Goal: Task Accomplishment & Management: Complete application form

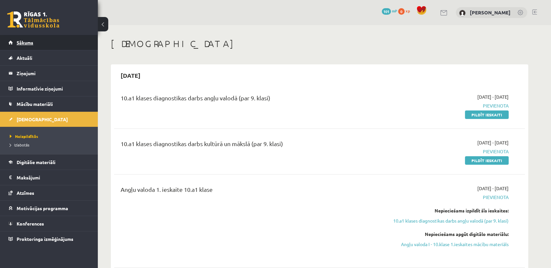
click at [28, 43] on span "Sākums" at bounding box center [25, 42] width 17 height 6
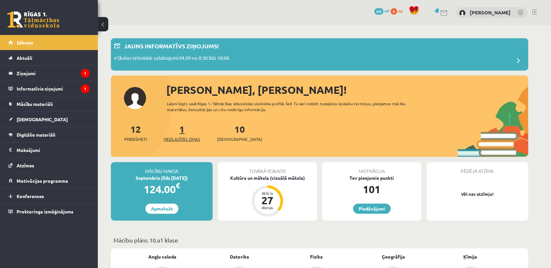
click at [185, 133] on link "1 Neizlasītās ziņas" at bounding box center [182, 132] width 37 height 19
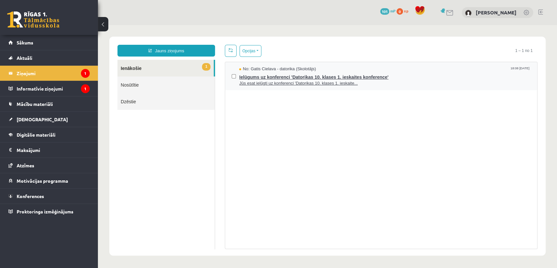
click at [298, 82] on span "Jūs esat ielūgti uz konferenci 'Datorikas 10. klases 1. ieskaite..." at bounding box center [384, 83] width 291 height 6
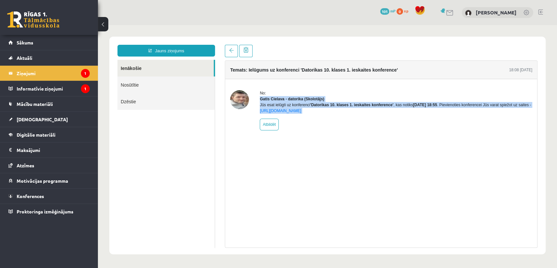
drag, startPoint x: 298, startPoint y: 82, endPoint x: 338, endPoint y: 142, distance: 72.6
click at [338, 141] on div "No: Gatis Cielava - datorika (Skolotājs) Jūs esat ielūgti uz konferenci 'Datori…" at bounding box center [381, 110] width 312 height 62
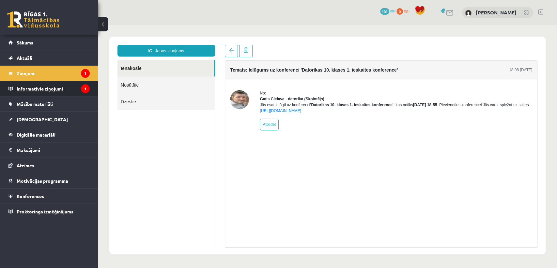
click at [81, 86] on icon "1" at bounding box center [85, 88] width 9 height 9
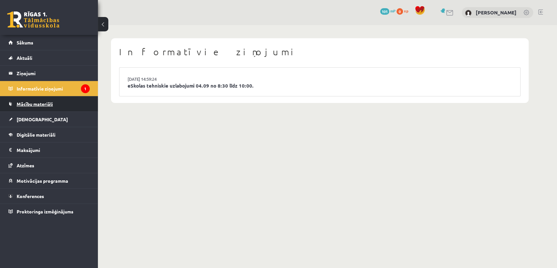
click at [59, 103] on link "Mācību materiāli" at bounding box center [48, 103] width 81 height 15
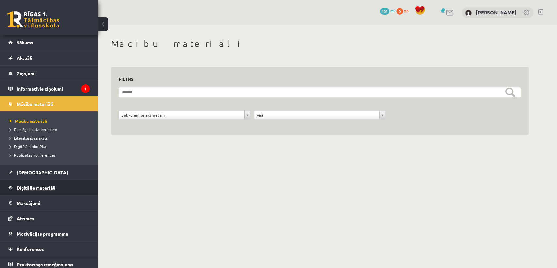
click at [63, 186] on link "Digitālie materiāli" at bounding box center [48, 187] width 81 height 15
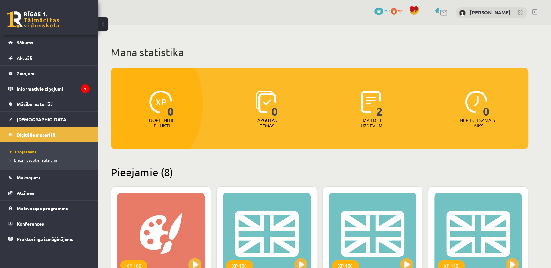
click at [50, 157] on span "Biežāk uzdotie jautājumi" at bounding box center [33, 159] width 47 height 5
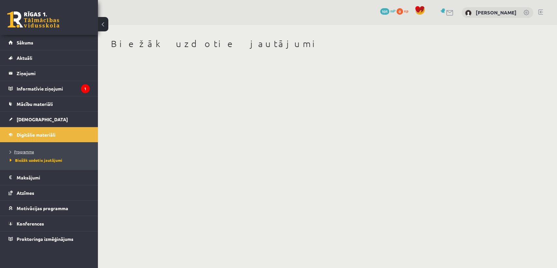
click at [30, 151] on span "Programma" at bounding box center [22, 151] width 24 height 5
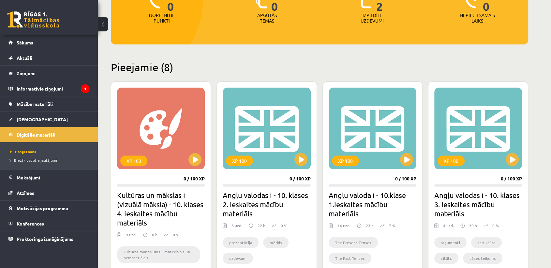
scroll to position [90, 0]
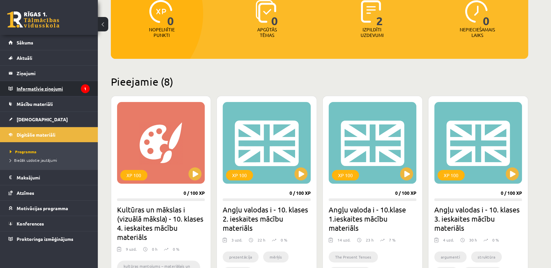
click at [70, 91] on legend "Informatīvie ziņojumi 1" at bounding box center [53, 88] width 73 height 15
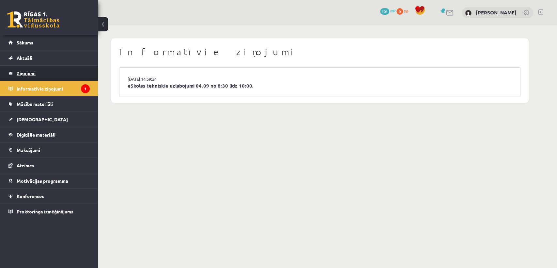
click at [51, 71] on legend "Ziņojumi 1" at bounding box center [53, 73] width 73 height 15
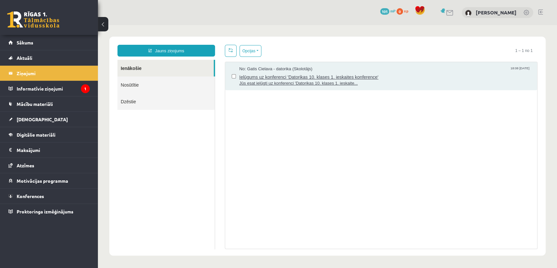
click at [267, 76] on span "Ielūgums uz konferenci 'Datorikas 10. klases 1. ieskaites konference'" at bounding box center [384, 76] width 291 height 8
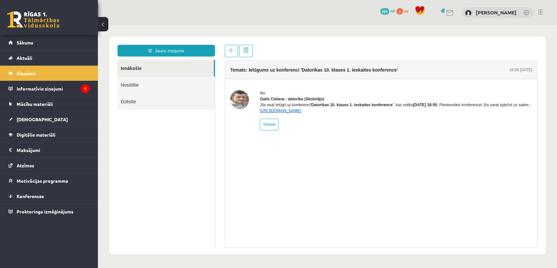
click at [301, 113] on link "https://eskola.r1tv.lv/conferences/4490/join" at bounding box center [280, 110] width 41 height 5
click at [60, 85] on legend "Informatīvie ziņojumi 1" at bounding box center [53, 88] width 73 height 15
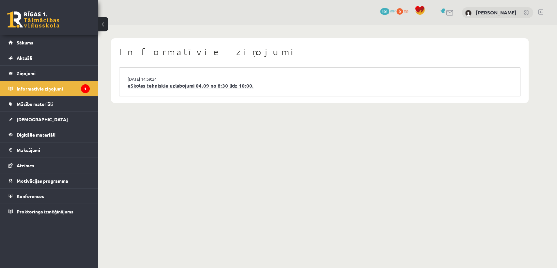
click at [194, 87] on link "eSkolas tehniskie uzlabojumi 04.09 no 8:30 līdz 10:00." at bounding box center [320, 86] width 384 height 8
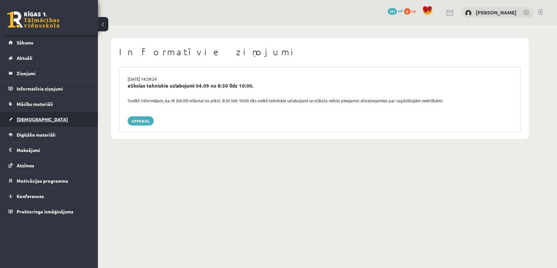
click at [44, 116] on link "[DEMOGRAPHIC_DATA]" at bounding box center [48, 119] width 81 height 15
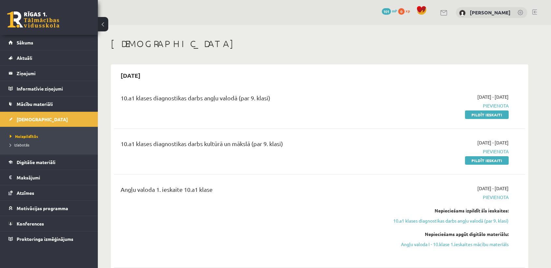
click at [487, 113] on link "Pildīt ieskaiti" at bounding box center [487, 114] width 44 height 8
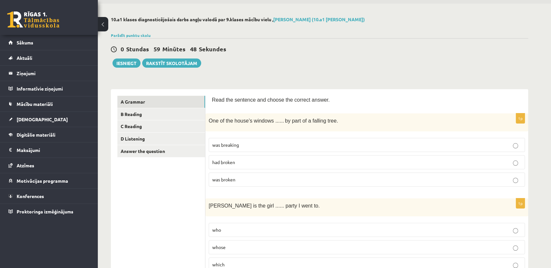
scroll to position [22, 0]
click at [242, 179] on p "was broken" at bounding box center [366, 179] width 309 height 7
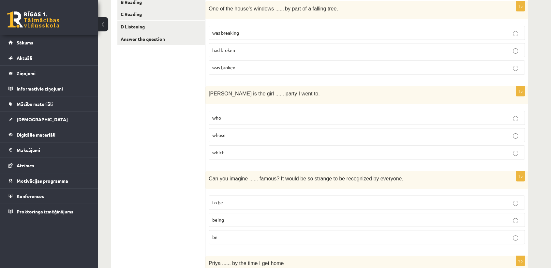
scroll to position [134, 0]
click at [235, 133] on p "whose" at bounding box center [366, 134] width 309 height 7
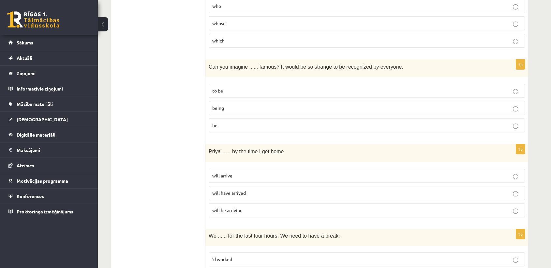
scroll to position [245, 0]
click at [234, 108] on p "being" at bounding box center [366, 108] width 309 height 7
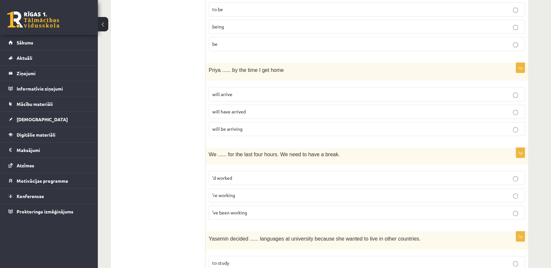
scroll to position [329, 0]
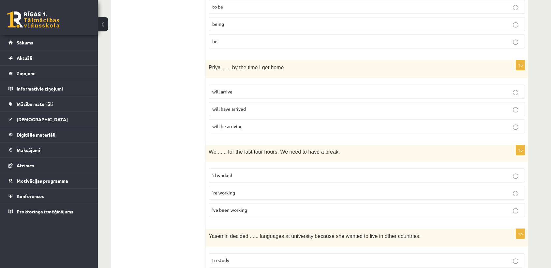
click at [216, 90] on span "will arrive" at bounding box center [222, 91] width 20 height 6
click at [221, 106] on span "will have arrived" at bounding box center [229, 109] width 34 height 6
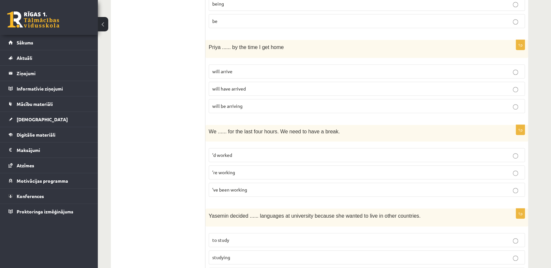
scroll to position [423, 0]
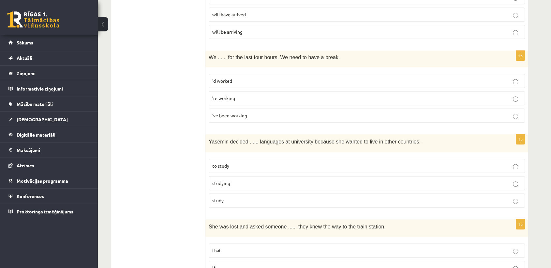
click at [225, 119] on label "’ve been working" at bounding box center [367, 115] width 317 height 14
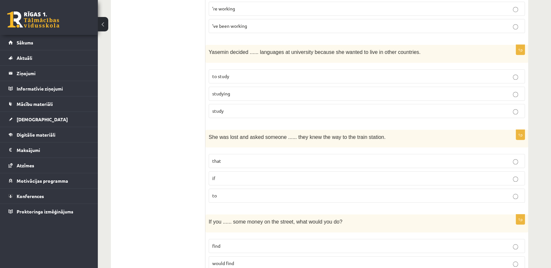
scroll to position [512, 0]
click at [225, 74] on span "to study" at bounding box center [220, 77] width 17 height 6
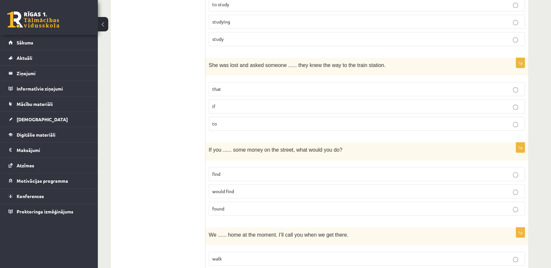
scroll to position [585, 0]
click at [230, 105] on p "if" at bounding box center [366, 105] width 309 height 7
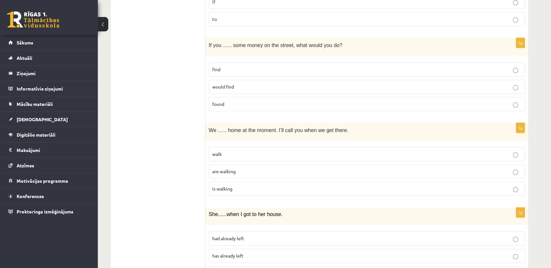
scroll to position [699, 0]
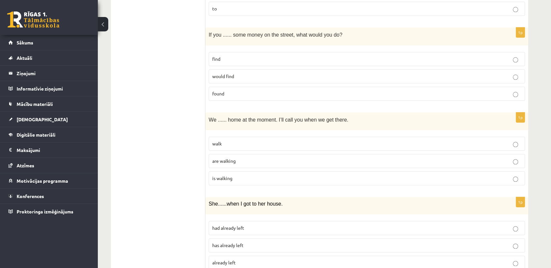
click at [235, 57] on p "find" at bounding box center [366, 58] width 309 height 7
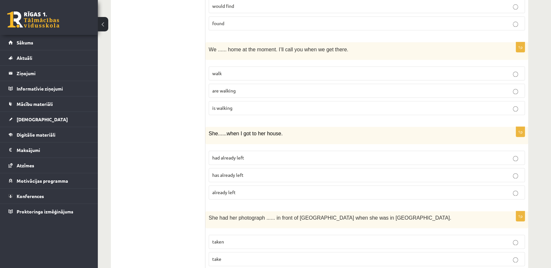
scroll to position [770, 0]
click at [221, 87] on span "are walking" at bounding box center [223, 90] width 23 height 6
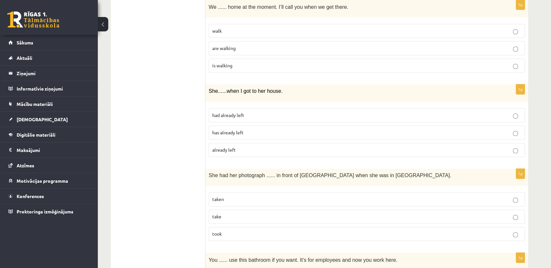
scroll to position [812, 0]
click at [225, 112] on span "had already left" at bounding box center [228, 115] width 32 height 6
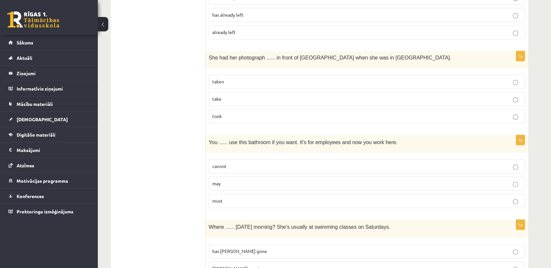
scroll to position [930, 0]
click at [233, 78] on p "taken" at bounding box center [366, 81] width 309 height 7
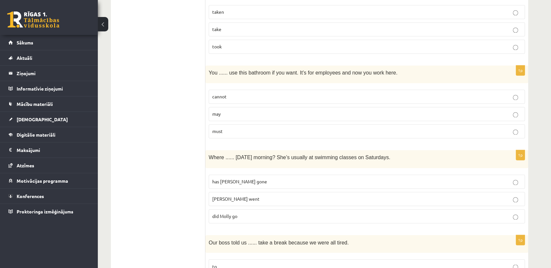
scroll to position [1001, 0]
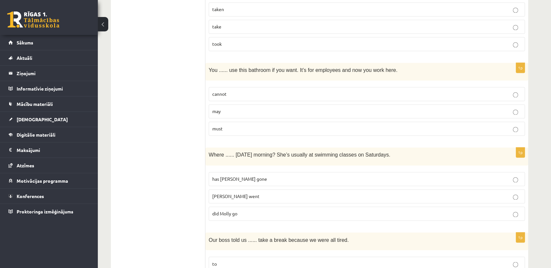
click at [214, 108] on span "may" at bounding box center [216, 111] width 8 height 6
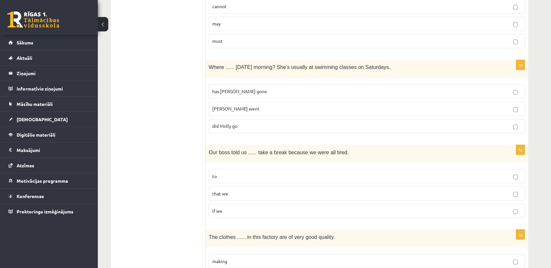
scroll to position [1091, 0]
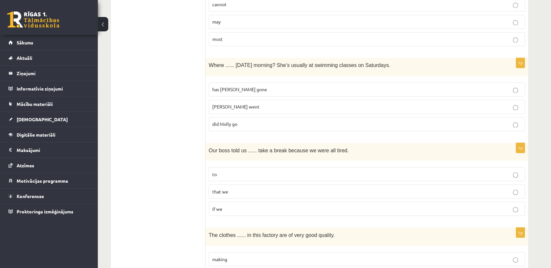
click at [216, 121] on span "did Molly go" at bounding box center [224, 124] width 25 height 6
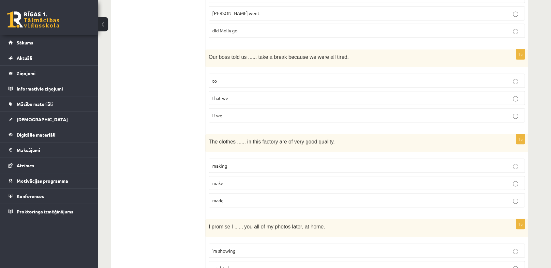
scroll to position [1185, 0]
click at [221, 78] on p "to" at bounding box center [366, 80] width 309 height 7
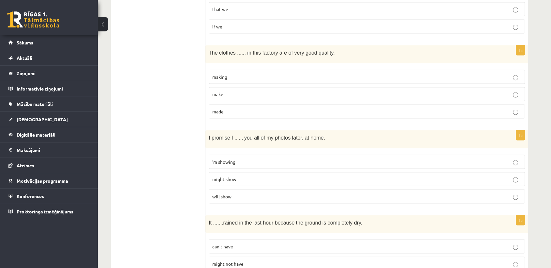
scroll to position [1273, 0]
click at [211, 106] on label "made" at bounding box center [367, 111] width 317 height 14
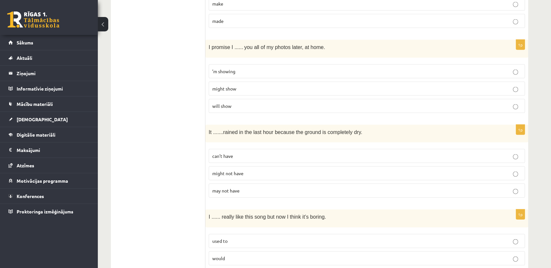
scroll to position [1364, 0]
click at [217, 102] on span "will show" at bounding box center [221, 105] width 19 height 6
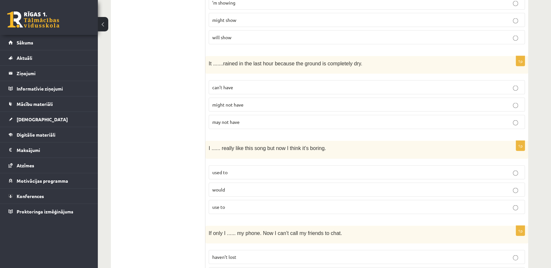
scroll to position [1451, 0]
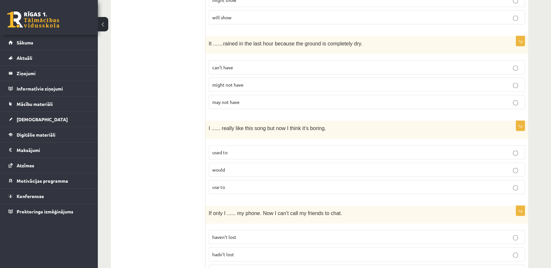
click at [225, 64] on span "can’t have" at bounding box center [222, 67] width 21 height 6
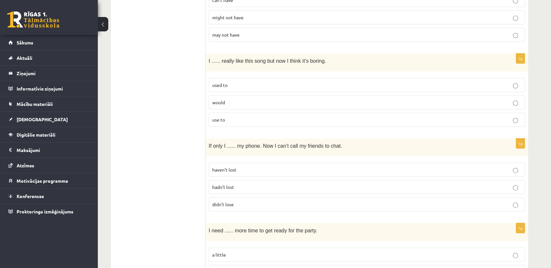
scroll to position [1531, 0]
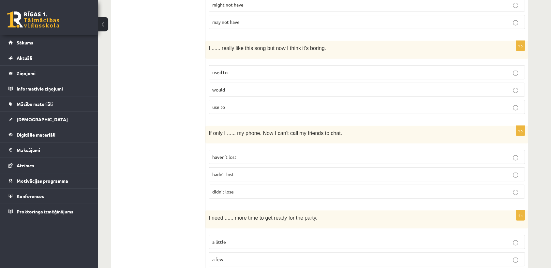
click at [217, 69] on span "used to" at bounding box center [219, 72] width 15 height 6
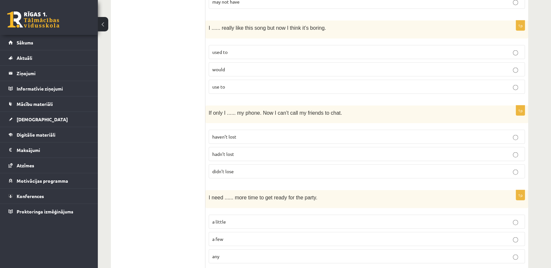
scroll to position [1566, 0]
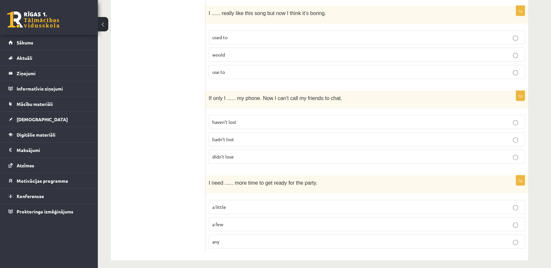
click at [223, 119] on span "haven’t lost" at bounding box center [224, 122] width 24 height 6
click at [227, 203] on p "a little" at bounding box center [366, 206] width 309 height 7
click at [237, 136] on p "hadn’t lost" at bounding box center [366, 139] width 309 height 7
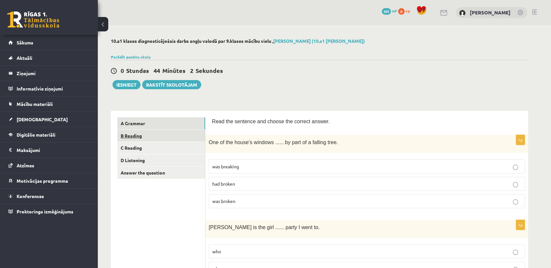
scroll to position [0, 0]
click at [185, 131] on link "B Reading" at bounding box center [161, 136] width 88 height 12
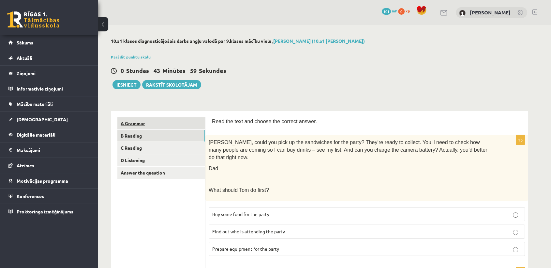
click at [181, 122] on link "A Grammar" at bounding box center [161, 123] width 88 height 12
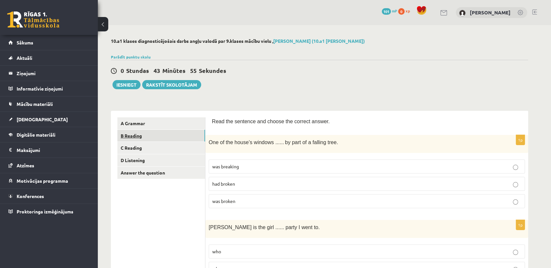
click at [194, 131] on link "B Reading" at bounding box center [161, 136] width 88 height 12
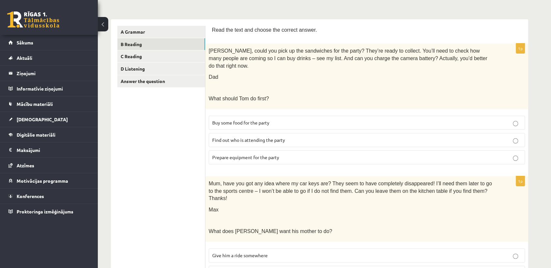
scroll to position [84, 0]
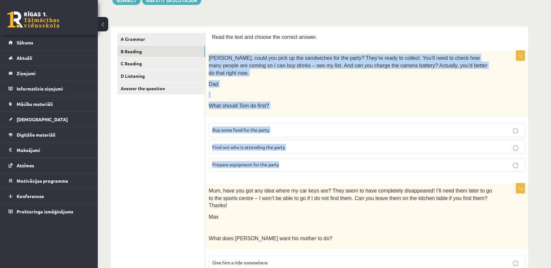
drag, startPoint x: 209, startPoint y: 55, endPoint x: 292, endPoint y: 157, distance: 131.7
click at [292, 157] on div "1p Tom, could you pick up the sandwiches for the party? They’re ready to collec…" at bounding box center [367, 114] width 323 height 126
copy div "Tom, could you pick up the sandwiches for the party? They’re ready to collect. …"
click at [317, 91] on div "Tom, could you pick up the sandwiches for the party? They’re ready to collect. …" at bounding box center [367, 84] width 323 height 66
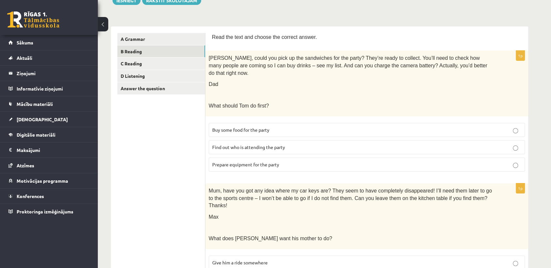
click at [261, 161] on label "Prepare equipment for the party" at bounding box center [367, 164] width 317 height 14
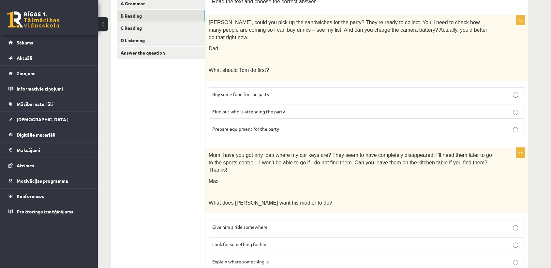
scroll to position [120, 0]
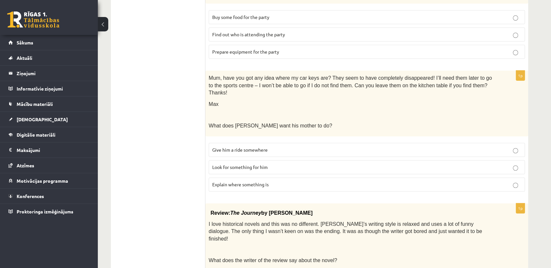
scroll to position [198, 0]
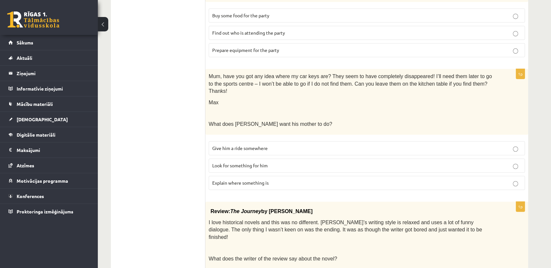
click at [235, 162] on span "Look for something for him" at bounding box center [239, 165] width 55 height 6
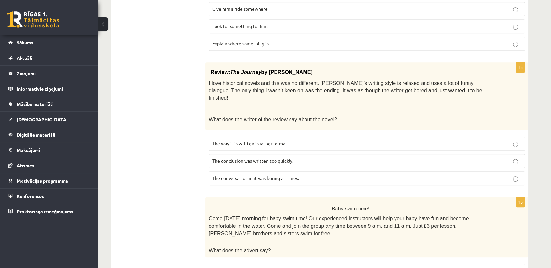
scroll to position [346, 0]
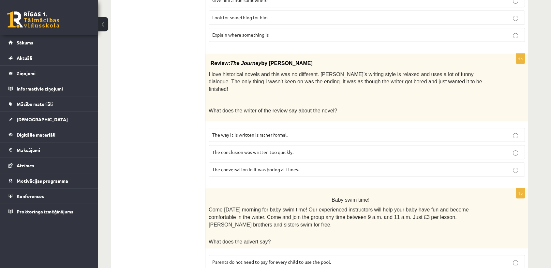
click at [231, 149] on span "The conclusion was written too quickly." at bounding box center [252, 152] width 81 height 6
click at [189, 155] on ul "A Grammar B Reading C Reading D Listening Answer the question" at bounding box center [161, 180] width 88 height 818
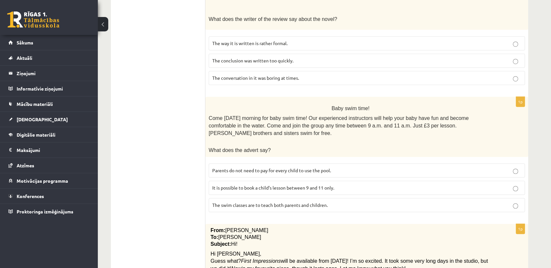
scroll to position [439, 0]
click at [249, 179] on label "It is possible to book a child’s lesson between 9 and 11 only." at bounding box center [367, 186] width 317 height 14
click at [256, 166] on span "Parents do not need to pay for every child to use the pool." at bounding box center [271, 169] width 119 height 6
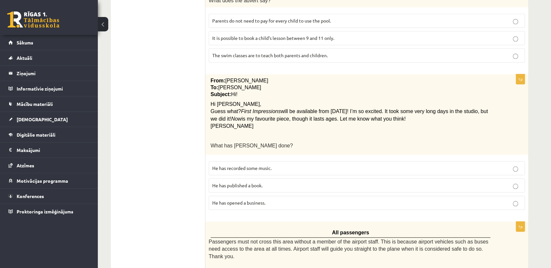
scroll to position [586, 0]
click at [251, 165] on span "He has recorded some music." at bounding box center [241, 168] width 59 height 6
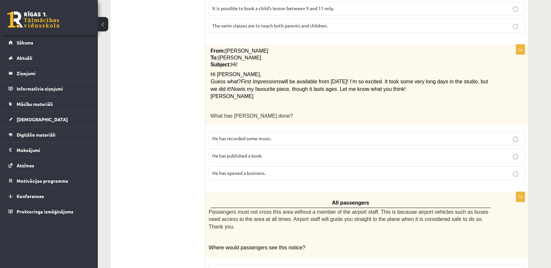
scroll to position [645, 0]
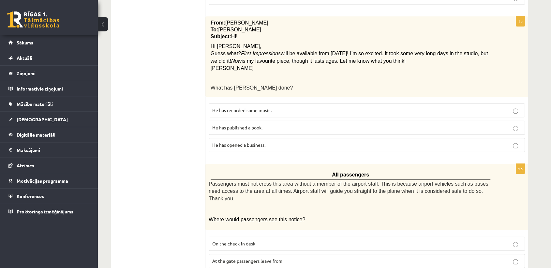
drag, startPoint x: 204, startPoint y: 146, endPoint x: 272, endPoint y: 204, distance: 89.8
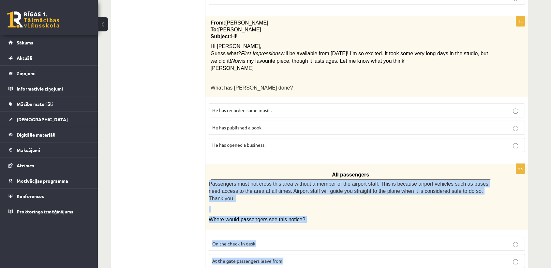
drag, startPoint x: 209, startPoint y: 149, endPoint x: 295, endPoint y: 236, distance: 121.4
click at [295, 236] on div "1p All passengers Passengers must not cross this area without a member of the a…" at bounding box center [367, 226] width 323 height 127
copy div "Passengers must not cross this area without a member of the airport staff. This…"
click at [344, 216] on p "Where would passengers see this notice?" at bounding box center [351, 219] width 284 height 7
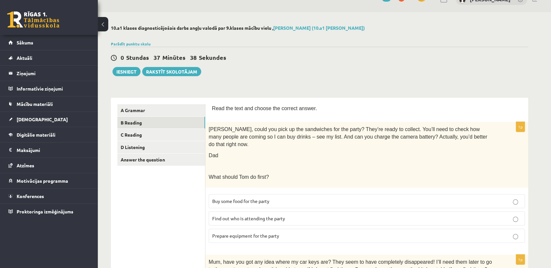
scroll to position [0, 0]
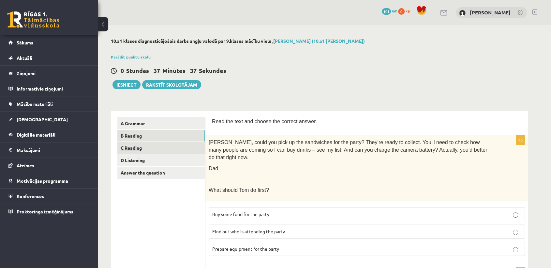
click at [158, 145] on link "C Reading" at bounding box center [161, 148] width 88 height 12
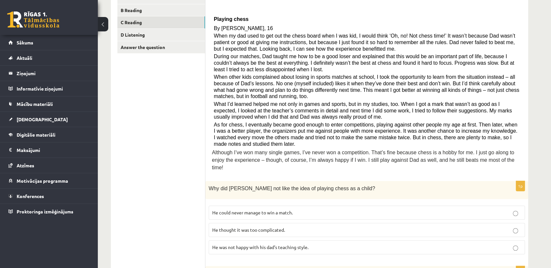
scroll to position [129, 0]
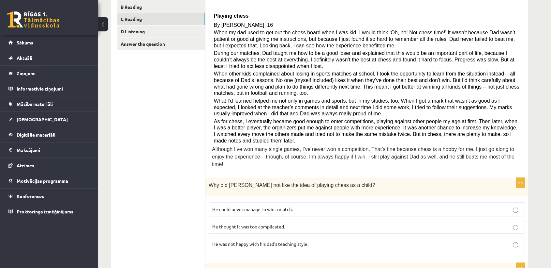
click at [263, 223] on span "He thought it was too complicated." at bounding box center [248, 226] width 73 height 6
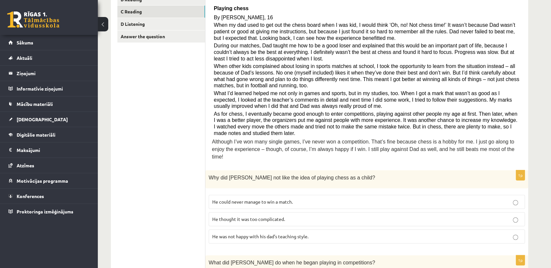
scroll to position [136, 0]
click at [429, 58] on p "During our matches, Dad taught me how to be a good loser and explained that thi…" at bounding box center [367, 51] width 306 height 19
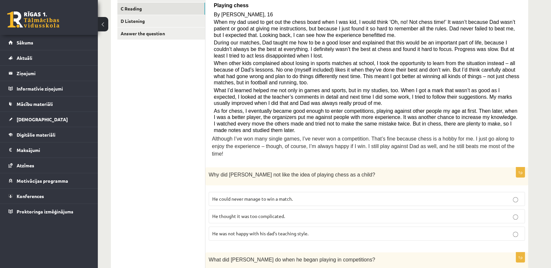
scroll to position [139, 0]
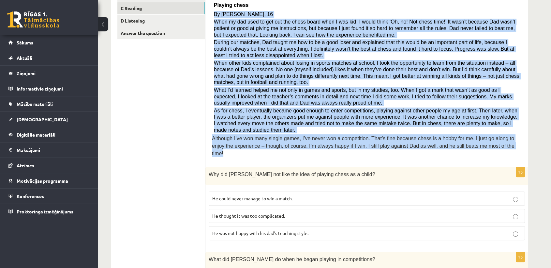
drag, startPoint x: 213, startPoint y: 11, endPoint x: 485, endPoint y: 146, distance: 303.5
click at [485, 146] on div "Read the article about chess and choose the correct answer for each question. P…" at bounding box center [367, 69] width 310 height 182
copy div "By Sam Long, 16 When my dad used to get out the chess board when I was kid, I w…"
click at [485, 146] on p "Although I’ve won many single games, I’ve never won a competition. That’s fine …" at bounding box center [367, 145] width 310 height 22
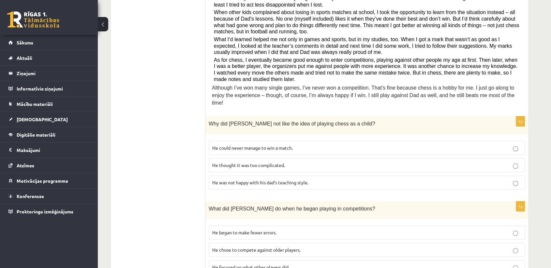
scroll to position [194, 0]
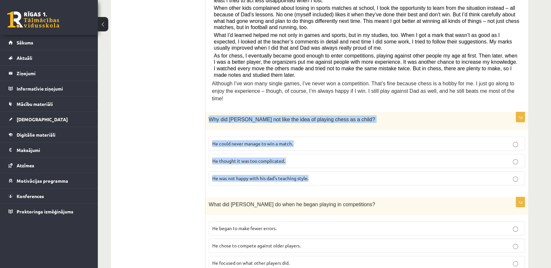
drag, startPoint x: 207, startPoint y: 108, endPoint x: 314, endPoint y: 171, distance: 123.5
click at [314, 171] on div "1p Why did Sam not like the idea of playing chess as a child? He could never ma…" at bounding box center [367, 151] width 323 height 78
copy div "Why did Sam not like the idea of playing chess as a child? He could never manag…"
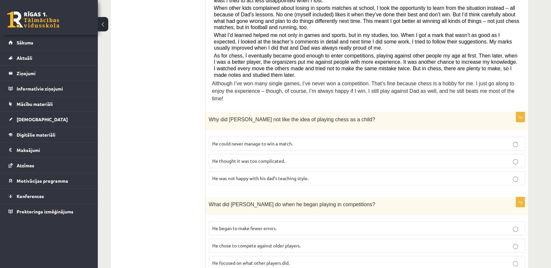
click at [189, 163] on ul "A Grammar B Reading C Reading D Listening Answer the question" at bounding box center [161, 268] width 88 height 690
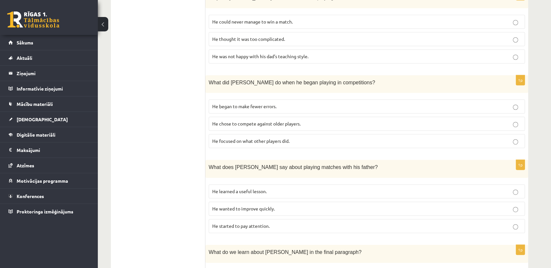
scroll to position [316, 0]
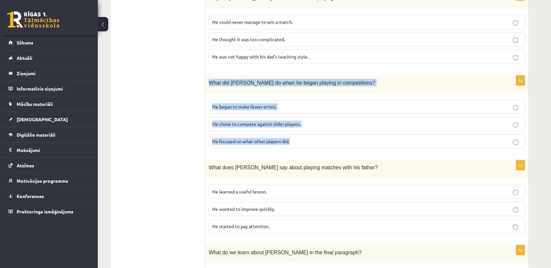
drag, startPoint x: 210, startPoint y: 74, endPoint x: 300, endPoint y: 132, distance: 106.5
click at [300, 132] on div "1p What did Sam do when he began playing in competitions? He began to make fewe…" at bounding box center [367, 114] width 323 height 78
copy div "What did Sam do when he began playing in competitions? He began to make fewer e…"
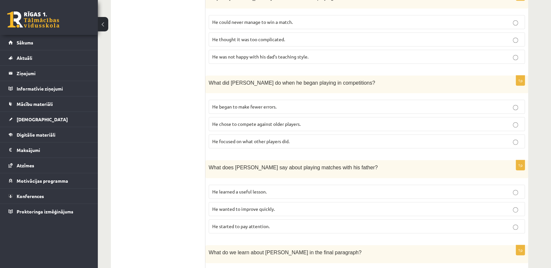
click at [178, 134] on ul "A Grammar B Reading C Reading D Listening Answer the question" at bounding box center [161, 147] width 88 height 690
click at [239, 138] on span "He focused on what other players did." at bounding box center [250, 141] width 77 height 6
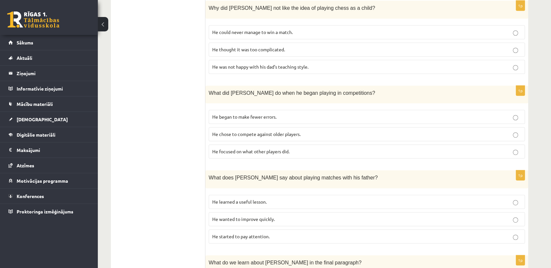
scroll to position [352, 0]
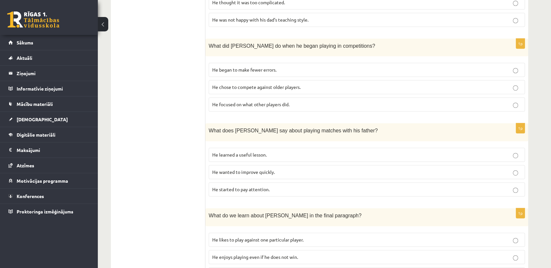
click at [240, 151] on span "He learned a useful lesson." at bounding box center [239, 154] width 54 height 6
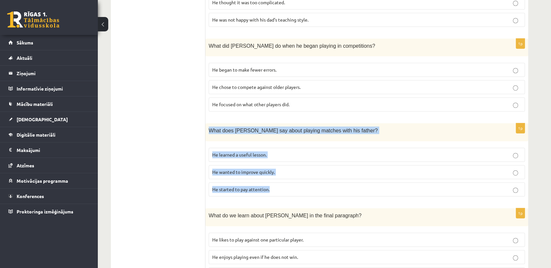
drag, startPoint x: 207, startPoint y: 117, endPoint x: 280, endPoint y: 180, distance: 96.0
click at [280, 180] on div "1p What does Sam say about playing matches with his father? He learned a useful…" at bounding box center [367, 162] width 323 height 78
copy div "What does Sam say about playing matches with his father? He learned a useful le…"
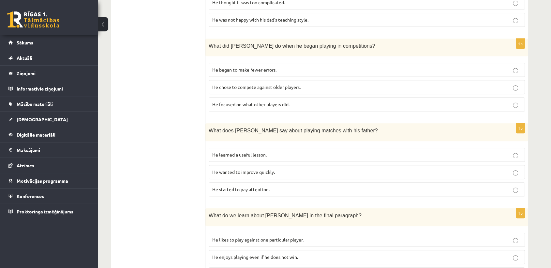
click at [150, 148] on ul "A Grammar B Reading C Reading D Listening Answer the question" at bounding box center [161, 110] width 88 height 690
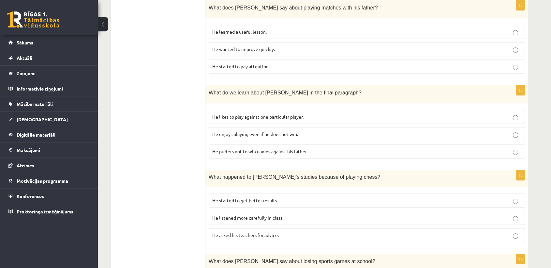
scroll to position [475, 0]
click at [237, 131] on p "He enjoys playing even if he does not win." at bounding box center [366, 134] width 309 height 7
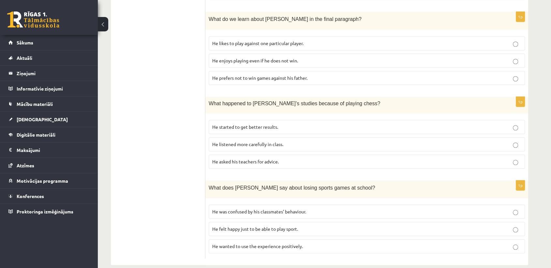
scroll to position [549, 0]
click at [230, 123] on span "He started to get better results." at bounding box center [245, 126] width 66 height 6
drag, startPoint x: 204, startPoint y: 174, endPoint x: 228, endPoint y: 186, distance: 26.4
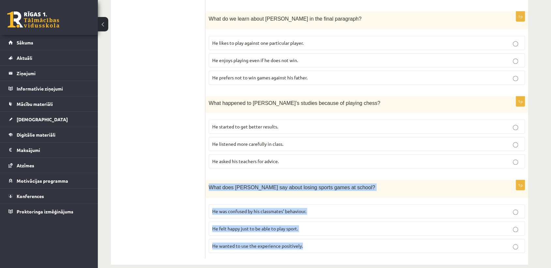
drag, startPoint x: 209, startPoint y: 177, endPoint x: 320, endPoint y: 231, distance: 123.0
click at [320, 231] on div "1p What does Sam say about losing sports games at school? He was confused by hi…" at bounding box center [367, 219] width 323 height 78
copy div "What does Sam say about losing sports games at school? He was confused by his c…"
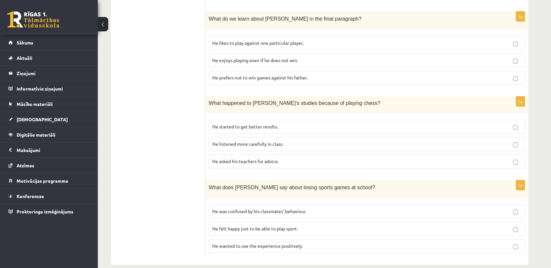
click at [236, 242] on span "He wanted to use the experience positively." at bounding box center [257, 245] width 91 height 6
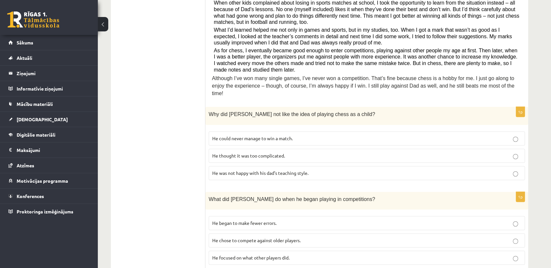
scroll to position [0, 0]
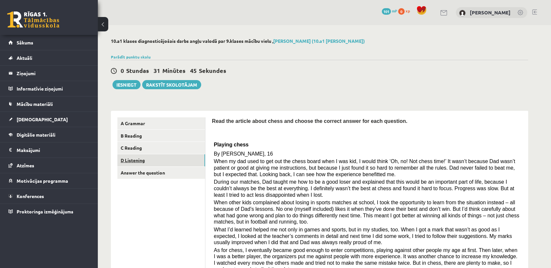
click at [163, 160] on link "D Listening" at bounding box center [161, 160] width 88 height 12
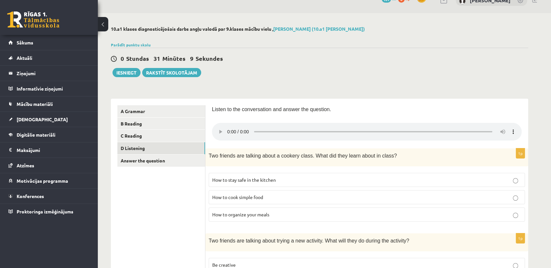
scroll to position [12, 0]
click at [176, 164] on link "Answer the question" at bounding box center [161, 161] width 88 height 12
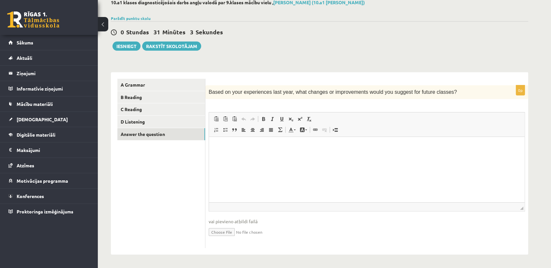
scroll to position [39, 0]
click at [160, 123] on link "D Listening" at bounding box center [161, 122] width 88 height 12
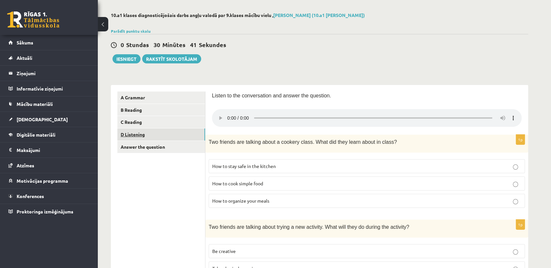
scroll to position [26, 0]
click at [241, 105] on div "Listen to the conversation and answer the question." at bounding box center [367, 109] width 310 height 37
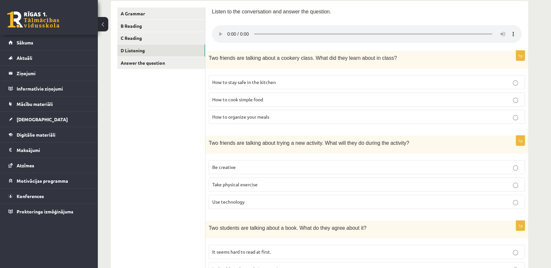
scroll to position [110, 0]
click at [232, 165] on span "Be creative" at bounding box center [223, 166] width 23 height 6
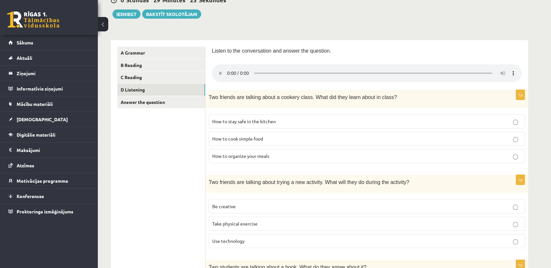
scroll to position [77, 0]
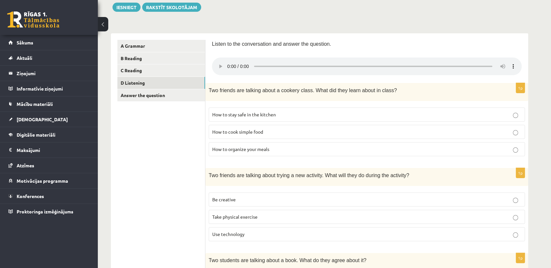
click at [218, 56] on div "Listen to the conversation and answer the question." at bounding box center [367, 58] width 310 height 37
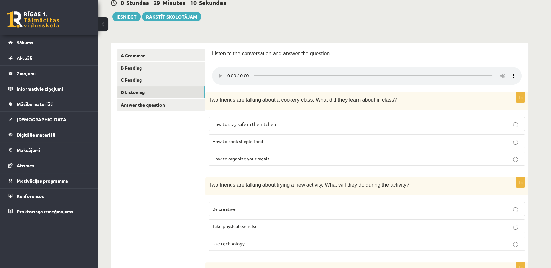
scroll to position [84, 0]
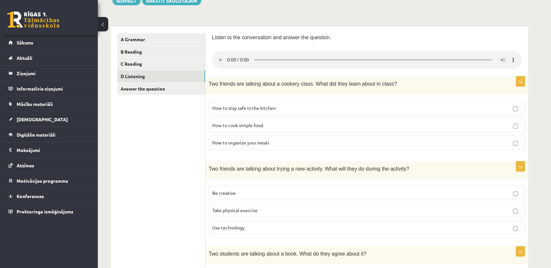
click at [243, 141] on span "How to organize your meals" at bounding box center [240, 142] width 57 height 6
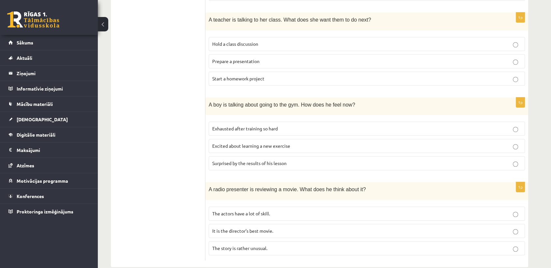
scroll to position [402, 0]
click at [250, 144] on span "Excited about learning a new exercise" at bounding box center [251, 146] width 78 height 6
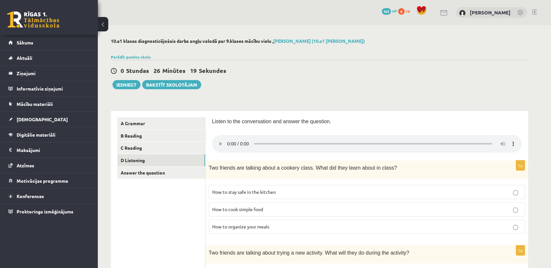
scroll to position [413, 0]
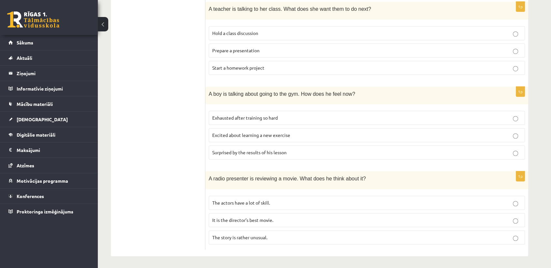
click at [222, 238] on p "The story is rather unusual." at bounding box center [366, 237] width 309 height 7
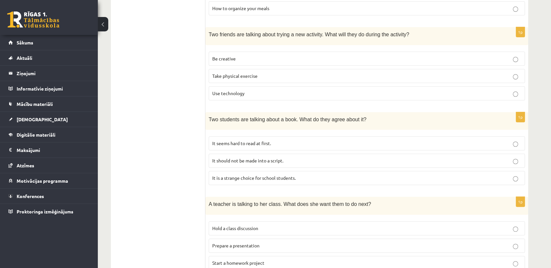
scroll to position [217, 0]
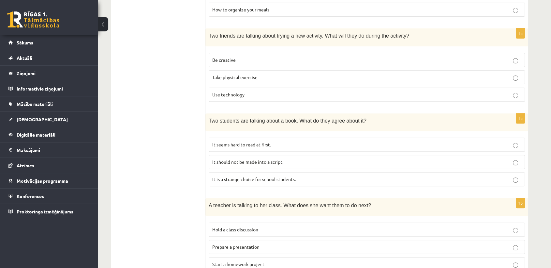
click at [215, 144] on span "It seems hard to read at first." at bounding box center [241, 144] width 59 height 6
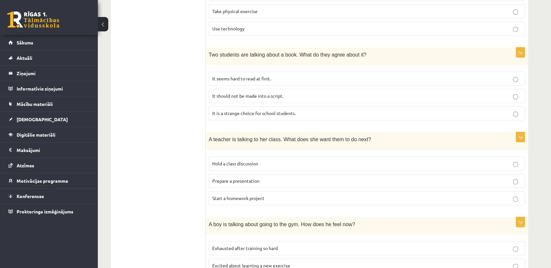
scroll to position [281, 0]
click at [222, 179] on span "Prepare a presentation" at bounding box center [235, 182] width 47 height 6
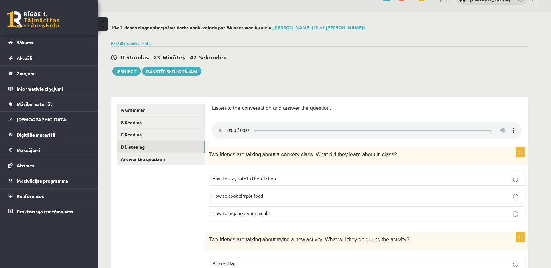
scroll to position [12, 0]
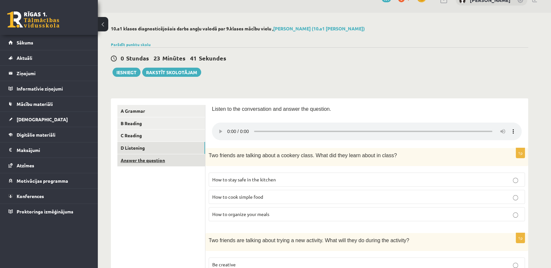
click at [145, 158] on link "Answer the question" at bounding box center [161, 160] width 88 height 12
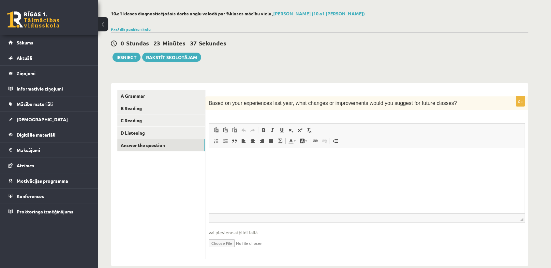
scroll to position [31, 0]
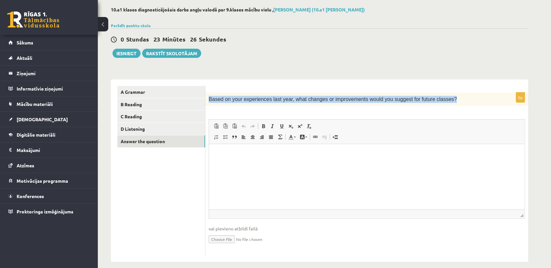
drag, startPoint x: 209, startPoint y: 100, endPoint x: 449, endPoint y: 97, distance: 239.9
click at [449, 97] on p "Based on your experiences last year, what changes or improvements would you sug…" at bounding box center [351, 99] width 284 height 7
copy span "Based on your experiences last year, what changes or improvements would you sug…"
click at [440, 53] on div "0 Stundas 23 Minūtes 14 Sekundes Ieskaite saglabāta! Iesniegt Rakstīt skolotājam" at bounding box center [320, 42] width 418 height 29
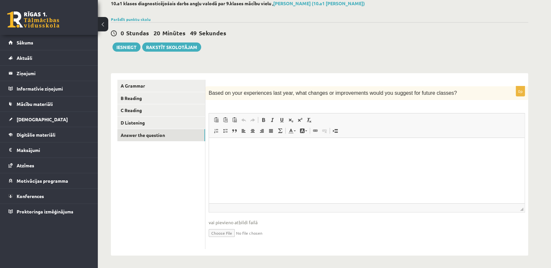
scroll to position [39, 0]
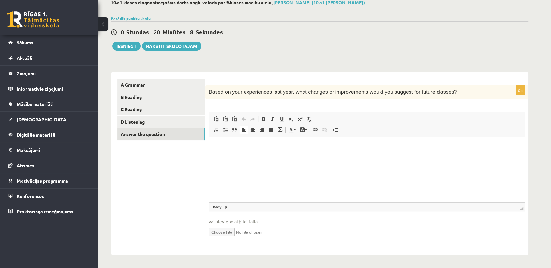
click at [267, 151] on html at bounding box center [367, 147] width 316 height 20
click at [418, 145] on p "**********" at bounding box center [367, 146] width 303 height 7
click at [422, 146] on p "**********" at bounding box center [367, 146] width 303 height 7
click at [429, 146] on p "**********" at bounding box center [367, 146] width 303 height 7
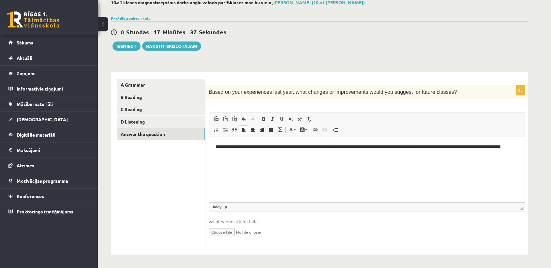
click at [440, 149] on p "**********" at bounding box center [367, 150] width 303 height 14
click at [441, 148] on p "**********" at bounding box center [367, 150] width 303 height 14
click at [413, 163] on html "**********" at bounding box center [367, 150] width 316 height 27
click at [472, 148] on p "**********" at bounding box center [367, 150] width 303 height 14
click at [479, 149] on p "**********" at bounding box center [367, 150] width 303 height 14
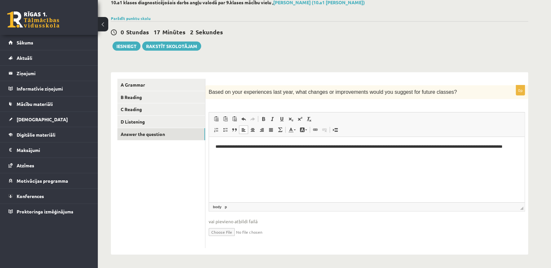
click at [287, 147] on p "**********" at bounding box center [367, 150] width 303 height 14
click at [443, 148] on p "**********" at bounding box center [367, 150] width 303 height 14
click at [496, 148] on p "**********" at bounding box center [367, 150] width 303 height 14
click at [270, 155] on p "**********" at bounding box center [367, 150] width 303 height 14
click at [369, 153] on p "**********" at bounding box center [367, 150] width 303 height 14
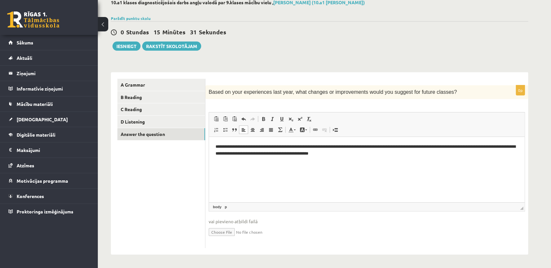
click at [387, 154] on p "**********" at bounding box center [367, 150] width 303 height 14
click at [288, 148] on p "**********" at bounding box center [367, 150] width 303 height 14
click at [489, 156] on p "**********" at bounding box center [367, 150] width 303 height 14
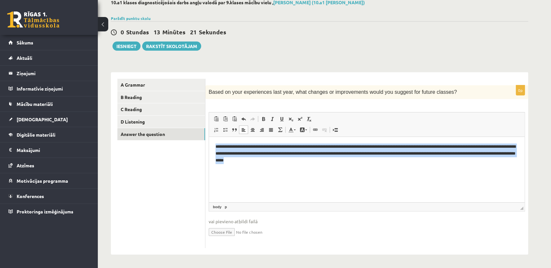
drag, startPoint x: 213, startPoint y: 147, endPoint x: 332, endPoint y: 162, distance: 119.5
click at [332, 162] on html "**********" at bounding box center [367, 153] width 316 height 33
copy p "**********"
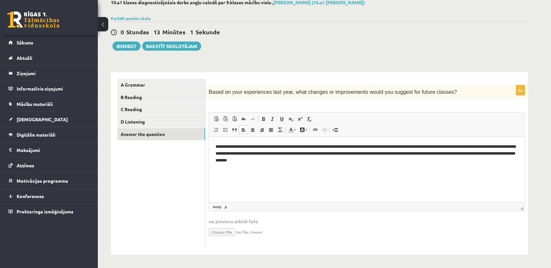
click at [217, 147] on p "**********" at bounding box center [367, 153] width 303 height 20
click at [348, 162] on p "**********" at bounding box center [367, 153] width 303 height 20
click at [243, 163] on p "**********" at bounding box center [367, 153] width 303 height 20
click at [355, 161] on p "**********" at bounding box center [367, 153] width 303 height 20
click at [153, 121] on link "D Listening" at bounding box center [161, 122] width 88 height 12
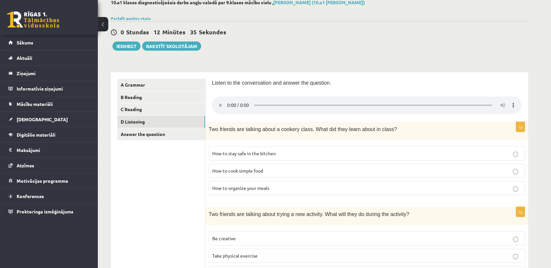
scroll to position [0, 0]
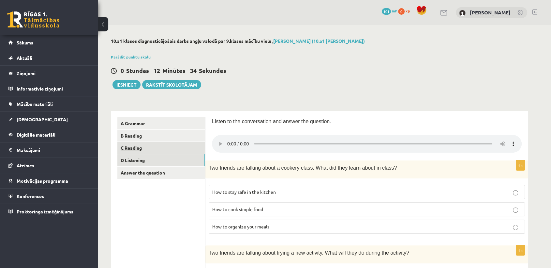
click at [186, 147] on link "C Reading" at bounding box center [161, 148] width 88 height 12
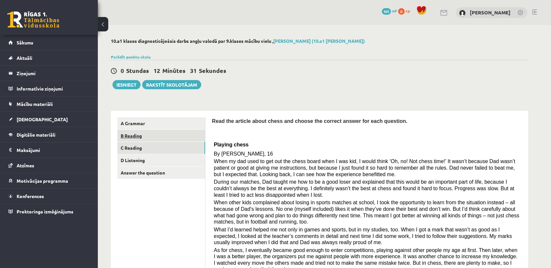
click at [185, 137] on link "B Reading" at bounding box center [161, 136] width 88 height 12
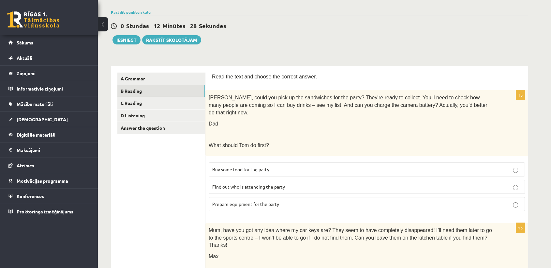
scroll to position [3, 0]
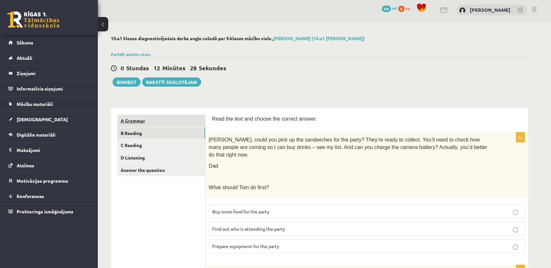
click at [177, 121] on link "A Grammar" at bounding box center [161, 121] width 88 height 12
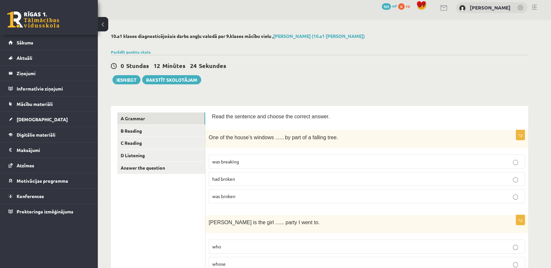
scroll to position [0, 0]
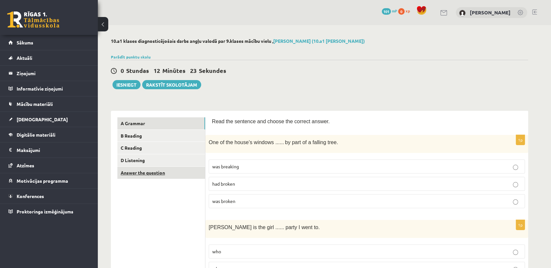
click at [157, 173] on link "Answer the question" at bounding box center [161, 172] width 88 height 12
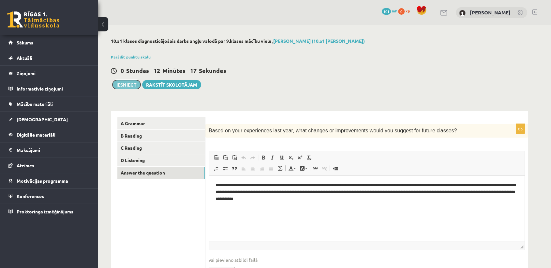
click at [125, 84] on button "Iesniegt" at bounding box center [127, 84] width 28 height 9
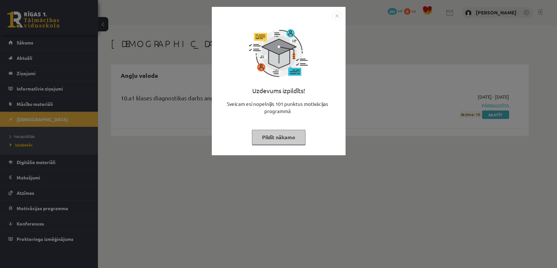
click at [291, 132] on button "Pildīt nākamo" at bounding box center [279, 137] width 54 height 15
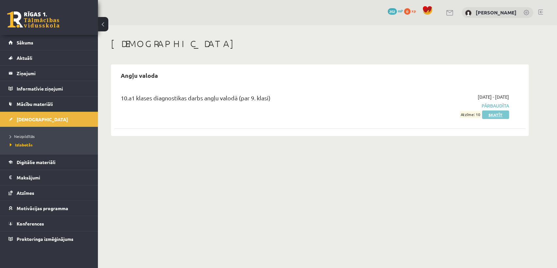
click at [493, 114] on link "Skatīt" at bounding box center [495, 114] width 27 height 8
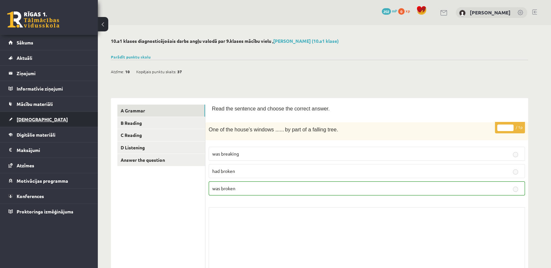
click at [47, 118] on link "[DEMOGRAPHIC_DATA]" at bounding box center [48, 119] width 81 height 15
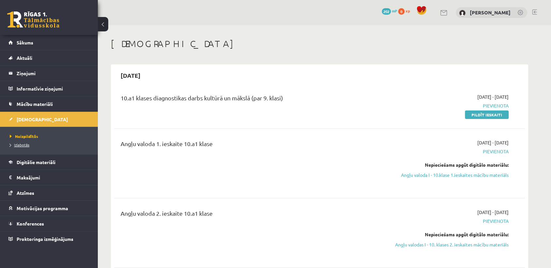
click at [31, 145] on link "Izlabotās" at bounding box center [51, 145] width 82 height 6
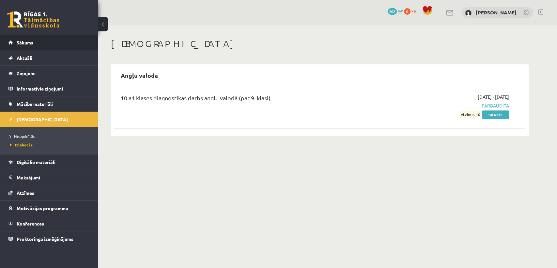
click at [43, 40] on link "Sākums" at bounding box center [48, 42] width 81 height 15
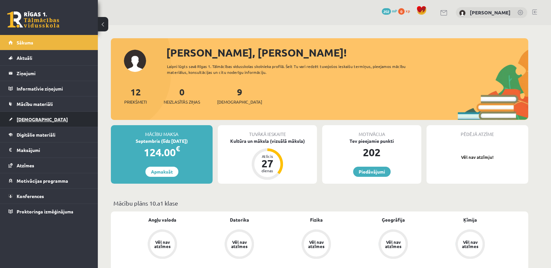
click at [76, 119] on link "[DEMOGRAPHIC_DATA]" at bounding box center [48, 119] width 81 height 15
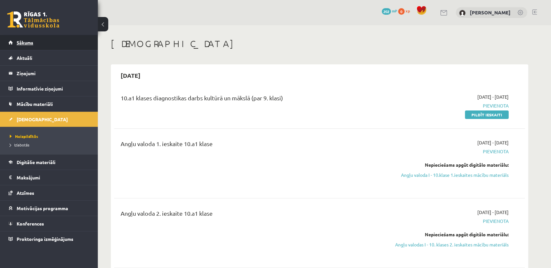
click at [61, 42] on link "Sākums" at bounding box center [48, 42] width 81 height 15
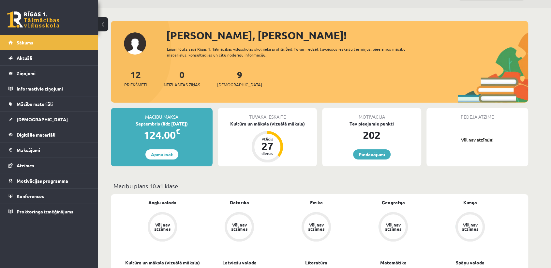
scroll to position [16, 0]
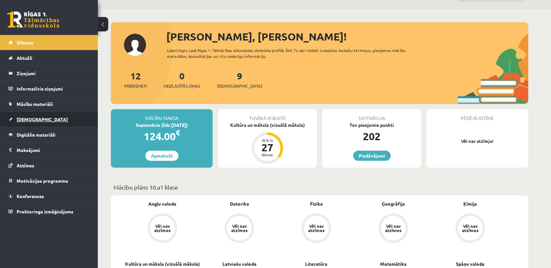
click at [40, 121] on link "[DEMOGRAPHIC_DATA]" at bounding box center [48, 119] width 81 height 15
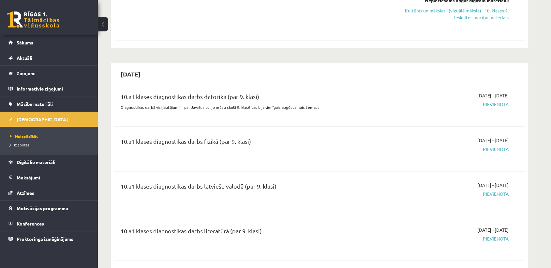
scroll to position [771, 0]
click at [22, 143] on span "Izlabotās" at bounding box center [20, 144] width 20 height 5
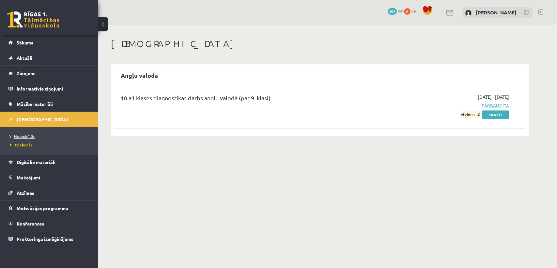
click at [32, 136] on span "Neizpildītās" at bounding box center [22, 135] width 25 height 5
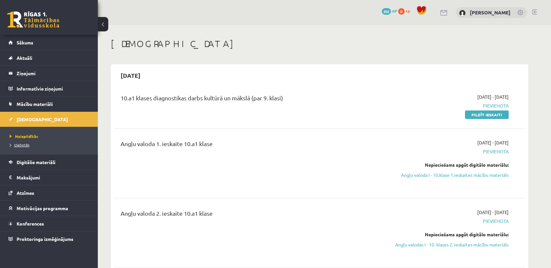
click at [22, 145] on span "Izlabotās" at bounding box center [20, 144] width 20 height 5
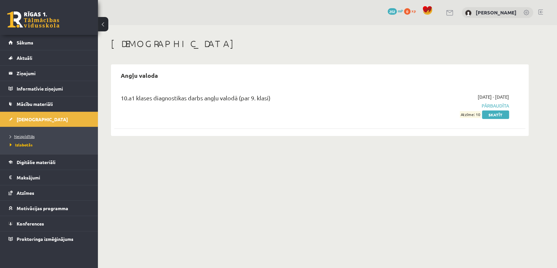
click at [14, 135] on span "Neizpildītās" at bounding box center [22, 135] width 25 height 5
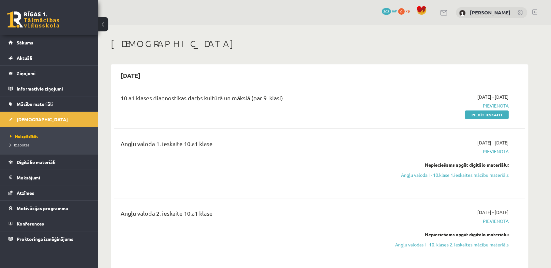
click at [20, 147] on li "Izlabotās" at bounding box center [51, 144] width 82 height 8
click at [26, 143] on span "Izlabotās" at bounding box center [21, 144] width 23 height 5
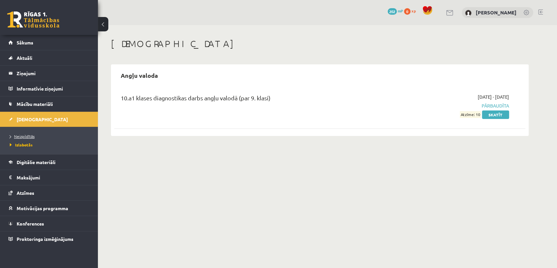
click at [28, 134] on span "Neizpildītās" at bounding box center [22, 135] width 25 height 5
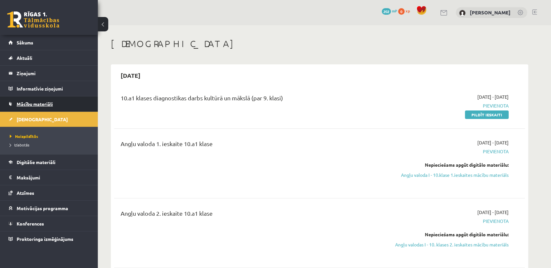
click at [43, 102] on span "Mācību materiāli" at bounding box center [35, 104] width 36 height 6
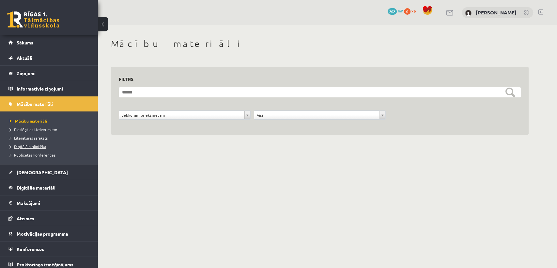
click at [36, 145] on span "Digitālā bibliotēka" at bounding box center [28, 146] width 36 height 5
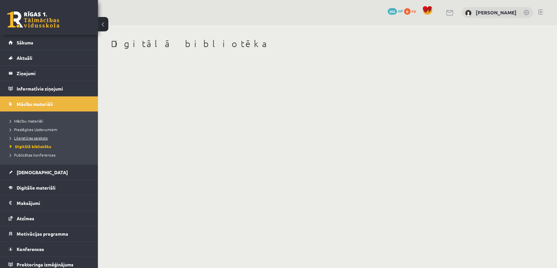
click at [32, 137] on span "Literatūras saraksts" at bounding box center [29, 137] width 38 height 5
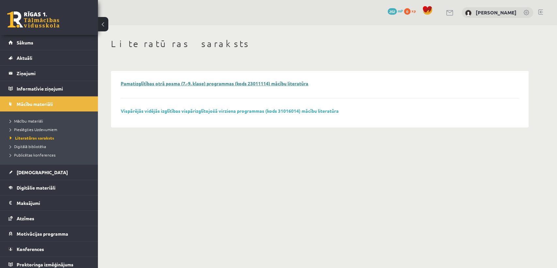
click at [216, 82] on link "Pamatizglītības otrā posma (7.-9. klase) programmas (kods 23011114) mācību lite…" at bounding box center [215, 83] width 188 height 6
click at [34, 156] on span "Publicētas konferences" at bounding box center [33, 154] width 46 height 5
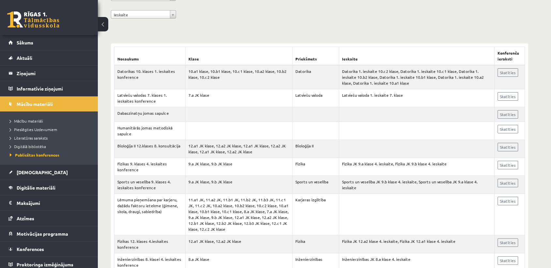
scroll to position [105, 0]
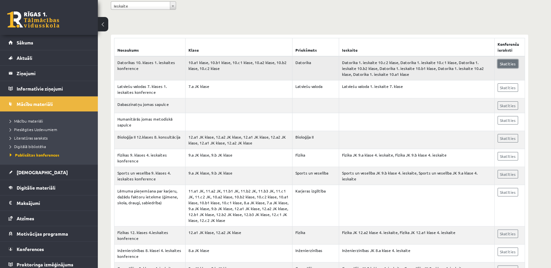
click at [508, 62] on link "Skatīties" at bounding box center [508, 63] width 21 height 8
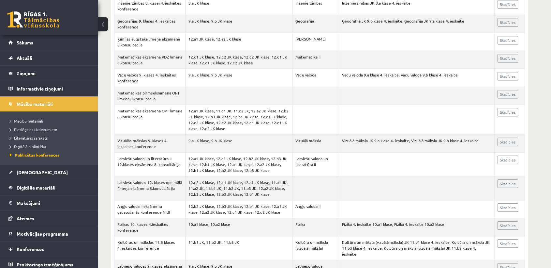
scroll to position [0, 0]
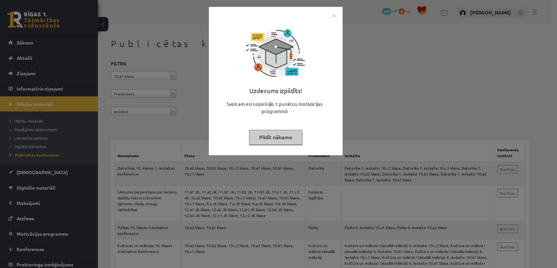
click at [270, 137] on button "Pildīt nākamo" at bounding box center [276, 137] width 54 height 15
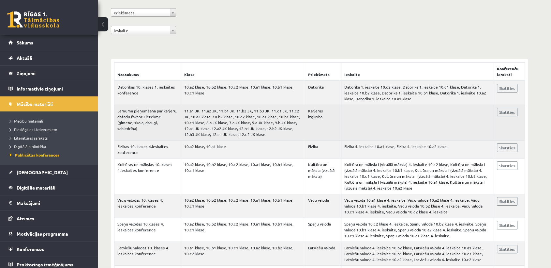
scroll to position [81, 0]
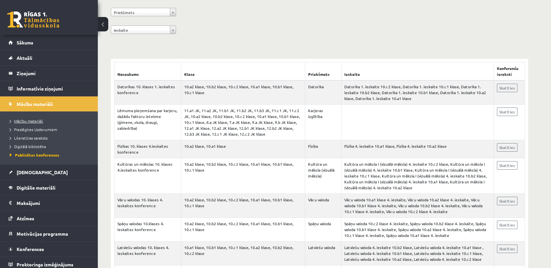
click at [34, 119] on span "Mācību materiāli" at bounding box center [26, 120] width 33 height 5
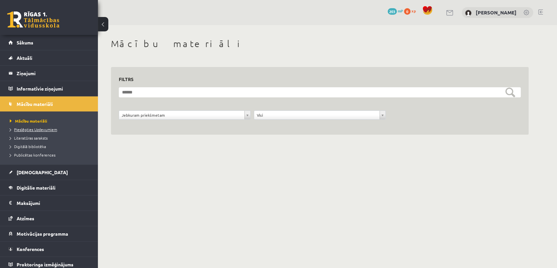
click at [36, 127] on span "Pieslēgties Uzdevumiem" at bounding box center [33, 129] width 47 height 5
click at [41, 168] on link "[DEMOGRAPHIC_DATA]" at bounding box center [48, 171] width 81 height 15
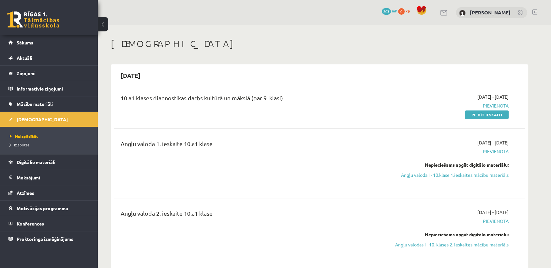
click at [24, 146] on span "Izlabotās" at bounding box center [20, 144] width 20 height 5
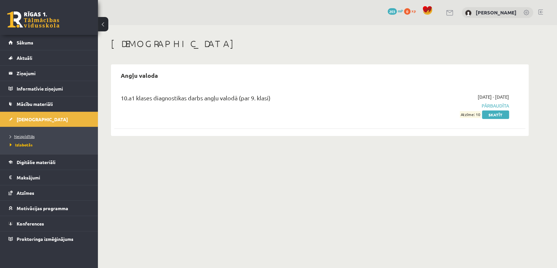
click at [23, 135] on span "Neizpildītās" at bounding box center [22, 135] width 25 height 5
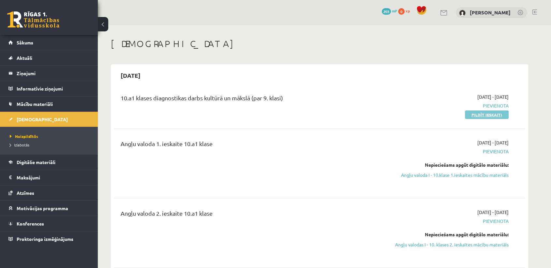
click at [472, 111] on link "Pildīt ieskaiti" at bounding box center [487, 114] width 44 height 8
click at [484, 113] on link "Pildīt ieskaiti" at bounding box center [487, 114] width 44 height 8
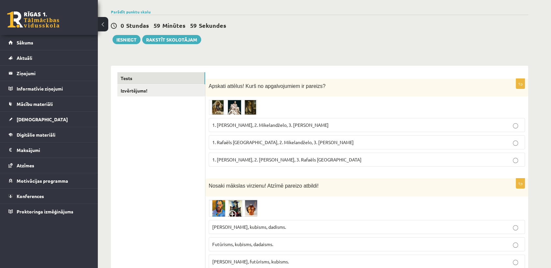
scroll to position [45, 0]
click at [225, 107] on img at bounding box center [233, 107] width 49 height 15
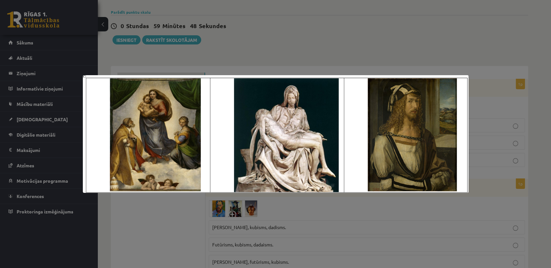
click at [441, 19] on div at bounding box center [275, 134] width 551 height 268
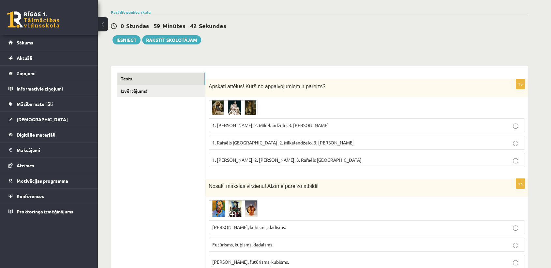
click at [225, 109] on img at bounding box center [233, 107] width 49 height 15
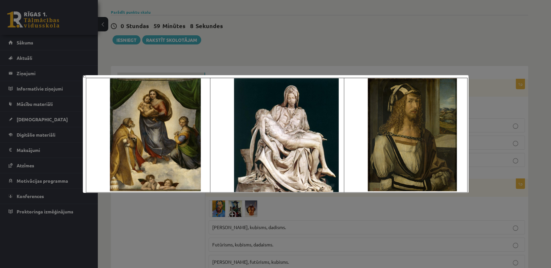
click at [335, 58] on div at bounding box center [275, 134] width 551 height 268
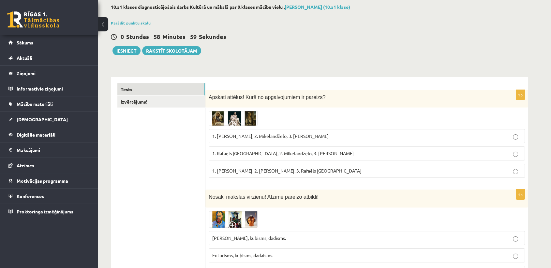
scroll to position [0, 0]
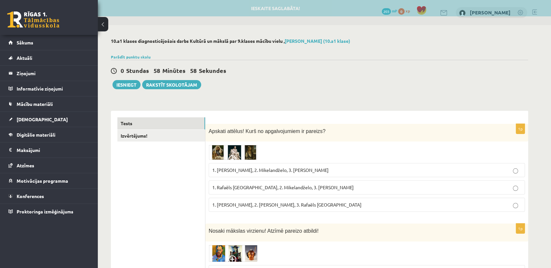
click at [239, 151] on img at bounding box center [233, 152] width 49 height 15
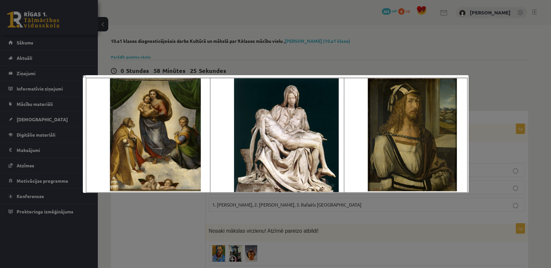
click at [452, 41] on div at bounding box center [275, 134] width 551 height 268
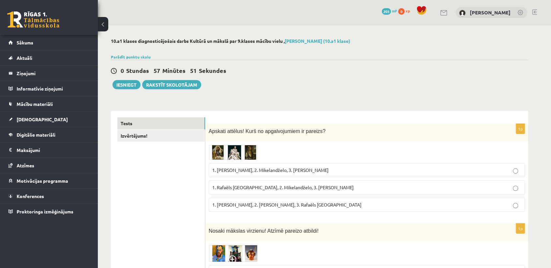
click at [248, 152] on img at bounding box center [233, 152] width 49 height 15
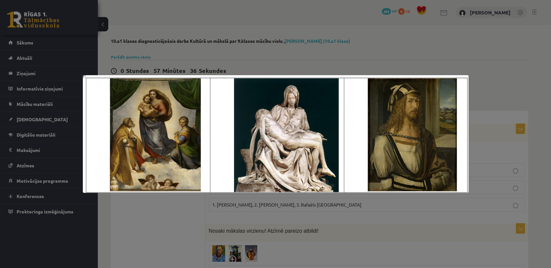
click at [496, 86] on div at bounding box center [275, 134] width 551 height 268
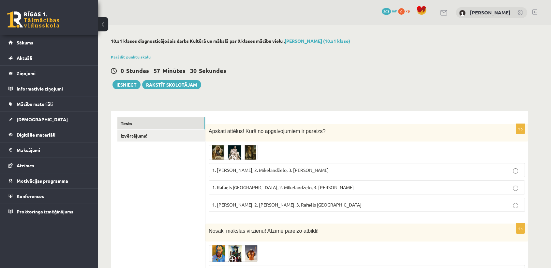
click at [357, 184] on p "1. Rafaēls [GEOGRAPHIC_DATA], 2. Mikelandželo, 3. [PERSON_NAME]" at bounding box center [366, 187] width 309 height 7
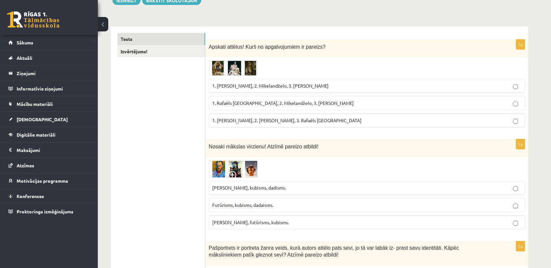
scroll to position [83, 0]
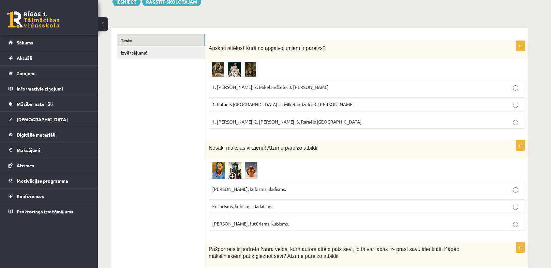
click at [246, 168] on img at bounding box center [233, 170] width 49 height 17
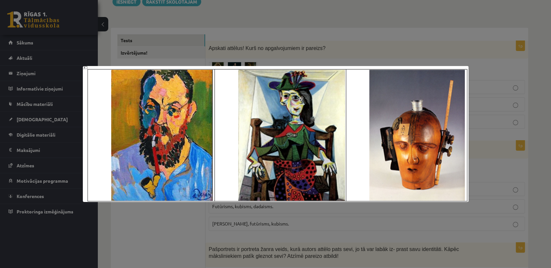
click at [399, 39] on div at bounding box center [275, 134] width 551 height 268
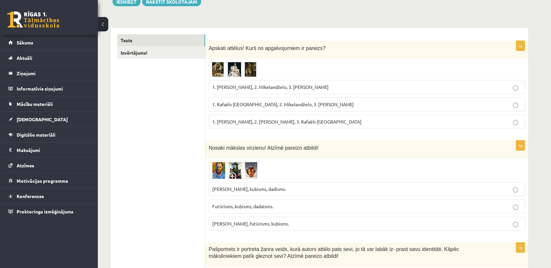
click at [245, 191] on p "Fovisms, kubisms, dadisms." at bounding box center [366, 188] width 309 height 7
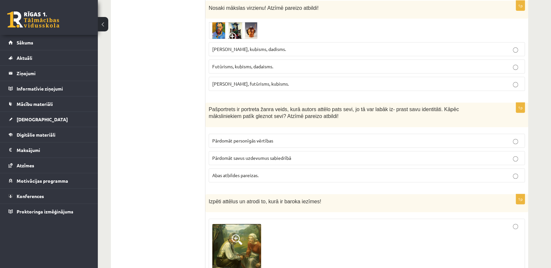
scroll to position [223, 0]
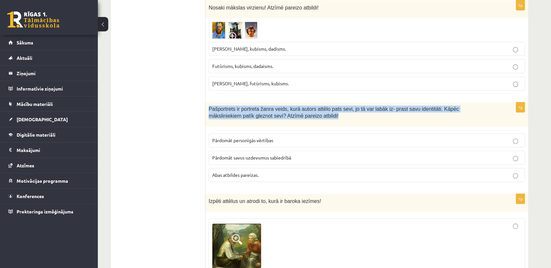
drag, startPoint x: 238, startPoint y: 112, endPoint x: 291, endPoint y: 121, distance: 54.0
click at [291, 121] on div "Pašportrets ir portreta žanra veids, kurā autors attēlo pats sevi, jo tā var la…" at bounding box center [367, 114] width 323 height 24
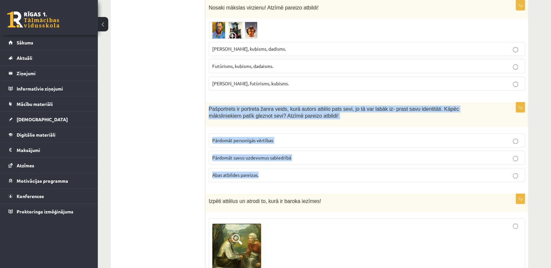
drag, startPoint x: 209, startPoint y: 108, endPoint x: 266, endPoint y: 176, distance: 87.8
click at [266, 176] on div "1p Pašportrets ir portreta žanra veids, kurā autors attēlo pats sevi, jo tā var…" at bounding box center [367, 144] width 323 height 85
copy div "Pašportrets ir portreta žanra veids, kurā autors attēlo pats sevi, jo tā var la…"
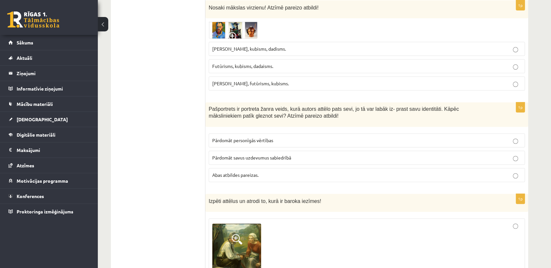
click at [256, 174] on span "Abas atbildes pareizas." at bounding box center [235, 175] width 46 height 6
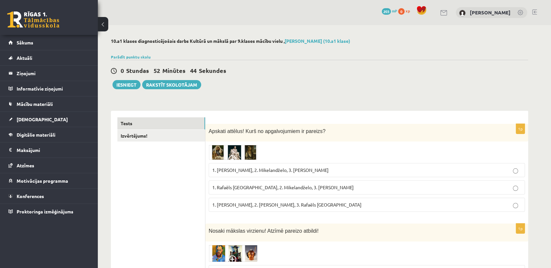
scroll to position [41, 0]
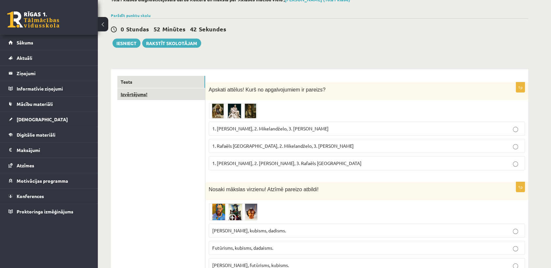
click at [176, 93] on link "Izvērtējums!" at bounding box center [161, 94] width 88 height 12
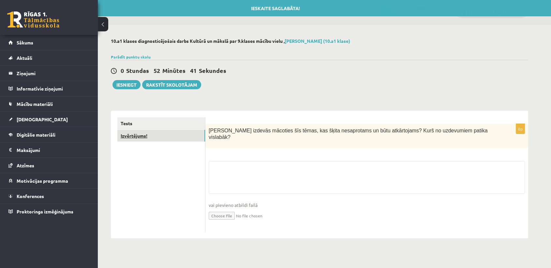
scroll to position [0, 0]
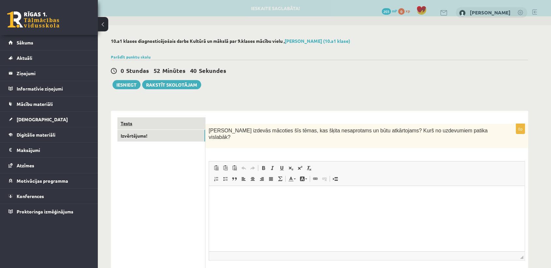
click at [152, 120] on link "Tests" at bounding box center [161, 123] width 88 height 12
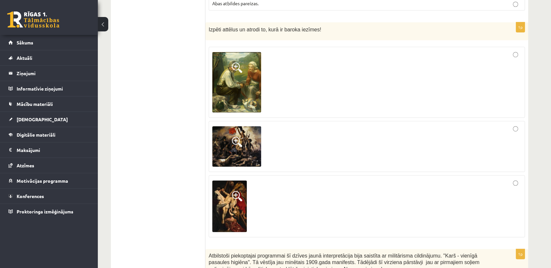
scroll to position [394, 0]
click at [242, 97] on img at bounding box center [236, 82] width 49 height 61
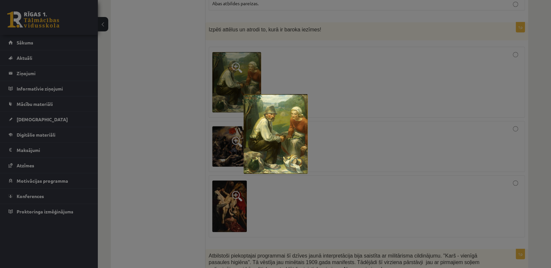
click at [183, 113] on div at bounding box center [275, 134] width 551 height 268
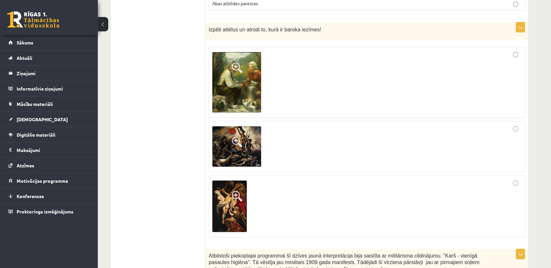
click at [236, 147] on img at bounding box center [236, 146] width 49 height 40
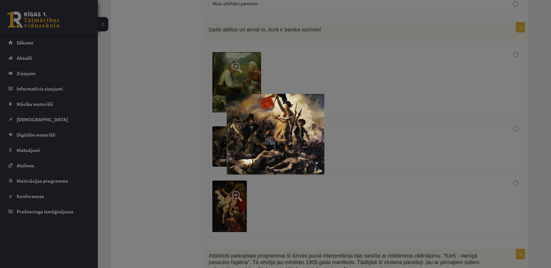
click at [163, 153] on div at bounding box center [275, 134] width 551 height 268
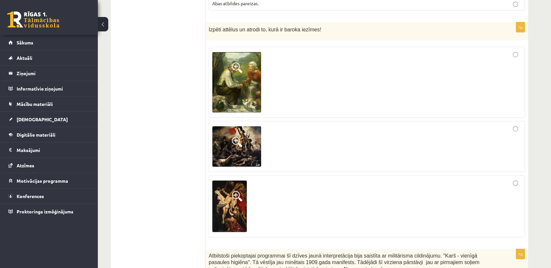
click at [236, 204] on img at bounding box center [229, 206] width 35 height 52
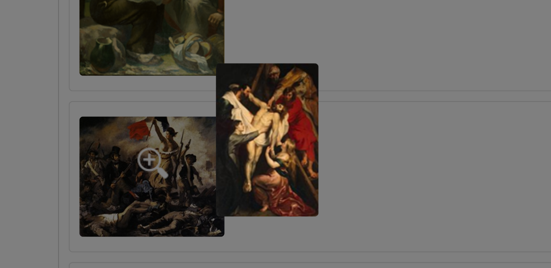
click at [321, 126] on div at bounding box center [275, 134] width 551 height 268
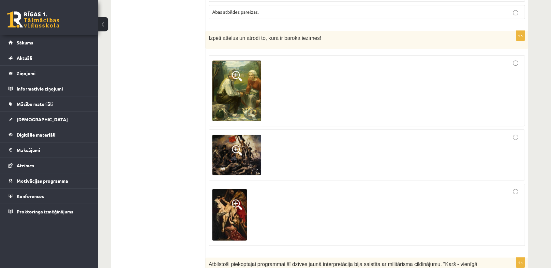
scroll to position [394, 0]
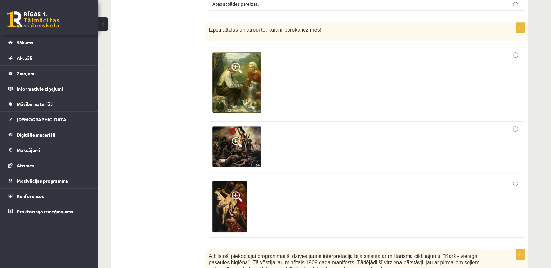
click at [519, 182] on div at bounding box center [366, 206] width 309 height 55
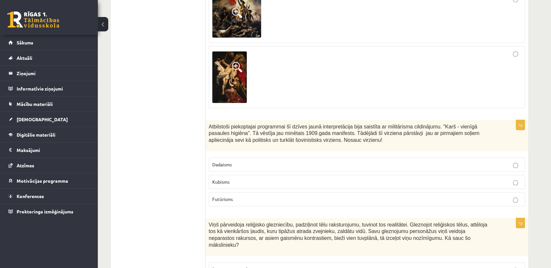
scroll to position [537, 0]
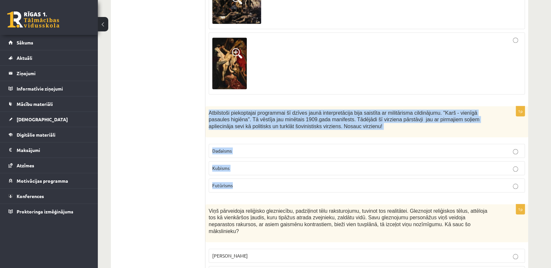
drag, startPoint x: 210, startPoint y: 111, endPoint x: 252, endPoint y: 181, distance: 82.5
click at [252, 181] on div "1p Atbilstoši piekoptajai programmai šī dzīves jaunā interpretācija bija saistī…" at bounding box center [367, 151] width 323 height 91
copy div "Atbilstoši piekoptajai programmai šī dzīves jaunā interpretācija bija saistīta …"
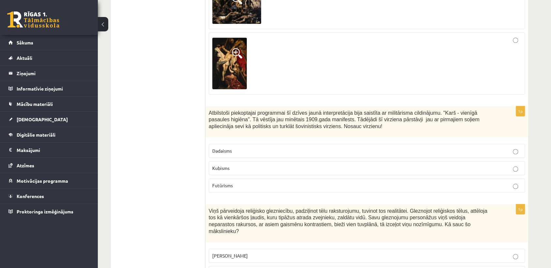
click at [296, 180] on label "Futūrisms" at bounding box center [367, 185] width 317 height 14
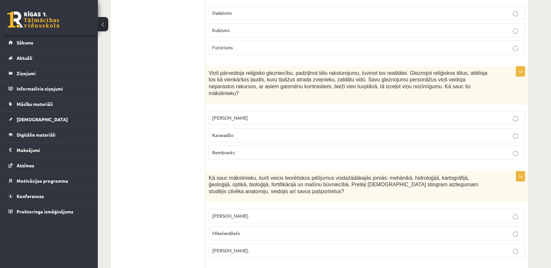
scroll to position [671, 0]
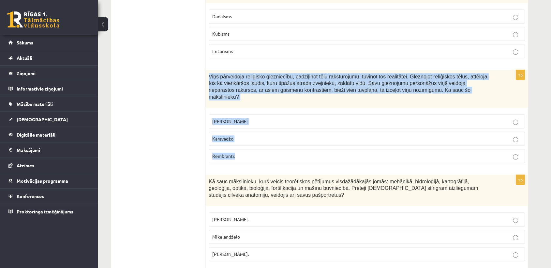
drag, startPoint x: 208, startPoint y: 73, endPoint x: 397, endPoint y: 147, distance: 202.8
click at [397, 147] on div "1p Viņš pārveidoja reliģisko glezniecību, padziļinot tēlu raksturojumu, tuvinot…" at bounding box center [367, 119] width 323 height 98
copy div "Viņš pārveidoja reliģisko glezniecību, padziļinot tēlu raksturojumu, tuvinot to…"
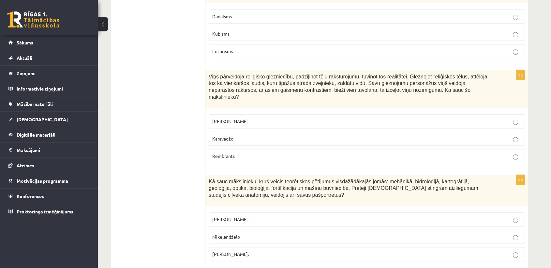
click at [266, 135] on p "Karavadžo" at bounding box center [366, 138] width 309 height 7
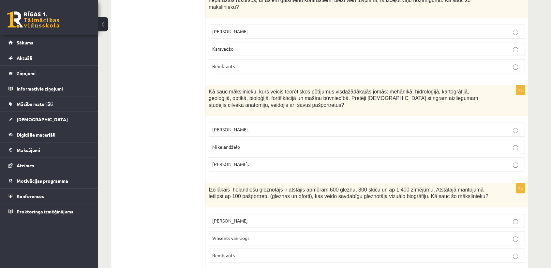
scroll to position [769, 0]
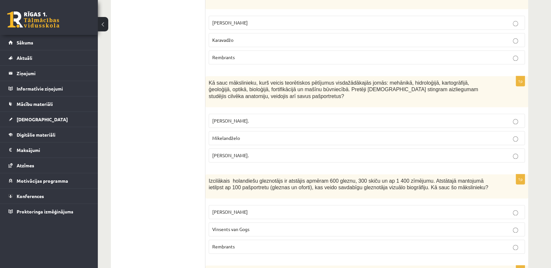
click at [243, 131] on label "Mikelandželo" at bounding box center [367, 138] width 317 height 14
drag, startPoint x: 210, startPoint y: 73, endPoint x: 279, endPoint y: 147, distance: 101.4
click at [279, 147] on div "1p Kā sauc mākslinieku, kurš veicis teorētiskos pētījumus visdažādākajās jomās:…" at bounding box center [367, 121] width 323 height 91
drag, startPoint x: 208, startPoint y: 70, endPoint x: 263, endPoint y: 153, distance: 99.0
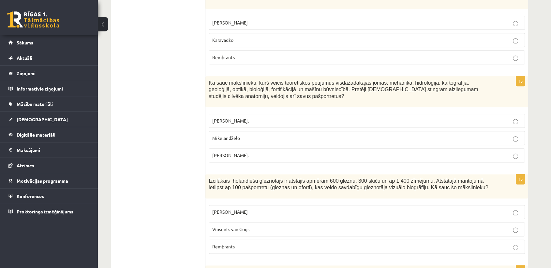
click at [263, 153] on div "1p Kā sauc mākslinieku, kurš veicis teorētiskos pētījumus visdažādākajās jomās:…" at bounding box center [367, 121] width 323 height 91
copy div "Kā sauc mākslinieku, kurš veicis teorētiskos pētījumus visdažādākajās jomās: me…"
click at [322, 152] on p "Leonardo da Vinči." at bounding box center [366, 155] width 309 height 7
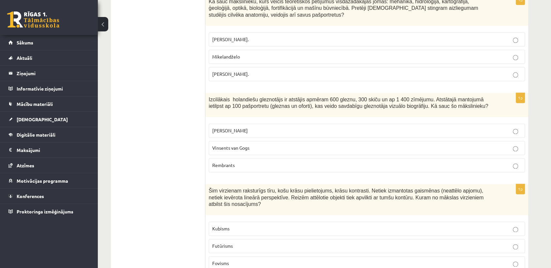
scroll to position [857, 0]
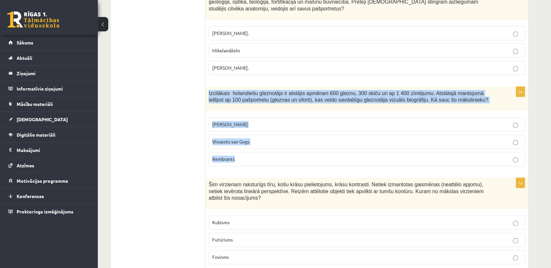
drag, startPoint x: 207, startPoint y: 83, endPoint x: 297, endPoint y: 150, distance: 112.8
click at [297, 150] on div "1p Izcilākais holandiešu gleznotājs ir atstājis apmēram 600 gleznu, 300 skiču u…" at bounding box center [367, 128] width 323 height 85
copy div "Izcilākais holandiešu gleznotājs ir atstājis apmēram 600 gleznu, 300 skiču un a…"
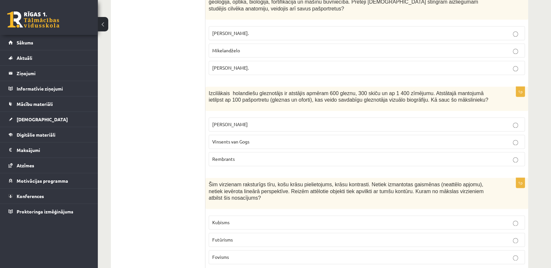
click at [243, 153] on label "Rembrants" at bounding box center [367, 159] width 317 height 14
click at [246, 155] on p "Rembrants" at bounding box center [366, 158] width 309 height 7
click at [236, 138] on span "Vinsents van Gogs" at bounding box center [230, 141] width 37 height 6
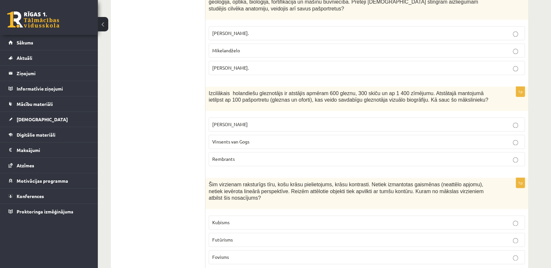
click at [237, 142] on fieldset "Leonardo da Vinči Vinsents van Gogs Rembrants" at bounding box center [367, 141] width 317 height 54
click at [232, 156] on span "Rembrants" at bounding box center [223, 159] width 23 height 6
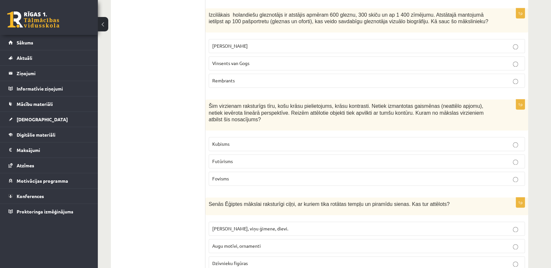
scroll to position [936, 0]
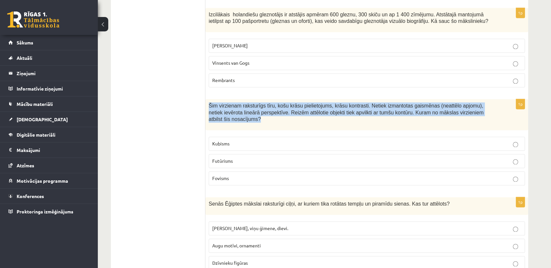
drag, startPoint x: 208, startPoint y: 96, endPoint x: 480, endPoint y: 106, distance: 273.0
click at [480, 106] on div "Šim virzienam raksturīgs tīru, košu krāsu pielietojums, krāsu kontrasti. Netiek…" at bounding box center [367, 114] width 323 height 31
copy span "Šim virzienam raksturīgs tīru, košu krāsu pielietojums, krāsu kontrasti. Netiek…"
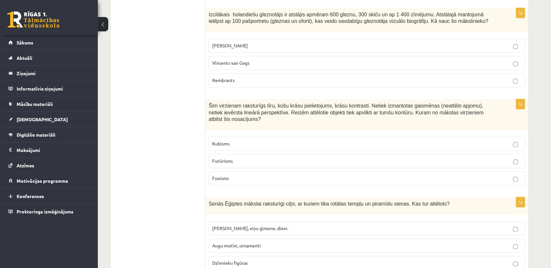
click at [220, 175] on p "Fovisms" at bounding box center [366, 178] width 309 height 7
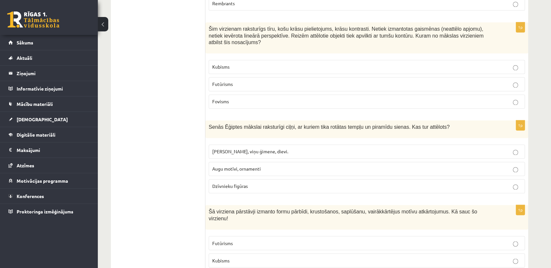
scroll to position [1053, 0]
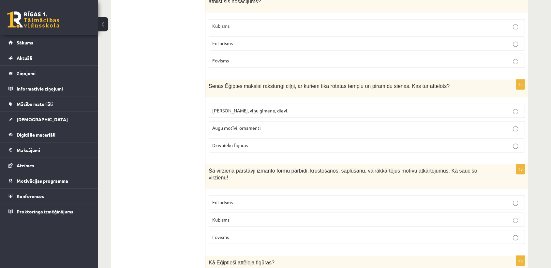
click at [223, 142] on span "Dzīvnieku figūras" at bounding box center [230, 145] width 36 height 6
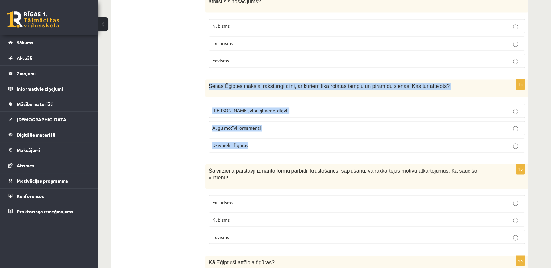
drag, startPoint x: 208, startPoint y: 67, endPoint x: 262, endPoint y: 129, distance: 81.8
click at [262, 129] on div "1p Senās Ēģiptes mākslai raksturīgi ciļņi, ar kuriem tika rotātas tempļu un pir…" at bounding box center [367, 118] width 323 height 78
copy div "Senās Ēģiptes mākslai raksturīgi ciļņi, ar kuriem tika rotātas tempļu un piramī…"
click at [284, 107] on p "Faraoni, viņu ģimene, dievi." at bounding box center [366, 110] width 309 height 7
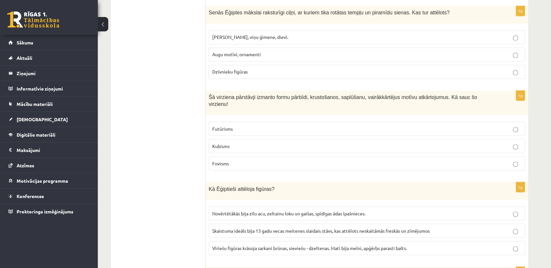
scroll to position [1126, 0]
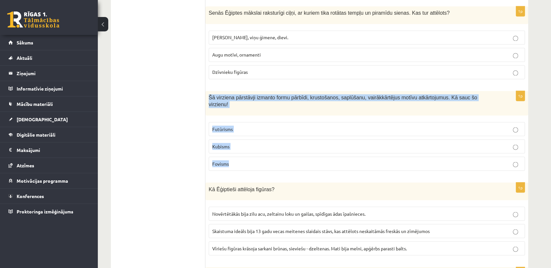
drag, startPoint x: 207, startPoint y: 79, endPoint x: 257, endPoint y: 139, distance: 78.0
click at [257, 139] on div "1p Šā virziena pārstāvji izmanto formu pārbīdi, krustošanos, saplūšanu, vairākk…" at bounding box center [367, 133] width 323 height 85
copy div "Šā virziena pārstāvji izmanto formu pārbīdi, krustošanos, saplūšanu, vairākkārt…"
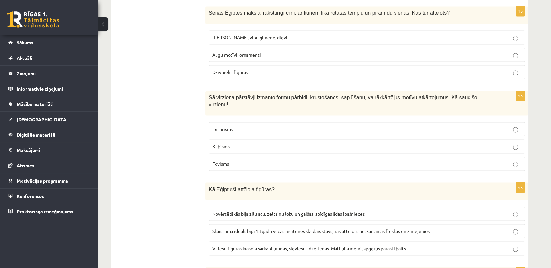
click at [233, 139] on label "Kubisms" at bounding box center [367, 146] width 317 height 14
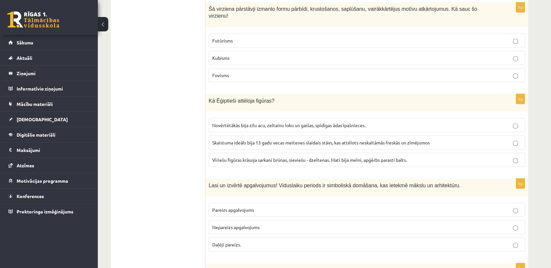
scroll to position [1241, 0]
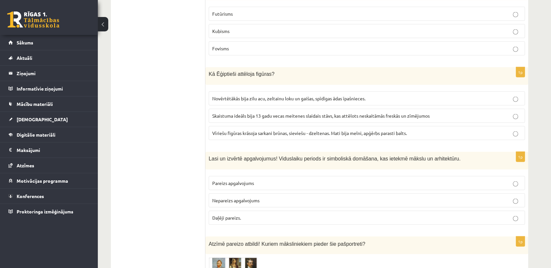
click at [316, 130] on span "Vīriešu figūras krāsoja sarkani brūnas, sieviešu - dzeltenas. Mati bija melni, …" at bounding box center [309, 133] width 195 height 6
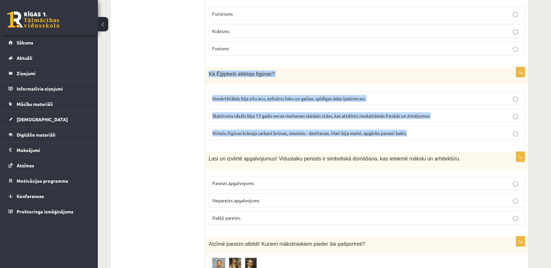
drag, startPoint x: 208, startPoint y: 49, endPoint x: 417, endPoint y: 110, distance: 217.8
click at [417, 110] on div "1p Kā Ēģiptieši attēloja figūras? Novērtētākās bija zilu acu, zeltainu loku un …" at bounding box center [367, 106] width 323 height 78
copy div "Kā Ēģiptieši attēloja figūras? Novērtētākās bija zilu acu, zeltainu loku un gai…"
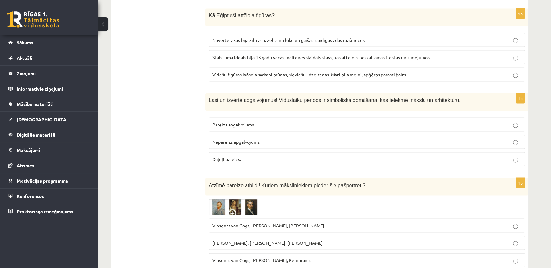
scroll to position [1300, 0]
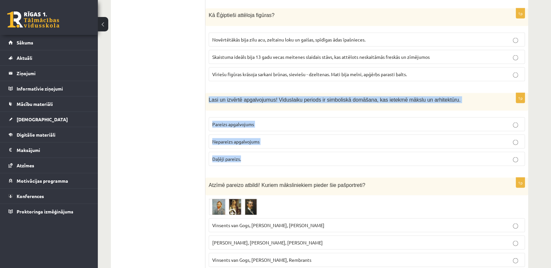
drag, startPoint x: 222, startPoint y: 82, endPoint x: 259, endPoint y: 138, distance: 67.5
click at [259, 138] on div "1p Lasi un izvērtē apgalvojumus! Viduslaiku periods ir simboliskā domāšana, kas…" at bounding box center [367, 132] width 323 height 78
copy div "Lasi un izvērtē apgalvojumus! Viduslaiku periods ir simboliskā domāšana, kas ie…"
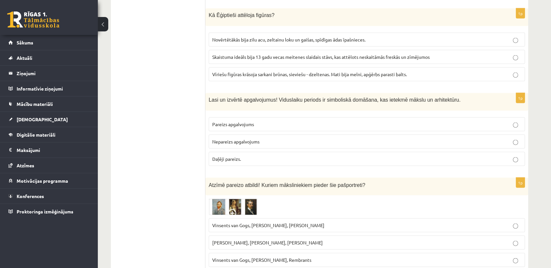
click at [251, 121] on p "Pareizs apgalvojums" at bounding box center [366, 124] width 309 height 7
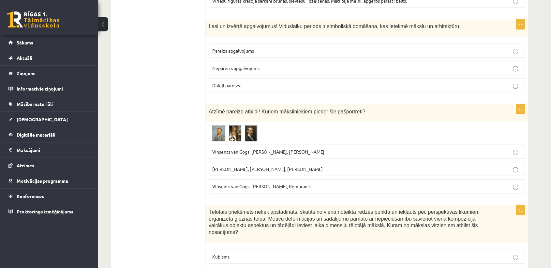
scroll to position [1365, 0]
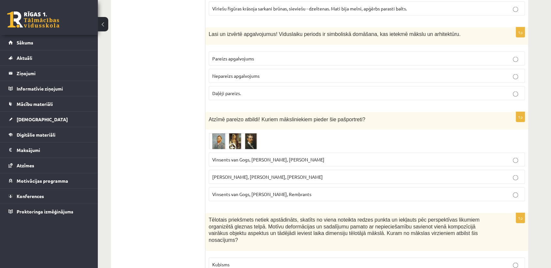
click at [222, 133] on img at bounding box center [233, 141] width 49 height 16
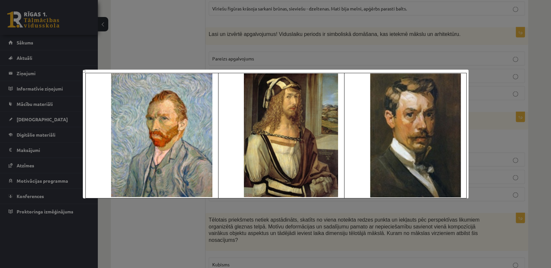
click at [172, 225] on div at bounding box center [275, 134] width 551 height 268
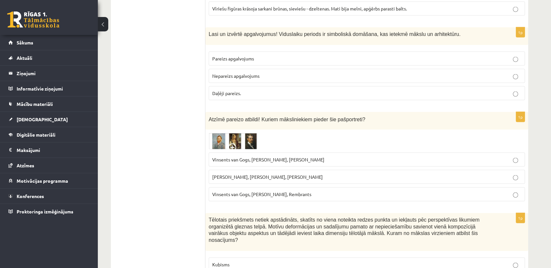
click at [239, 133] on img at bounding box center [233, 141] width 49 height 16
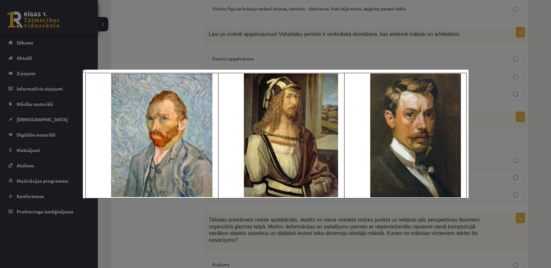
click at [148, 213] on div at bounding box center [275, 134] width 551 height 268
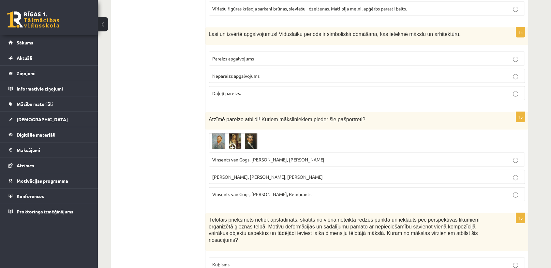
click at [274, 156] on span "Vinsents van Gogs, Albrehts Dīrers, Janis Rozentāls" at bounding box center [268, 159] width 112 height 6
click at [248, 133] on img at bounding box center [233, 141] width 49 height 16
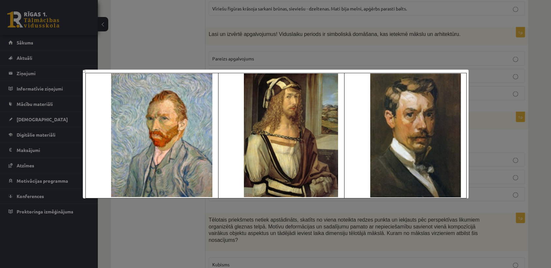
click at [157, 218] on div at bounding box center [275, 134] width 551 height 268
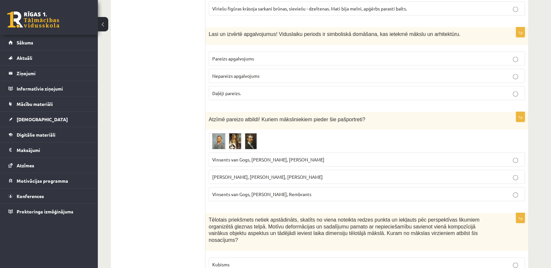
click at [236, 133] on img at bounding box center [233, 141] width 49 height 16
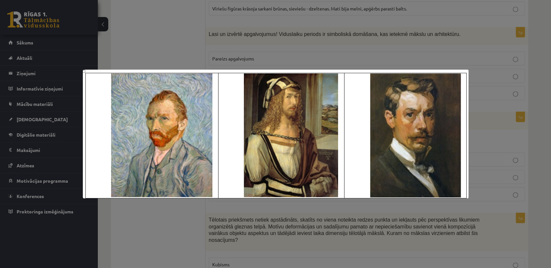
click at [189, 223] on div at bounding box center [275, 134] width 551 height 268
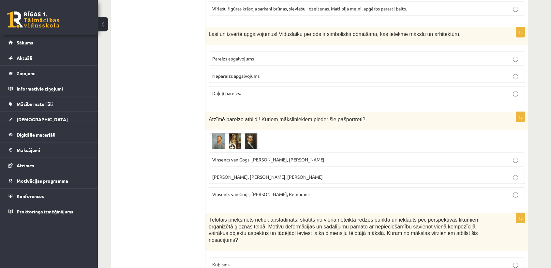
click at [250, 133] on img at bounding box center [233, 141] width 49 height 16
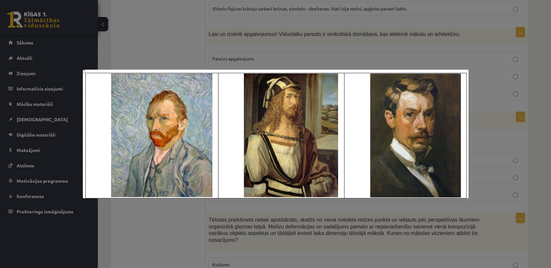
click at [171, 39] on div at bounding box center [275, 134] width 551 height 268
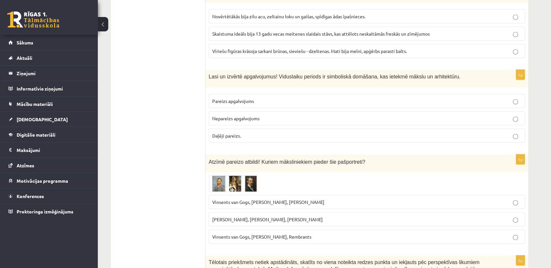
scroll to position [1461, 0]
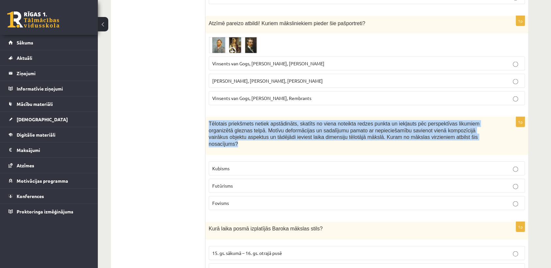
drag, startPoint x: 208, startPoint y: 98, endPoint x: 425, endPoint y: 121, distance: 218.5
click at [425, 121] on div "Tēlotais priekšmets netiek apstādināts, skatīts no viena noteikta redzes punkta…" at bounding box center [367, 136] width 323 height 38
click at [168, 106] on ul "Tests Izvērtējums!" at bounding box center [161, 186] width 88 height 3061
drag, startPoint x: 209, startPoint y: 100, endPoint x: 236, endPoint y: 180, distance: 84.6
click at [236, 180] on div "1p Tēlotais priekšmets netiek apstādināts, skatīts no viena noteikta redzes pun…" at bounding box center [367, 166] width 323 height 98
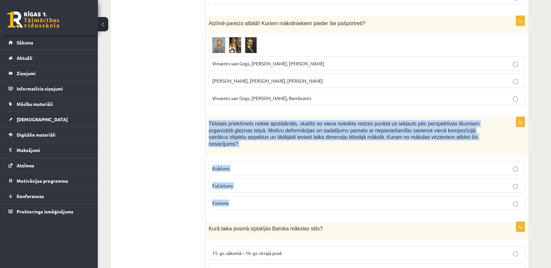
click at [190, 145] on ul "Tests Izvērtējums!" at bounding box center [161, 186] width 88 height 3061
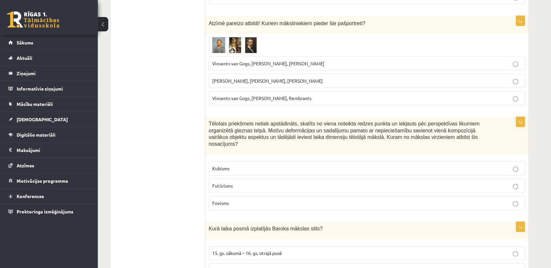
click at [240, 165] on p "Kubisms" at bounding box center [366, 168] width 309 height 7
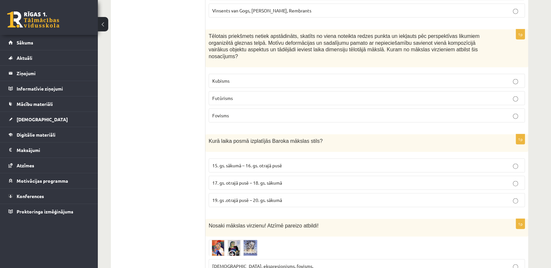
scroll to position [1555, 0]
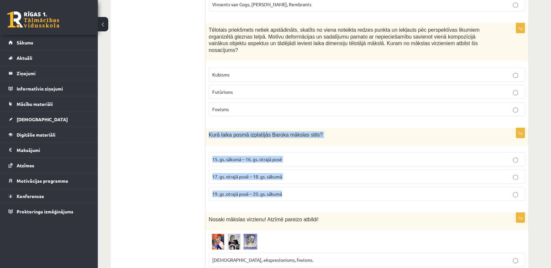
drag, startPoint x: 209, startPoint y: 103, endPoint x: 302, endPoint y: 158, distance: 107.6
click at [302, 158] on div "1p Kurā laika posmā izplatījās Baroka mākslas stils? 15. gs. sākumā – 16. gs. o…" at bounding box center [367, 167] width 323 height 78
click at [179, 183] on ul "Tests Izvērtējums!" at bounding box center [161, 92] width 88 height 3061
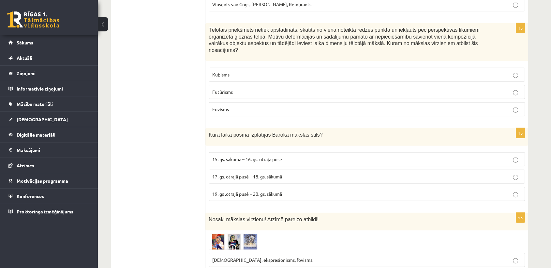
click at [244, 173] on span "17. gs. otrajā pusē – 18. gs. sākumā" at bounding box center [247, 176] width 70 height 6
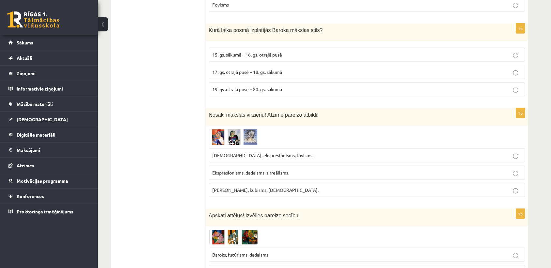
scroll to position [1664, 0]
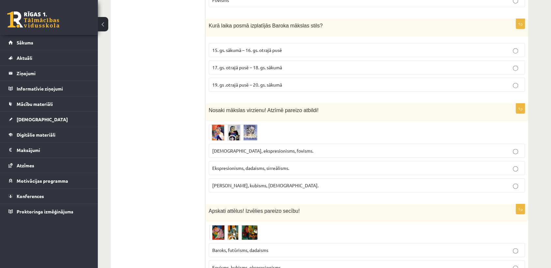
click at [225, 124] on img at bounding box center [233, 132] width 49 height 16
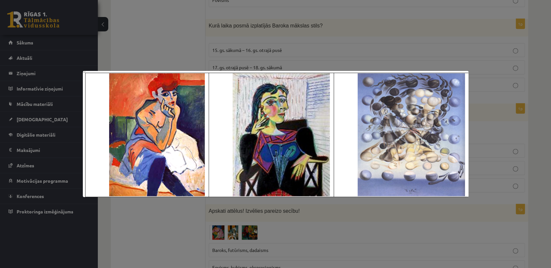
click at [195, 127] on img at bounding box center [276, 134] width 386 height 126
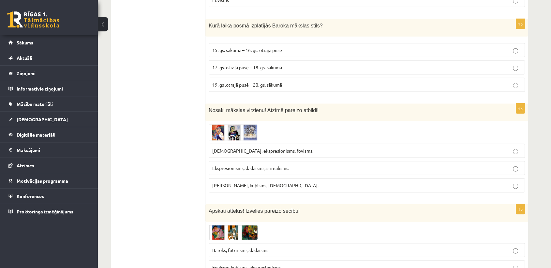
click at [233, 135] on span at bounding box center [233, 140] width 10 height 10
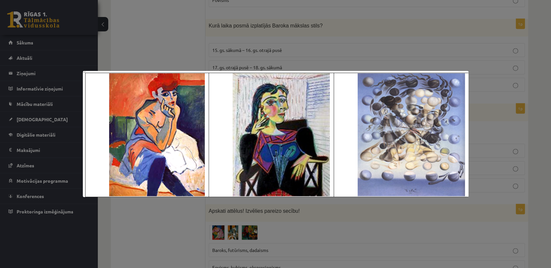
click at [170, 42] on div at bounding box center [275, 134] width 551 height 268
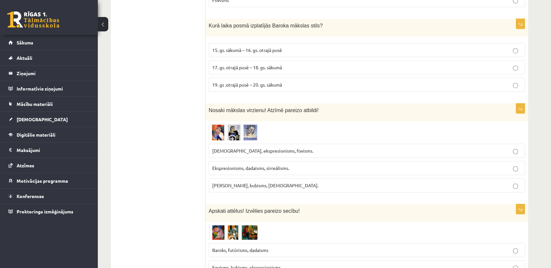
click at [242, 124] on img at bounding box center [233, 132] width 49 height 16
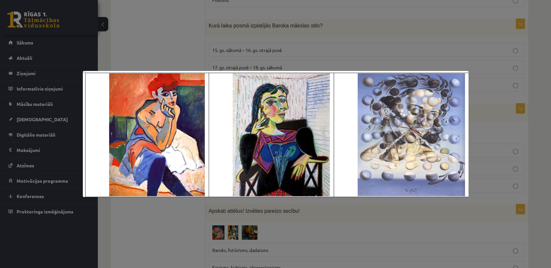
click at [197, 37] on div at bounding box center [275, 134] width 551 height 268
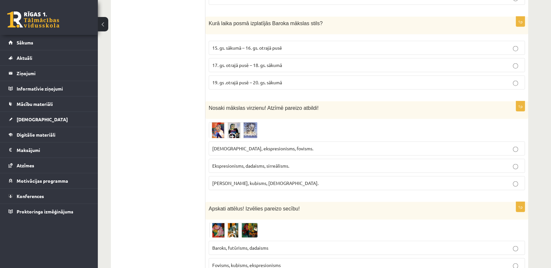
scroll to position [1666, 0]
click at [217, 179] on span "Fovisms, kubisms, sirreālisms." at bounding box center [265, 182] width 106 height 6
click at [242, 122] on img at bounding box center [233, 130] width 49 height 16
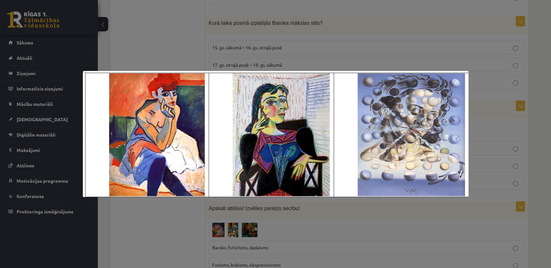
click at [169, 200] on div at bounding box center [275, 134] width 551 height 268
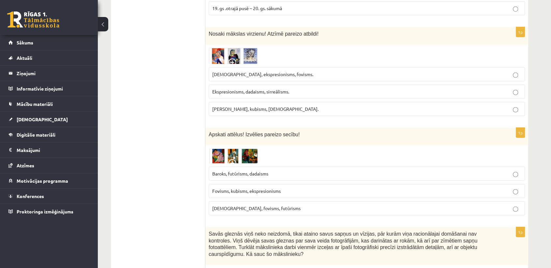
scroll to position [1755, 0]
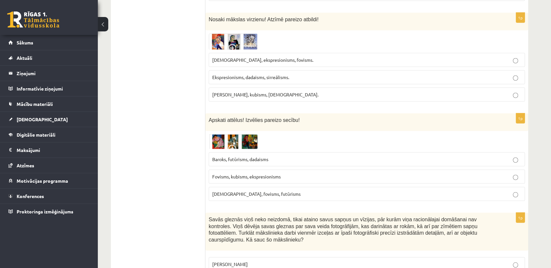
click at [236, 134] on img at bounding box center [233, 141] width 49 height 15
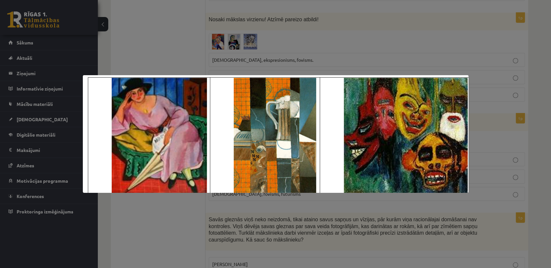
click at [166, 215] on div at bounding box center [275, 134] width 551 height 268
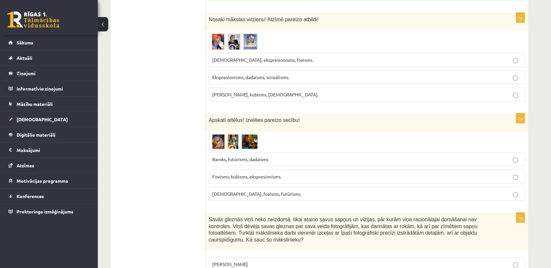
click at [234, 134] on img at bounding box center [233, 141] width 49 height 15
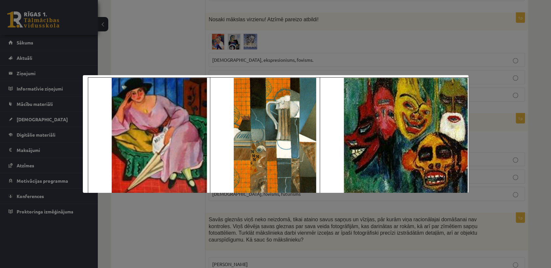
click at [178, 235] on div at bounding box center [275, 134] width 551 height 268
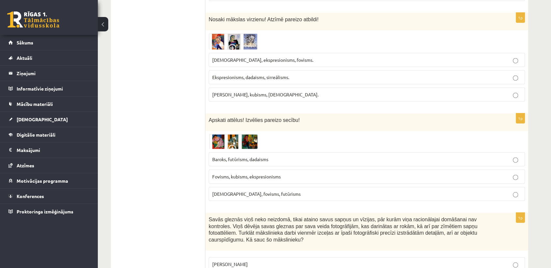
click at [225, 134] on img at bounding box center [233, 141] width 49 height 15
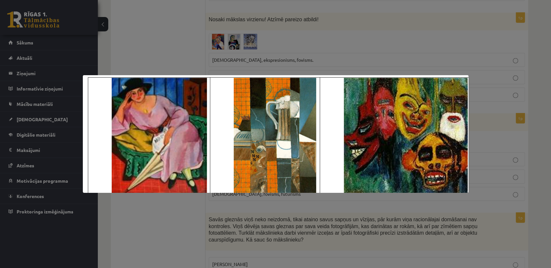
click at [170, 237] on div at bounding box center [275, 134] width 551 height 268
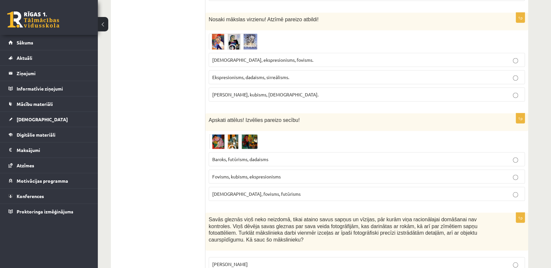
click at [240, 134] on img at bounding box center [233, 141] width 49 height 15
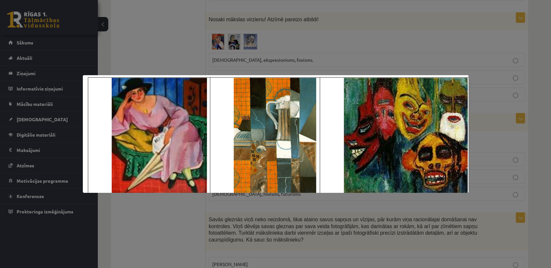
click at [195, 188] on img at bounding box center [276, 133] width 386 height 117
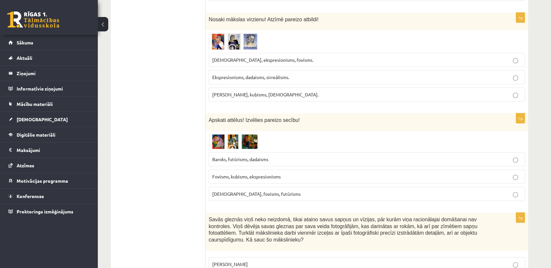
click at [262, 173] on span "Fovisms, kubisms, ekspresionisms" at bounding box center [246, 176] width 69 height 6
click at [240, 134] on img at bounding box center [233, 141] width 49 height 15
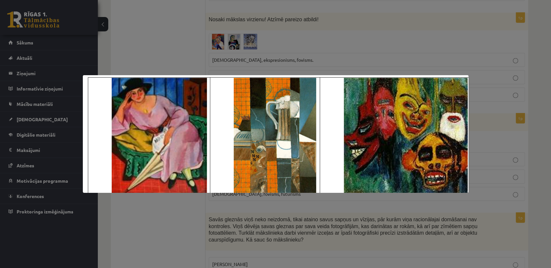
click at [183, 217] on div at bounding box center [275, 134] width 551 height 268
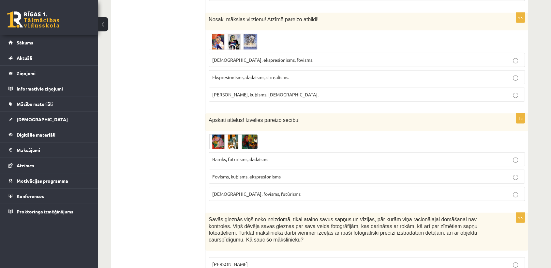
click at [246, 134] on img at bounding box center [233, 141] width 49 height 15
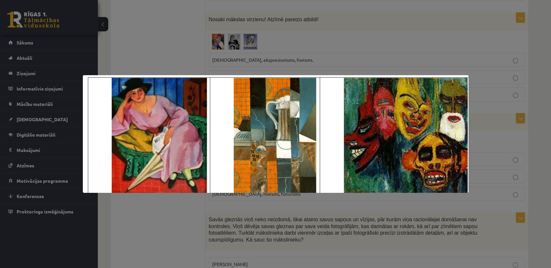
click at [151, 63] on div at bounding box center [275, 134] width 551 height 268
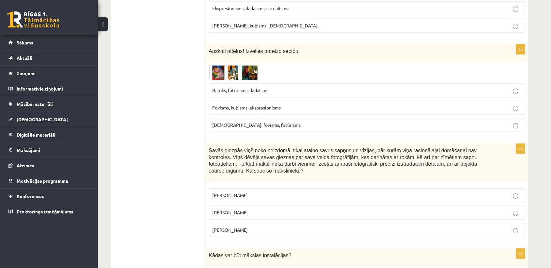
scroll to position [1824, 0]
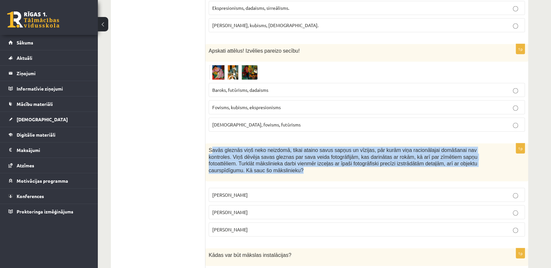
drag, startPoint x: 210, startPoint y: 116, endPoint x: 472, endPoint y: 130, distance: 262.4
click at [472, 147] on p "Savās gleznās viņš neko neizdomā, tikai ataino savus sapņus un vīzijas, pār kur…" at bounding box center [351, 160] width 284 height 27
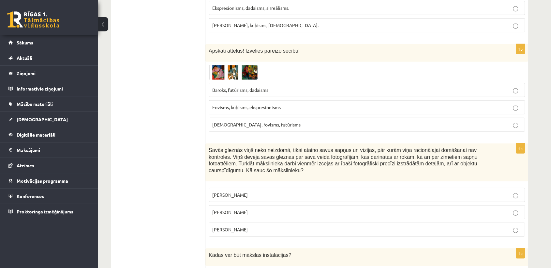
click at [239, 209] on span "Salvadors Dalī" at bounding box center [230, 212] width 36 height 6
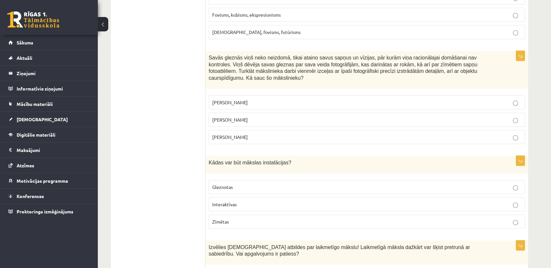
scroll to position [1970, 0]
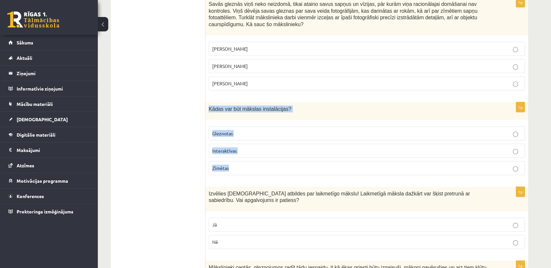
drag, startPoint x: 209, startPoint y: 67, endPoint x: 245, endPoint y: 135, distance: 77.4
click at [245, 135] on div "1p Kādas var būt mākslas instalācijas? Gleznotas Interaktīvas Zīmētas" at bounding box center [367, 141] width 323 height 78
click at [257, 147] on p "Interaktīvas" at bounding box center [366, 150] width 309 height 7
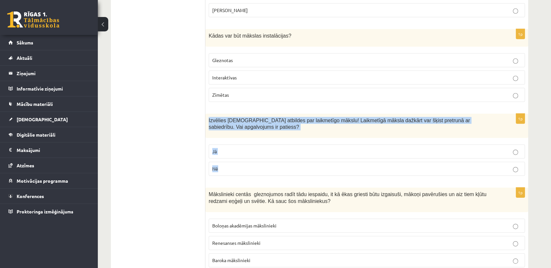
drag, startPoint x: 207, startPoint y: 79, endPoint x: 235, endPoint y: 129, distance: 58.2
click at [235, 129] on div "1p Izvēlies pareizās atbildes par laikmetīgo mākslu! Laikmetīgā māksla dažkārt …" at bounding box center [367, 148] width 323 height 68
click at [235, 144] on label "Jā" at bounding box center [367, 151] width 317 height 14
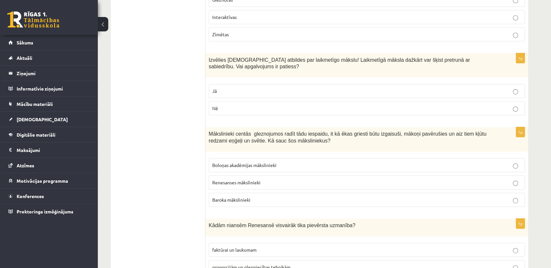
scroll to position [2095, 0]
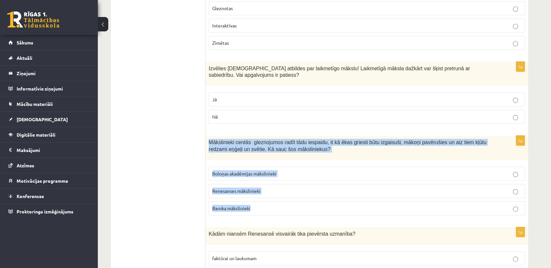
drag, startPoint x: 209, startPoint y: 102, endPoint x: 266, endPoint y: 171, distance: 89.9
click at [266, 171] on div "1p Mākslinieki centās gleznojumos radīt tādu iespaidu, it kā ēkas griesti būtu …" at bounding box center [367, 177] width 323 height 85
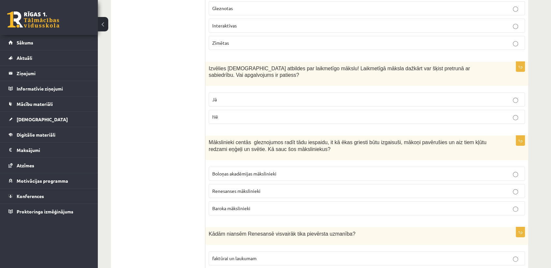
click at [258, 205] on p "Baroka mākslinieki" at bounding box center [366, 208] width 309 height 7
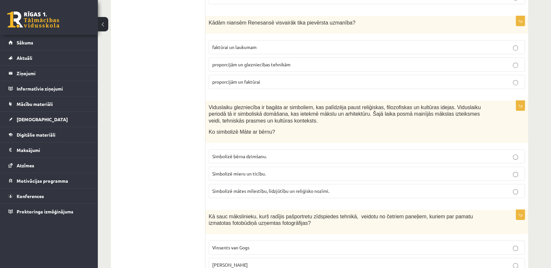
scroll to position [2184, 0]
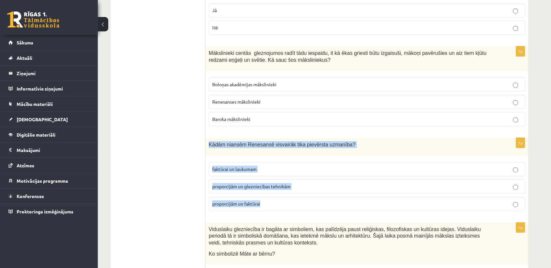
drag, startPoint x: 207, startPoint y: 104, endPoint x: 273, endPoint y: 163, distance: 88.7
click at [273, 163] on div "1p Kādām niansēm Renesansē visvairāk tika pievērsta uzmanība? faktūrai un lauku…" at bounding box center [367, 177] width 323 height 78
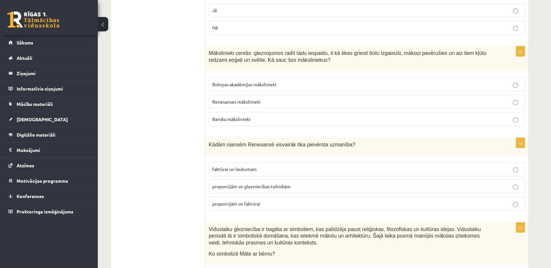
click at [266, 183] on span "proporcijām un glezniecības tehnikām" at bounding box center [251, 186] width 78 height 6
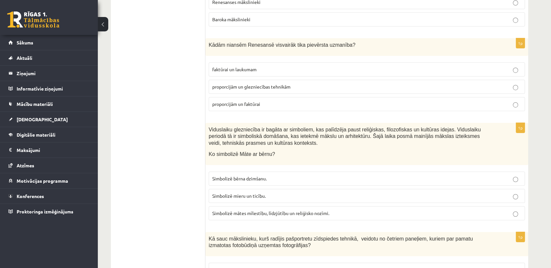
scroll to position [2286, 0]
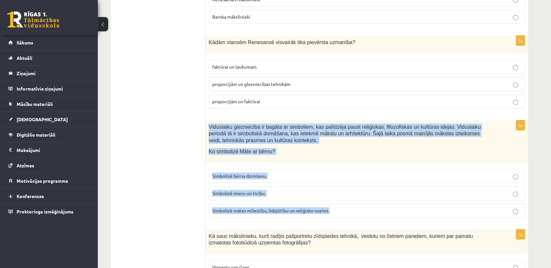
drag, startPoint x: 208, startPoint y: 85, endPoint x: 335, endPoint y: 172, distance: 154.6
click at [335, 172] on div "1p Viduslaiku glezniecība ir bagāta ar simboliem, kas palīdzēja paust reliģiska…" at bounding box center [367, 171] width 323 height 102
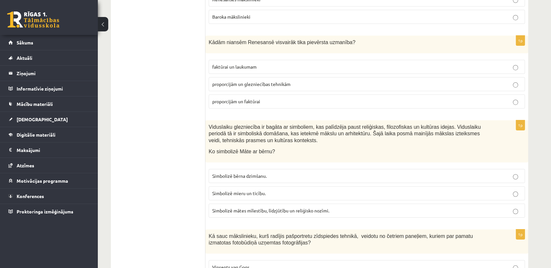
click at [256, 207] on span "Simbolizē mātes mīlestību, līdzjūtību un reliģisko nozīmi." at bounding box center [270, 210] width 117 height 6
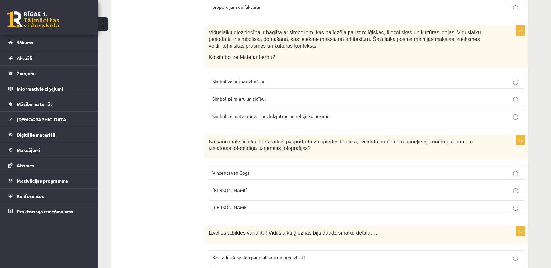
scroll to position [2398, 0]
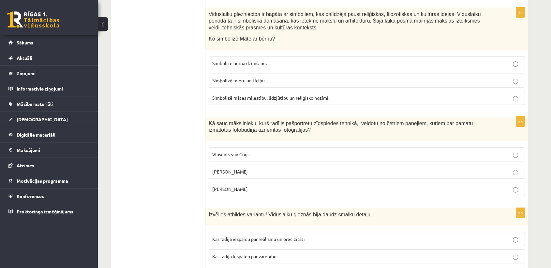
drag, startPoint x: 208, startPoint y: 80, endPoint x: 272, endPoint y: 148, distance: 93.5
click at [272, 148] on div "1p Kā sauc mākslinieku, kurš radījis pašportretu zīdspiedes tehnikā, veidotu no…" at bounding box center [367, 158] width 323 height 85
click at [262, 185] on p "Miervaldis Polis" at bounding box center [366, 188] width 309 height 7
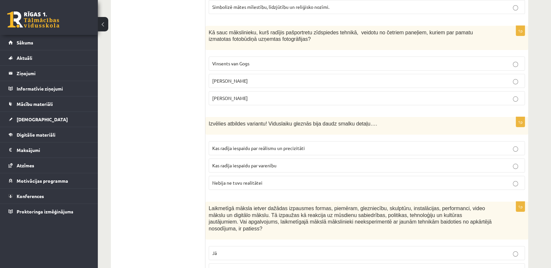
scroll to position [2497, 0]
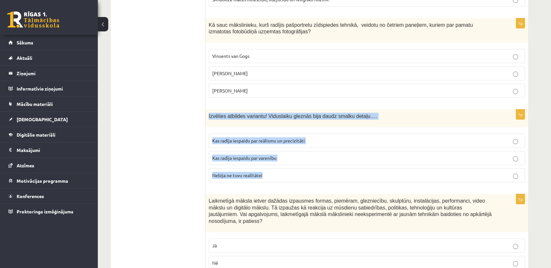
drag, startPoint x: 220, startPoint y: 82, endPoint x: 271, endPoint y: 132, distance: 72.2
click at [271, 132] on div "1p Izvēlies atbildes variantu! Viduslaiku gleznās bija daudz smalku detaļu…. Ka…" at bounding box center [367, 148] width 323 height 78
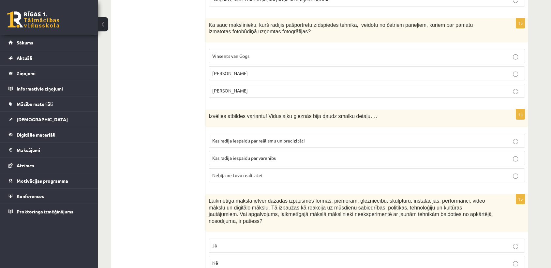
click at [284, 137] on p "Kas radīja iespaidu par reālismu un precizitāti" at bounding box center [366, 140] width 309 height 7
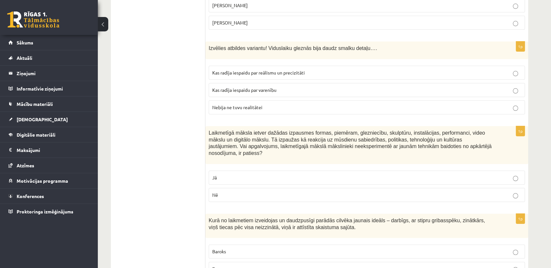
scroll to position [2563, 0]
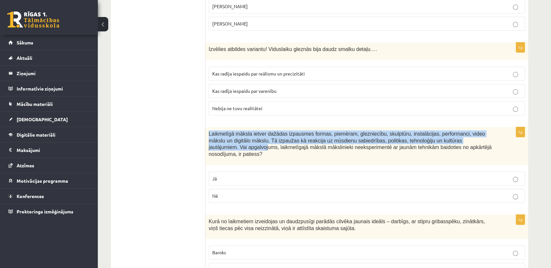
drag, startPoint x: 209, startPoint y: 93, endPoint x: 472, endPoint y: 103, distance: 263.5
click at [472, 130] on p "Laikmetīgā māksla ietver dažādas izpausmes formas, piemēram, glezniecību, skulp…" at bounding box center [351, 143] width 284 height 27
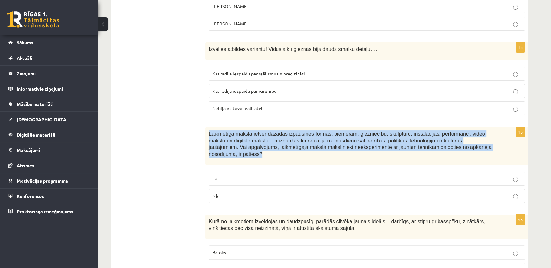
drag, startPoint x: 207, startPoint y: 92, endPoint x: 468, endPoint y: 112, distance: 261.5
click at [468, 127] on div "Laikmetīgā māksla ietver dažādas izpausmes formas, piemēram, glezniecību, skulp…" at bounding box center [367, 146] width 323 height 38
click at [233, 189] on label "Nē" at bounding box center [367, 196] width 317 height 14
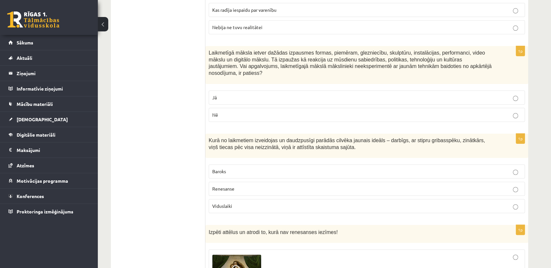
scroll to position [2644, 0]
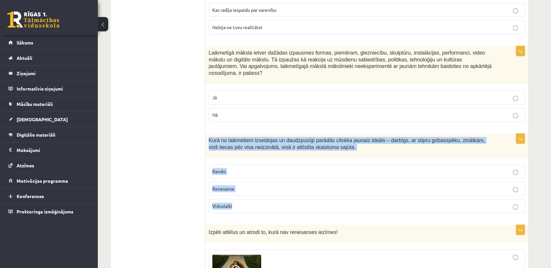
drag, startPoint x: 209, startPoint y: 91, endPoint x: 254, endPoint y: 157, distance: 80.1
click at [254, 157] on div "1p Kurā no laikmetiem izveidojas un daudzpusīgi parādās cilvēka jaunais ideāls …" at bounding box center [367, 175] width 323 height 85
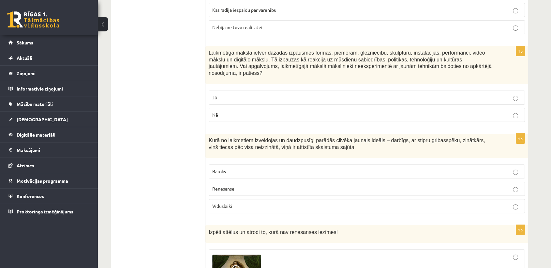
click at [236, 185] on p "Renesanse" at bounding box center [366, 188] width 309 height 7
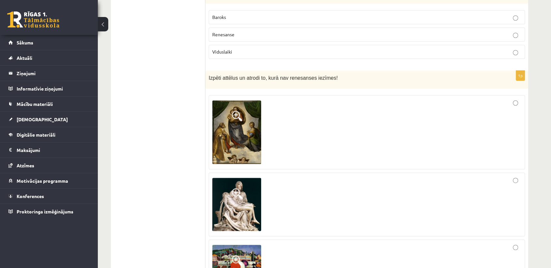
scroll to position [2809, 0]
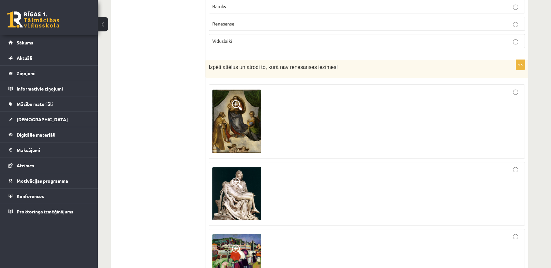
click at [240, 234] on img at bounding box center [236, 254] width 49 height 40
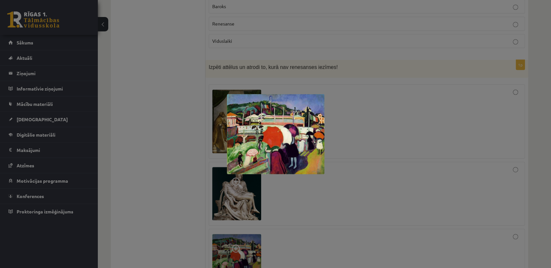
click at [167, 177] on div at bounding box center [275, 134] width 551 height 268
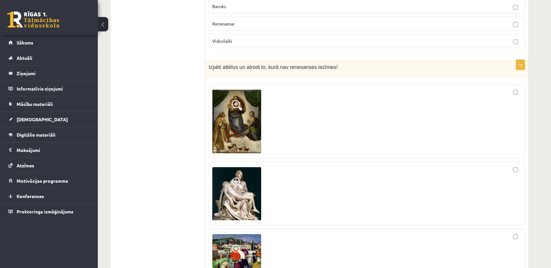
click at [514, 232] on div at bounding box center [366, 253] width 309 height 43
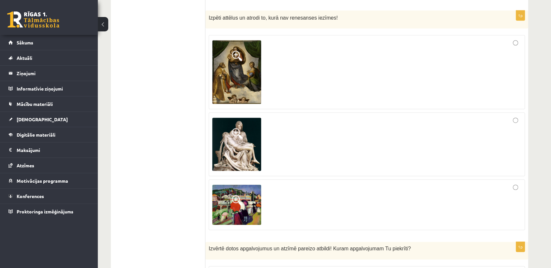
click at [242, 184] on img at bounding box center [236, 204] width 49 height 40
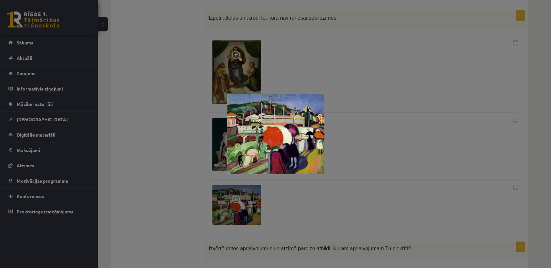
click at [178, 108] on div at bounding box center [275, 134] width 551 height 268
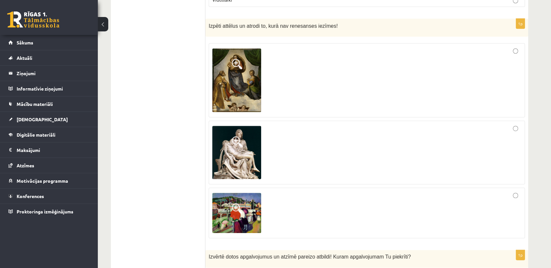
scroll to position [2882, 0]
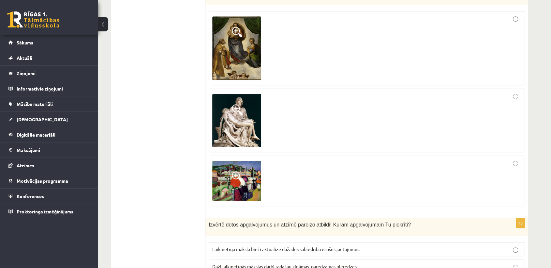
drag, startPoint x: 208, startPoint y: 175, endPoint x: 285, endPoint y: 235, distance: 98.1
click at [285, 235] on div "1p Izvērtē dotos apgalvojumus un atzīmē pareizo atbildi! Kuram apgalvojumam Tu …" at bounding box center [367, 257] width 323 height 78
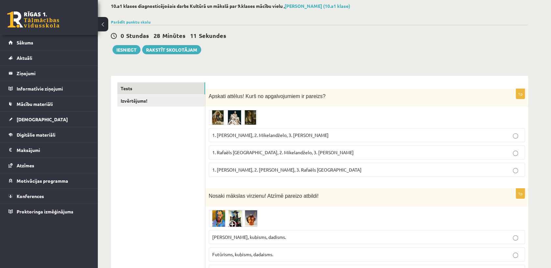
scroll to position [0, 0]
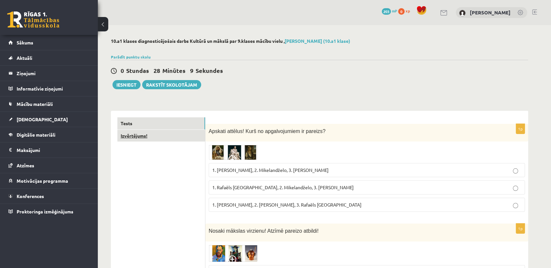
click at [148, 139] on link "Izvērtējums!" at bounding box center [161, 136] width 88 height 12
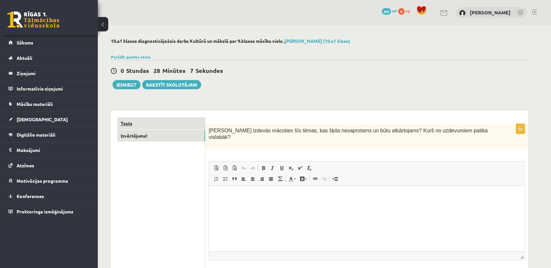
click at [163, 124] on link "Tests" at bounding box center [161, 123] width 88 height 12
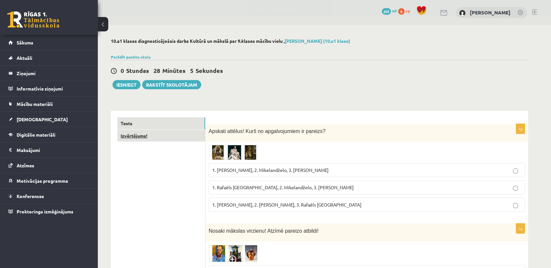
click at [170, 138] on link "Izvērtējums!" at bounding box center [161, 136] width 88 height 12
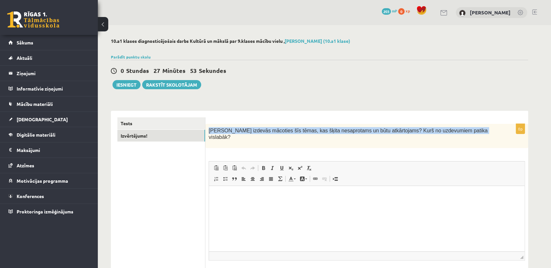
drag, startPoint x: 209, startPoint y: 130, endPoint x: 450, endPoint y: 128, distance: 241.5
click at [450, 128] on div "Kas izdevās mācoties šīs tēmas, kas šķita nesaprotams un būtu atkārtojams? Kurš…" at bounding box center [367, 136] width 323 height 24
click at [290, 91] on div "10.a1 klases diagnosticējošais darbs Kultūrā un mākslā par 9.klases mācību viel…" at bounding box center [320, 170] width 444 height 291
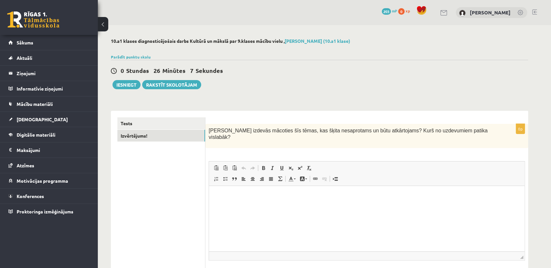
click at [287, 206] on html at bounding box center [367, 196] width 316 height 20
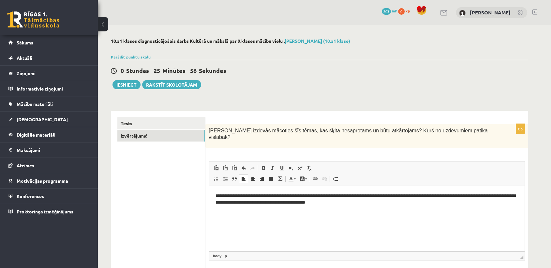
click at [216, 197] on p "**********" at bounding box center [367, 199] width 303 height 14
click at [421, 197] on p "**********" at bounding box center [367, 199] width 303 height 14
click at [175, 122] on link "Tests" at bounding box center [161, 123] width 88 height 12
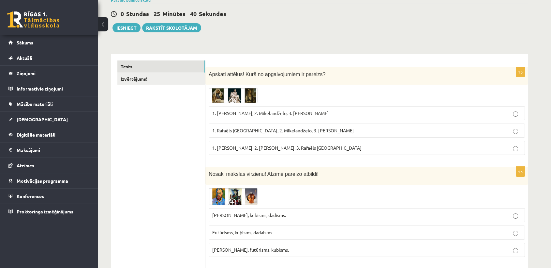
scroll to position [56, 0]
click at [199, 81] on link "Izvērtējums!" at bounding box center [161, 79] width 88 height 12
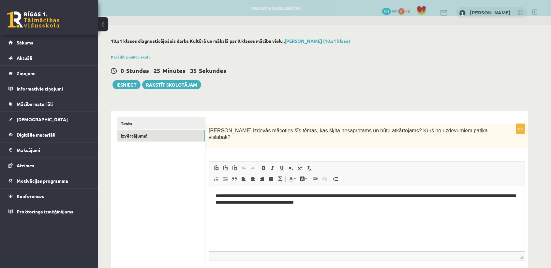
scroll to position [0, 0]
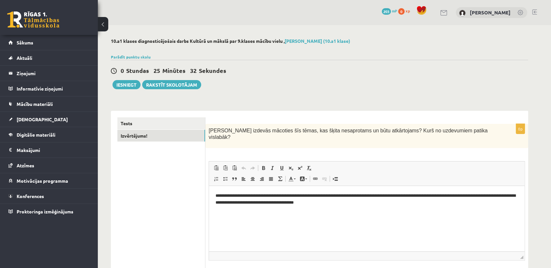
click at [404, 197] on p "**********" at bounding box center [367, 199] width 303 height 14
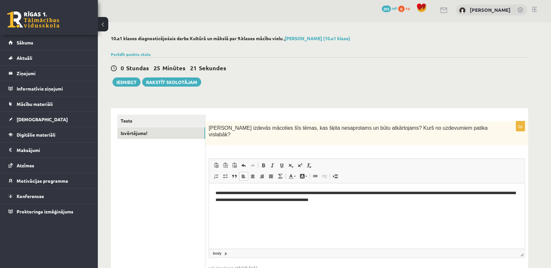
scroll to position [11, 0]
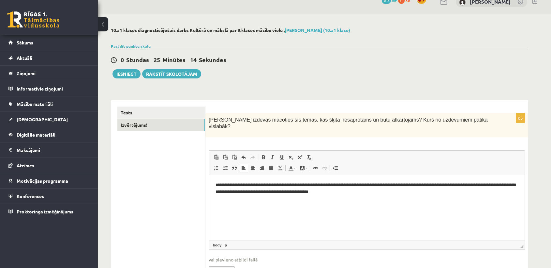
click at [399, 187] on p "**********" at bounding box center [367, 188] width 303 height 14
click at [396, 192] on p "**********" at bounding box center [367, 188] width 303 height 14
click at [442, 185] on p "**********" at bounding box center [367, 188] width 303 height 14
click at [421, 185] on p "**********" at bounding box center [367, 188] width 303 height 14
click at [402, 197] on html "**********" at bounding box center [367, 188] width 316 height 27
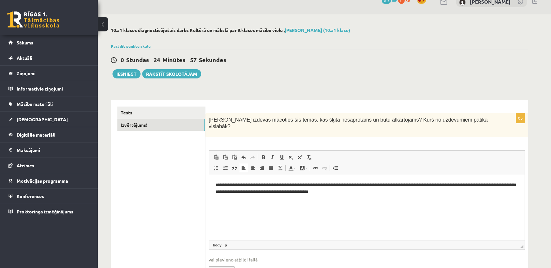
click at [421, 186] on p "**********" at bounding box center [367, 188] width 303 height 14
click at [260, 184] on p "**********" at bounding box center [367, 188] width 303 height 14
click at [373, 195] on html "**********" at bounding box center [367, 188] width 316 height 27
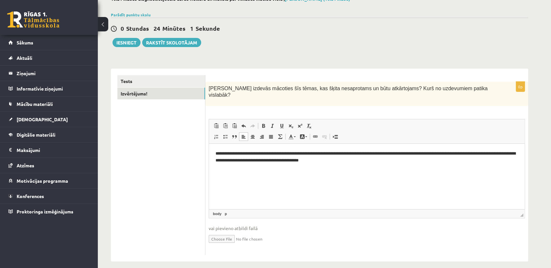
scroll to position [42, 0]
click at [138, 83] on link "Tests" at bounding box center [161, 81] width 88 height 12
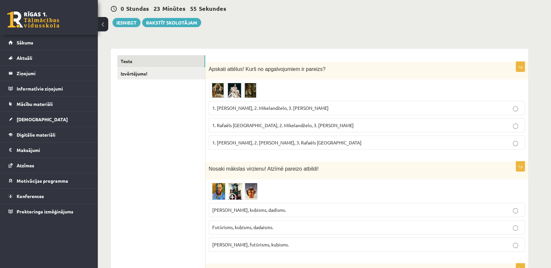
scroll to position [0, 0]
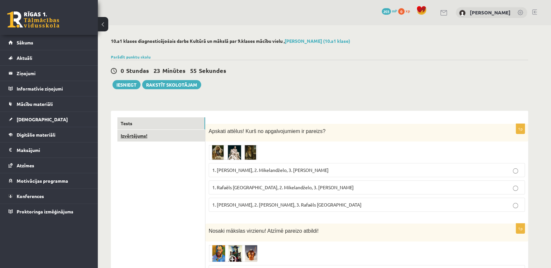
click at [160, 136] on link "Izvērtējums!" at bounding box center [161, 136] width 88 height 12
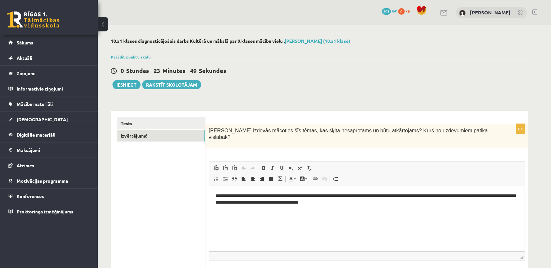
click at [217, 196] on p "**********" at bounding box center [367, 199] width 303 height 14
click at [232, 198] on p "**********" at bounding box center [367, 199] width 303 height 14
click at [188, 124] on link "Tests" at bounding box center [161, 123] width 88 height 12
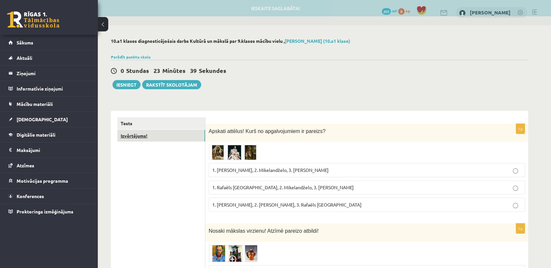
click at [184, 138] on link "Izvērtējums!" at bounding box center [161, 136] width 88 height 12
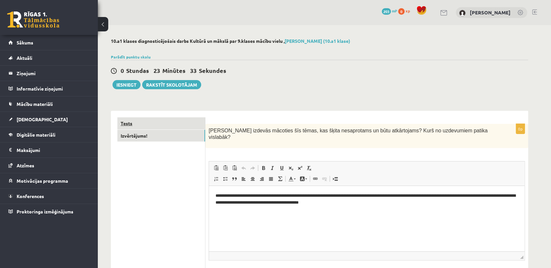
click at [172, 124] on link "Tests" at bounding box center [161, 123] width 88 height 12
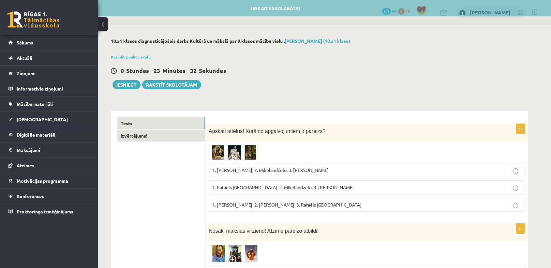
click at [188, 138] on link "Izvērtējums!" at bounding box center [161, 136] width 88 height 12
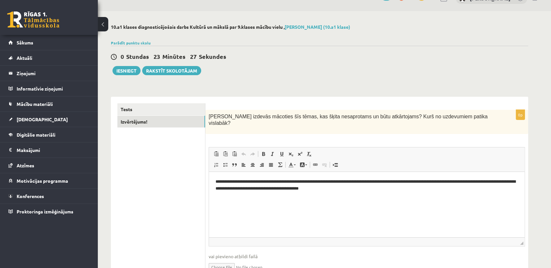
scroll to position [14, 0]
click at [141, 105] on link "Tests" at bounding box center [161, 109] width 88 height 12
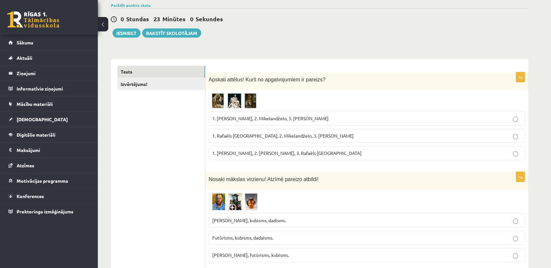
scroll to position [0, 0]
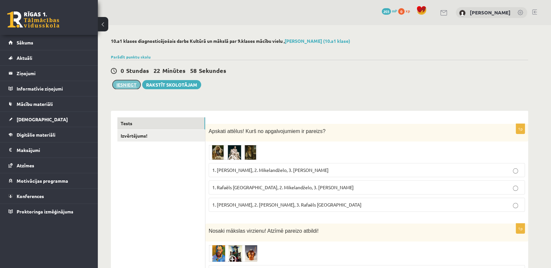
click at [136, 87] on button "Iesniegt" at bounding box center [127, 84] width 28 height 9
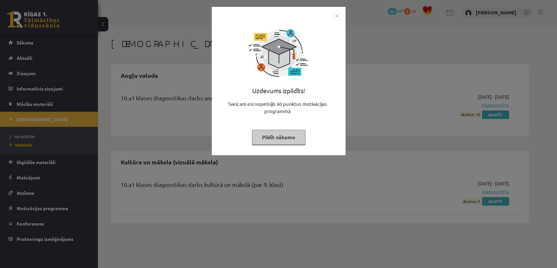
click at [279, 136] on button "Pildīt nākamo" at bounding box center [279, 137] width 54 height 15
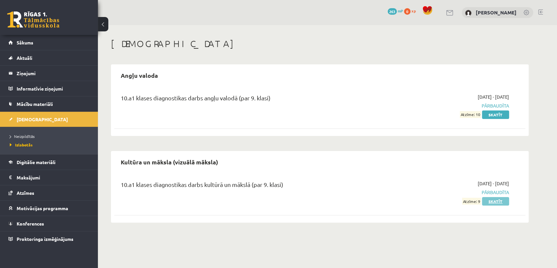
click at [489, 199] on link "Skatīt" at bounding box center [495, 201] width 27 height 8
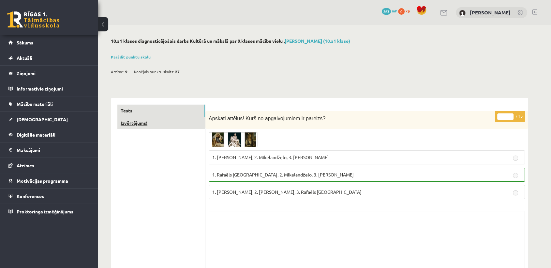
click at [147, 121] on link "Izvērtējums!" at bounding box center [161, 123] width 88 height 12
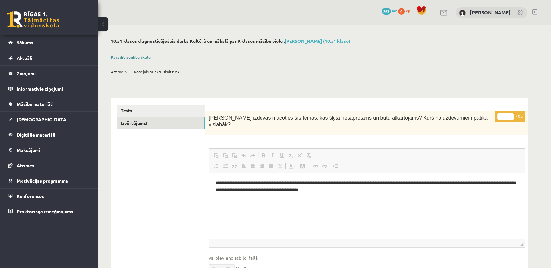
click at [128, 57] on link "Parādīt punktu skalu" at bounding box center [131, 56] width 40 height 5
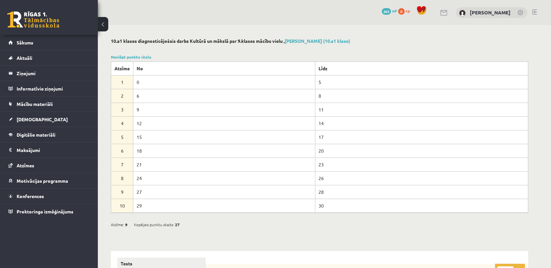
drag, startPoint x: 138, startPoint y: 189, endPoint x: 153, endPoint y: 195, distance: 15.6
click at [153, 195] on td "27" at bounding box center [224, 192] width 182 height 14
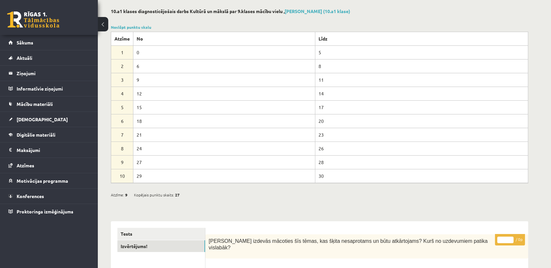
scroll to position [29, 0]
click at [215, 189] on div "Atzīme: 9 Kopējais punktu skaits: 27" at bounding box center [320, 191] width 418 height 17
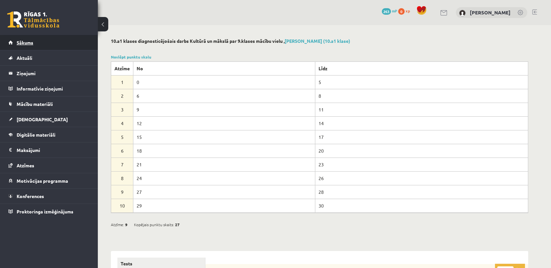
click at [64, 44] on link "Sākums" at bounding box center [48, 42] width 81 height 15
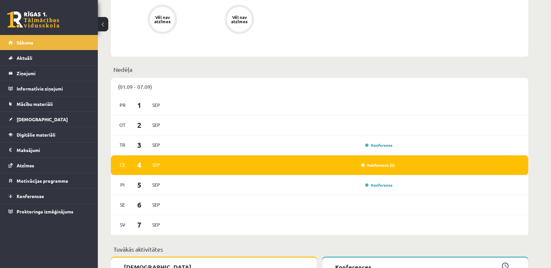
scroll to position [345, 0]
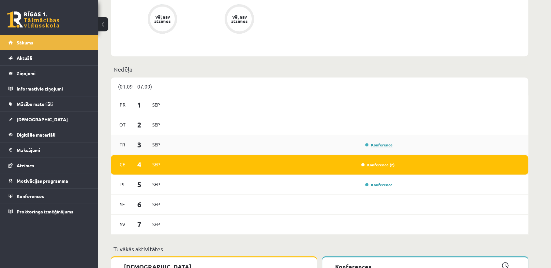
click at [385, 145] on link "Konference" at bounding box center [378, 144] width 27 height 5
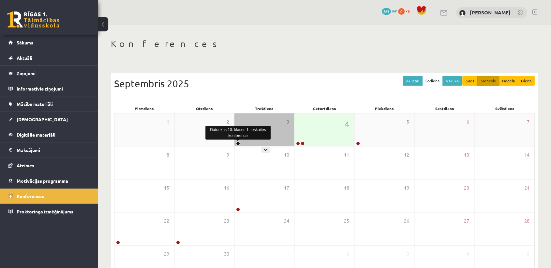
click at [238, 143] on link at bounding box center [238, 143] width 4 height 4
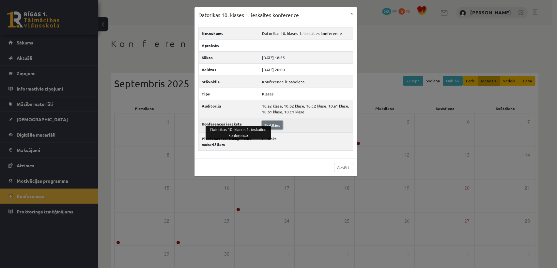
click at [276, 125] on link "Skatīties" at bounding box center [272, 125] width 21 height 8
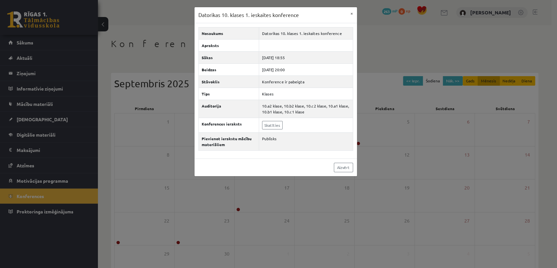
click at [414, 46] on div "Datorikas 10. klases 1. ieskaites konference × Nosaukums Datorikas 10. klases 1…" at bounding box center [278, 134] width 557 height 268
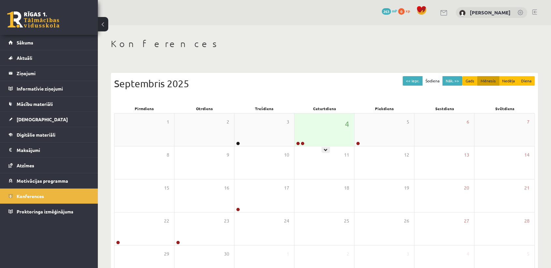
click at [318, 143] on div "4" at bounding box center [325, 129] width 60 height 33
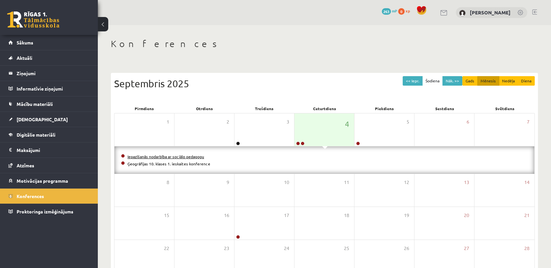
click at [156, 157] on link "Iepazīšanās nodarbība ar sociālo pedagogu" at bounding box center [166, 156] width 77 height 5
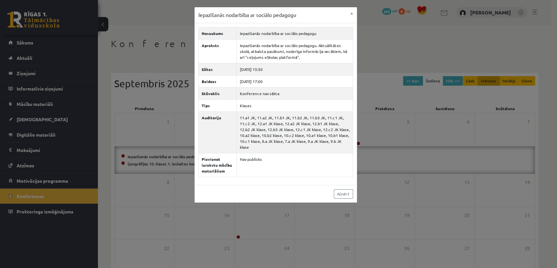
click at [178, 132] on div "Iepazīšanās nodarbība ar sociālo pedagogu × Nosaukums Iepazīšanās nodarbība ar …" at bounding box center [278, 134] width 557 height 268
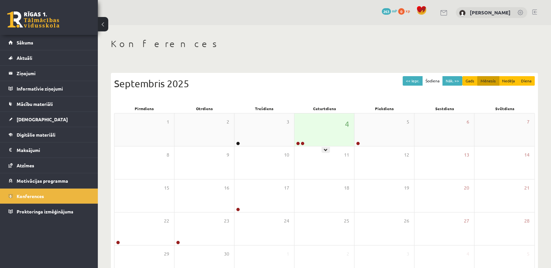
click at [320, 138] on div "4" at bounding box center [325, 129] width 60 height 33
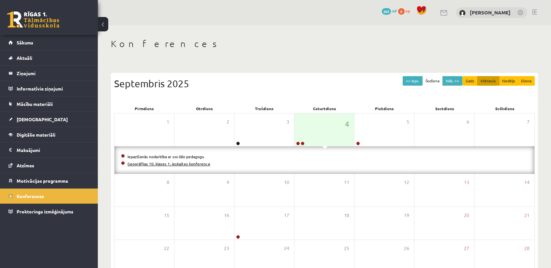
click at [152, 165] on link "Ģeogrāfijas 10. klases 1. ieskaites konference" at bounding box center [169, 163] width 83 height 5
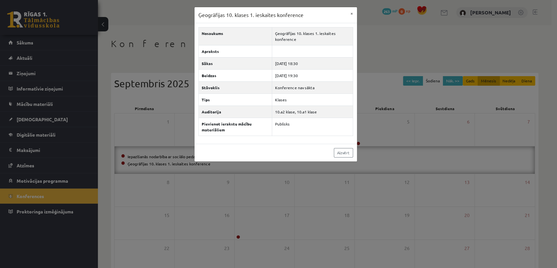
click at [379, 43] on div "Ģeogrāfijas 10. klases 1. ieskaites konference × Nosaukums Ģeogrāfijas 10. klas…" at bounding box center [278, 134] width 557 height 268
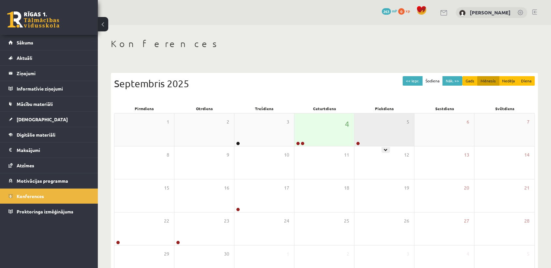
click at [381, 138] on div "5" at bounding box center [385, 129] width 60 height 33
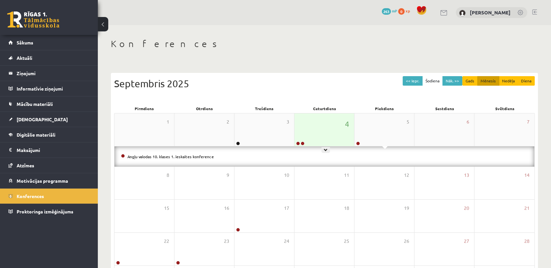
click at [325, 123] on div "4" at bounding box center [325, 129] width 60 height 33
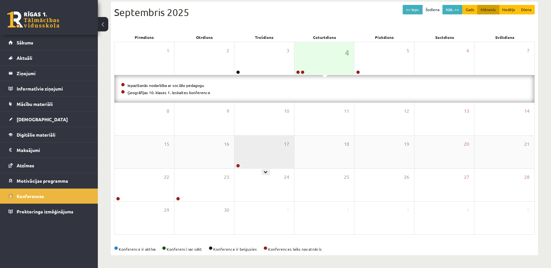
click at [272, 146] on div "17" at bounding box center [265, 151] width 60 height 33
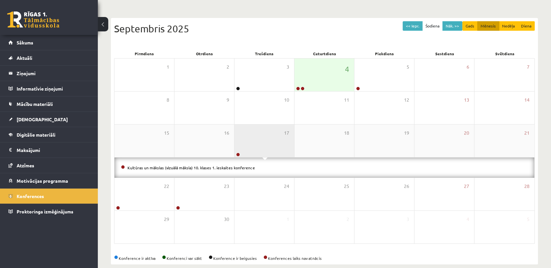
scroll to position [64, 0]
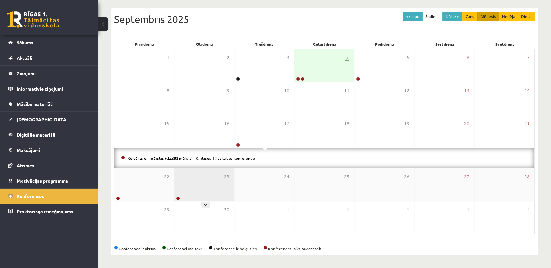
click at [194, 188] on div "23" at bounding box center [205, 184] width 60 height 33
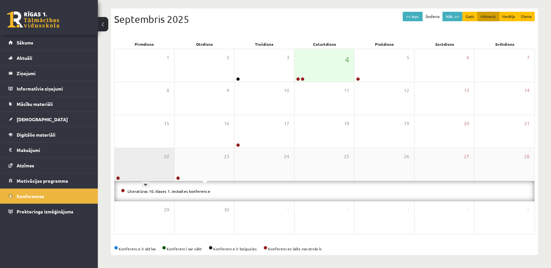
click at [154, 170] on div "22" at bounding box center [145, 164] width 60 height 33
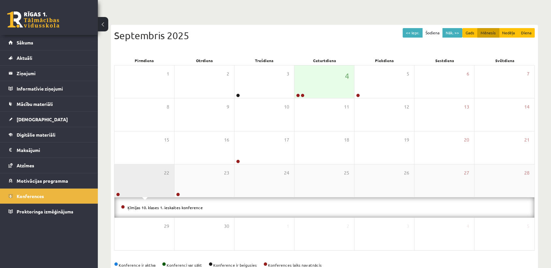
scroll to position [0, 0]
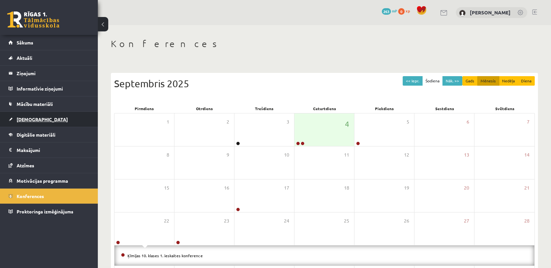
click at [32, 118] on span "[DEMOGRAPHIC_DATA]" at bounding box center [42, 119] width 51 height 6
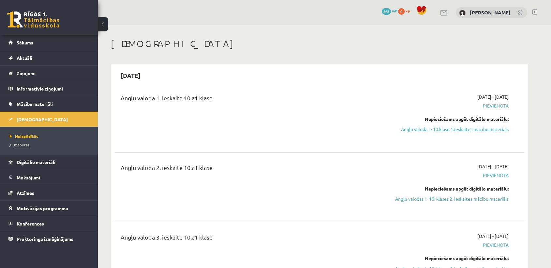
click at [25, 144] on span "Izlabotās" at bounding box center [20, 144] width 20 height 5
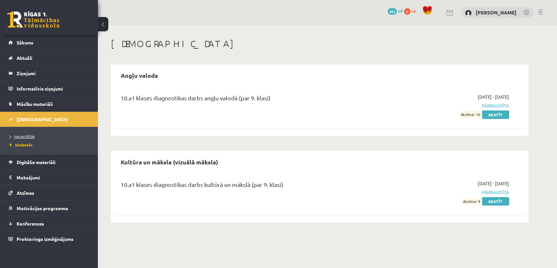
click at [32, 133] on span "Neizpildītās" at bounding box center [22, 135] width 25 height 5
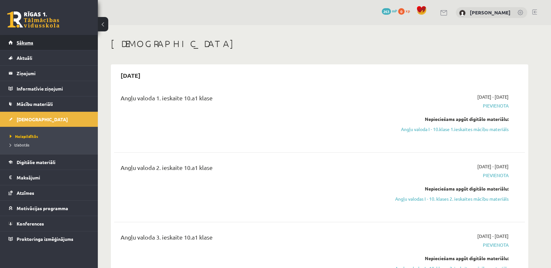
click at [67, 38] on link "Sākums" at bounding box center [48, 42] width 81 height 15
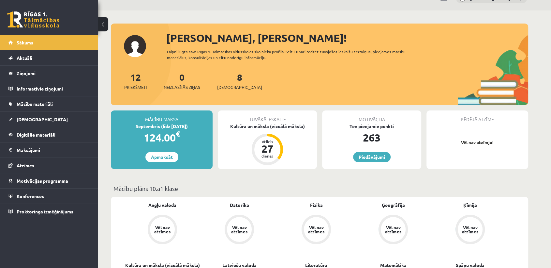
scroll to position [15, 0]
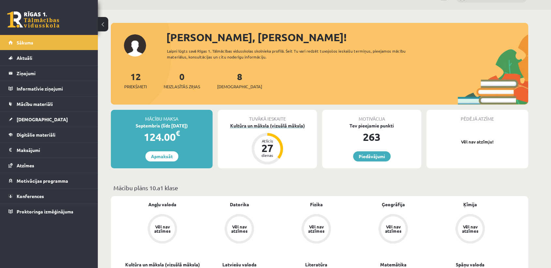
click at [281, 122] on div "Kultūra un māksla (vizuālā māksla)" at bounding box center [267, 125] width 99 height 7
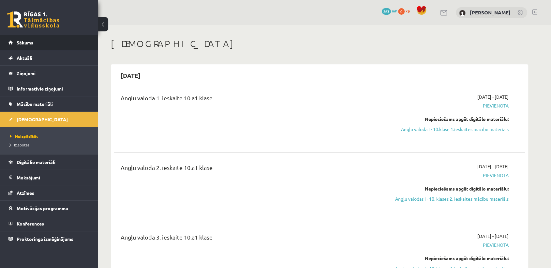
click at [49, 42] on link "Sākums" at bounding box center [48, 42] width 81 height 15
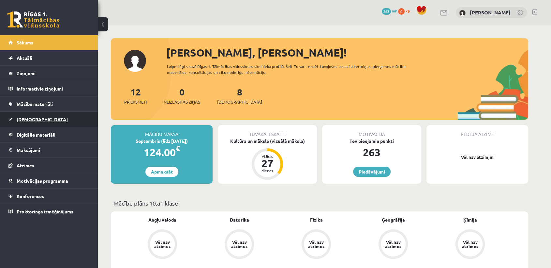
click at [40, 118] on link "[DEMOGRAPHIC_DATA]" at bounding box center [48, 119] width 81 height 15
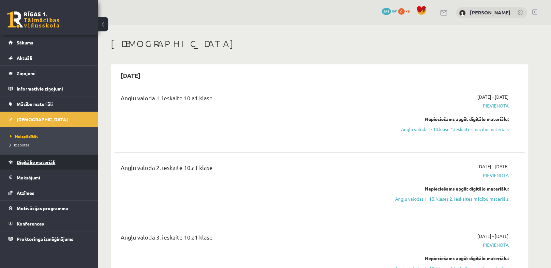
click at [47, 160] on span "Digitālie materiāli" at bounding box center [36, 162] width 39 height 6
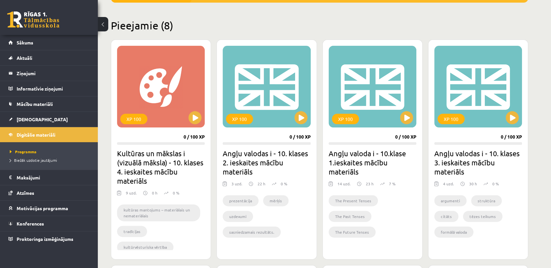
scroll to position [147, 0]
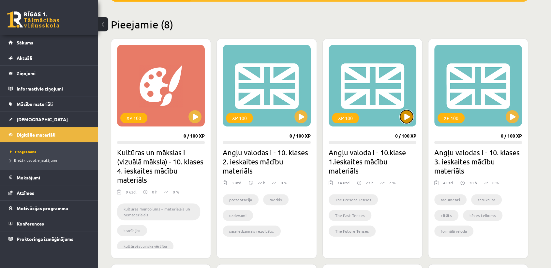
click at [407, 119] on button at bounding box center [406, 116] width 13 height 13
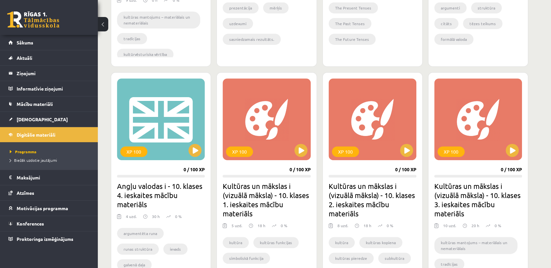
scroll to position [413, 0]
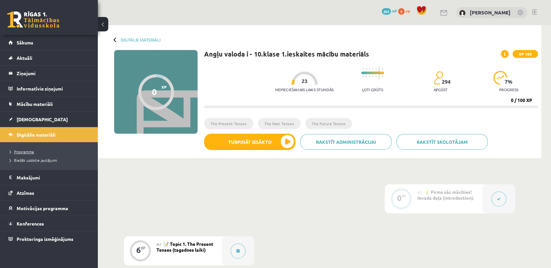
click at [23, 150] on span "Programma" at bounding box center [22, 151] width 24 height 5
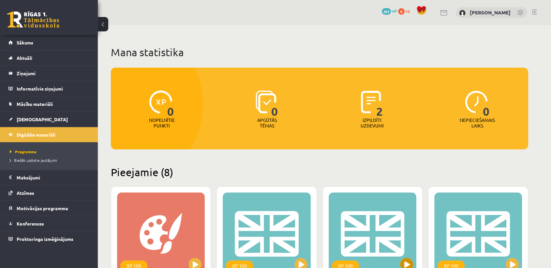
scroll to position [117, 0]
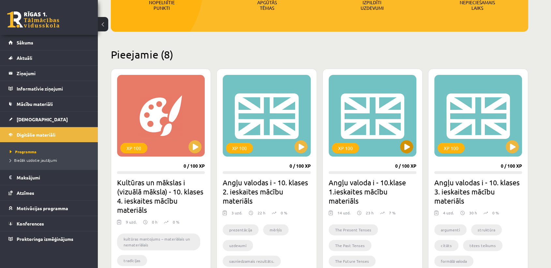
click at [402, 153] on div "XP 100" at bounding box center [373, 116] width 88 height 82
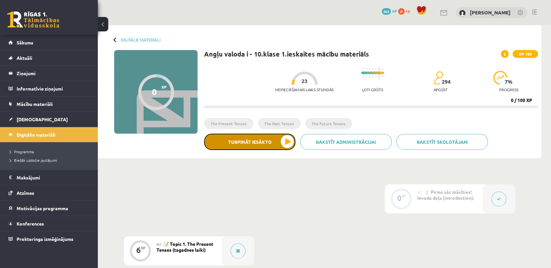
click at [271, 138] on button "Turpināt iesākto" at bounding box center [249, 141] width 91 height 16
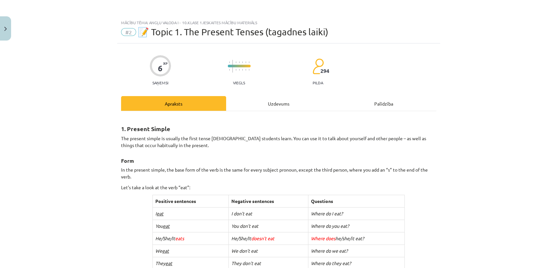
click at [315, 58] on img at bounding box center [317, 66] width 11 height 16
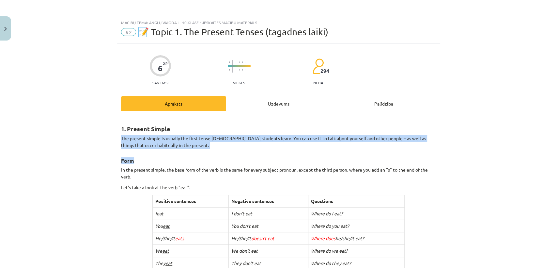
drag, startPoint x: 229, startPoint y: 129, endPoint x: 268, endPoint y: 161, distance: 51.0
click at [268, 161] on h3 "Form" at bounding box center [278, 158] width 315 height 12
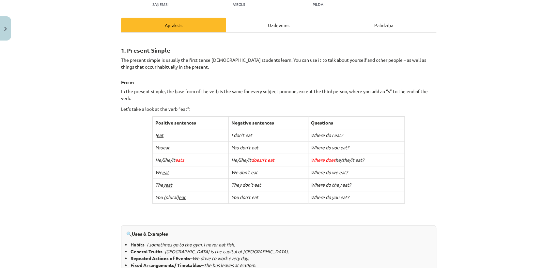
scroll to position [105, 0]
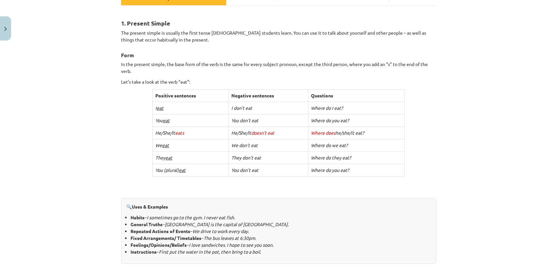
click at [271, 143] on td "We don’t eat" at bounding box center [268, 145] width 80 height 12
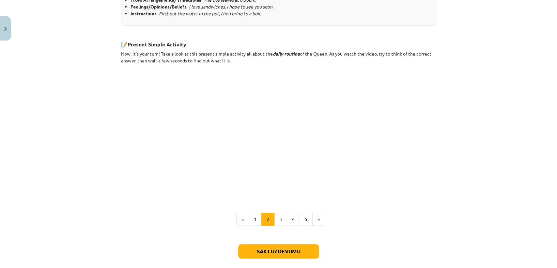
scroll to position [344, 0]
click at [271, 254] on button "Sākt uzdevumu" at bounding box center [278, 250] width 81 height 14
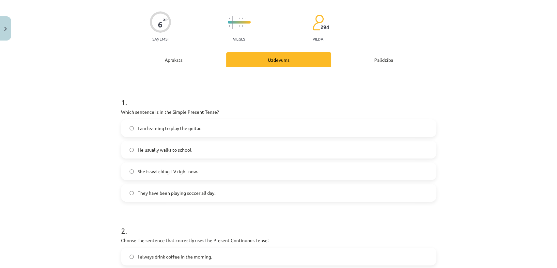
scroll to position [16, 0]
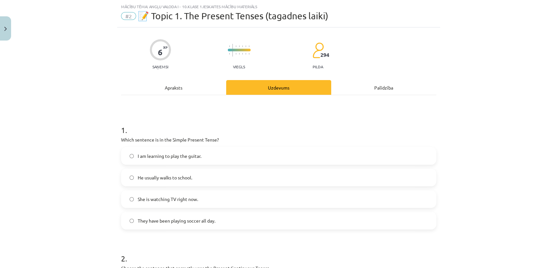
click at [175, 87] on div "Apraksts" at bounding box center [173, 87] width 105 height 15
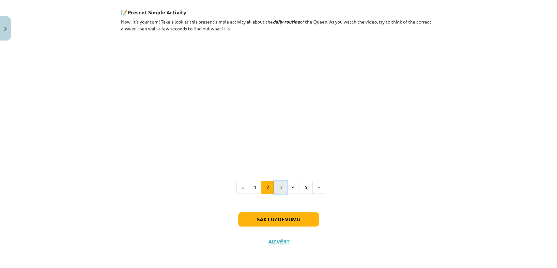
click at [277, 189] on button "3" at bounding box center [280, 186] width 13 height 13
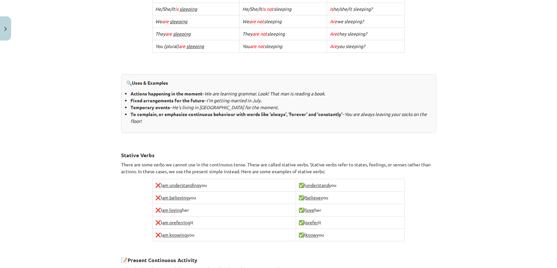
scroll to position [425, 0]
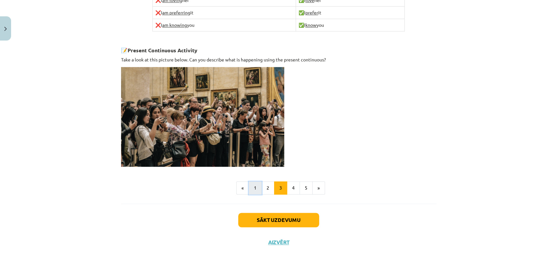
click at [257, 189] on button "1" at bounding box center [255, 187] width 13 height 13
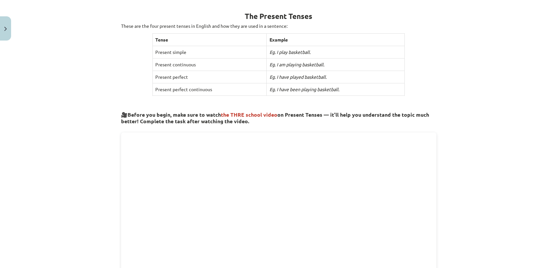
scroll to position [0, 0]
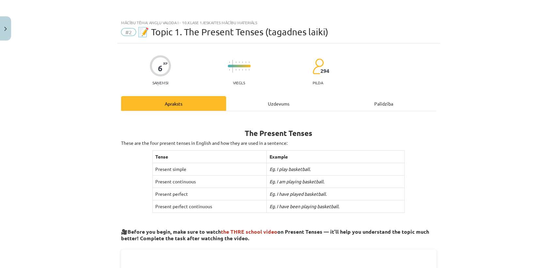
click at [281, 104] on div "Uzdevums" at bounding box center [278, 103] width 105 height 15
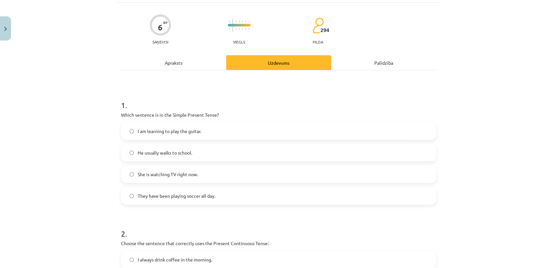
scroll to position [48, 0]
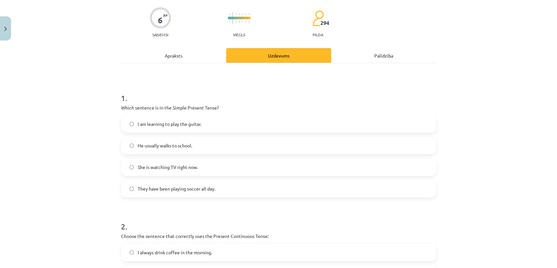
click at [187, 58] on div "Apraksts" at bounding box center [173, 55] width 105 height 15
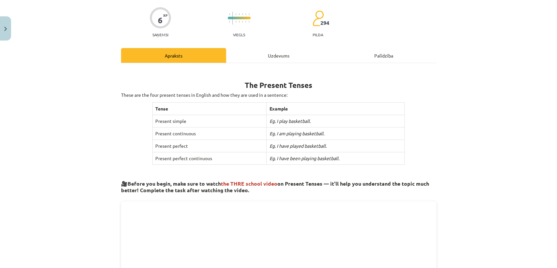
scroll to position [16, 0]
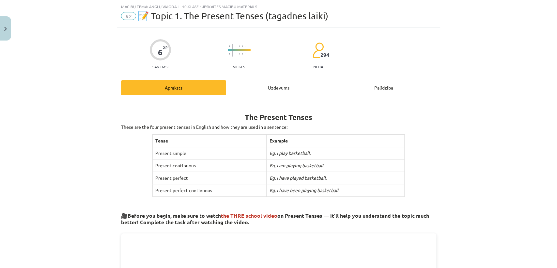
click at [370, 93] on div "Palīdzība" at bounding box center [383, 87] width 105 height 15
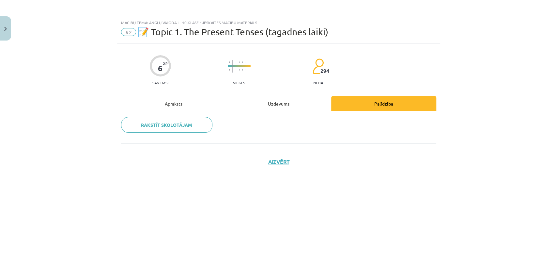
click at [183, 105] on div "Apraksts" at bounding box center [173, 103] width 105 height 15
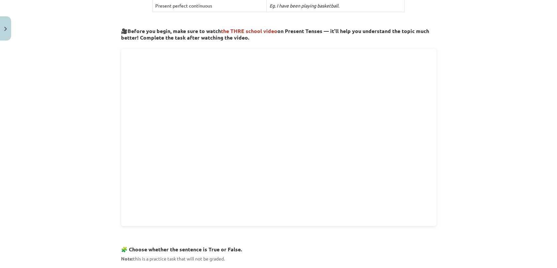
scroll to position [391, 0]
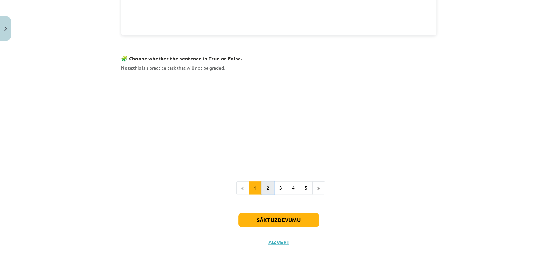
click at [264, 189] on button "2" at bounding box center [267, 187] width 13 height 13
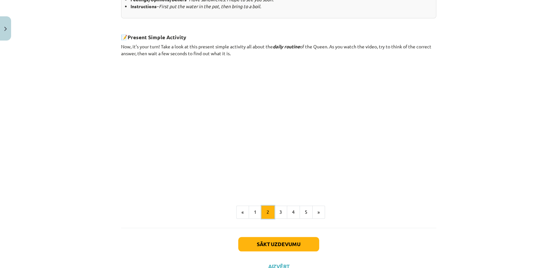
scroll to position [351, 0]
click at [253, 215] on button "1" at bounding box center [255, 211] width 13 height 13
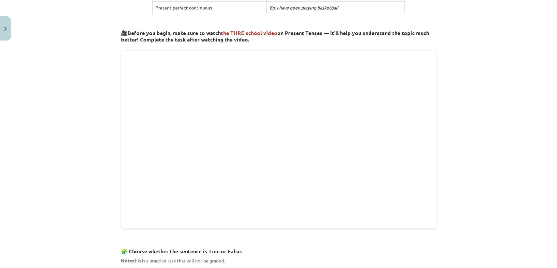
scroll to position [0, 0]
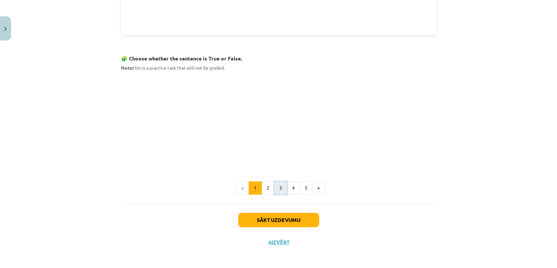
click at [274, 185] on button "3" at bounding box center [280, 187] width 13 height 13
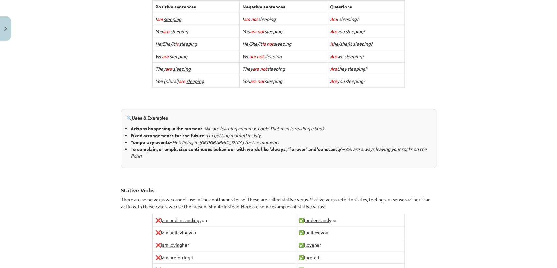
scroll to position [136, 0]
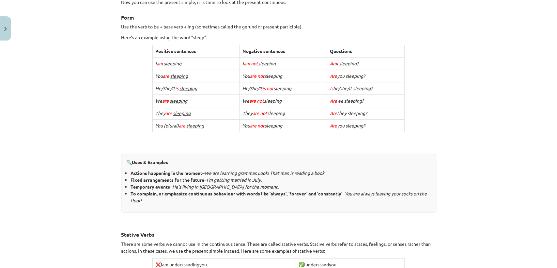
drag, startPoint x: 311, startPoint y: 63, endPoint x: 266, endPoint y: 119, distance: 72.0
click at [266, 119] on tbody "Positive sentences Negative sentences Questions I am sleeping I am not sleeping…" at bounding box center [279, 88] width 252 height 87
click at [237, 154] on div "🔍 Uses & Examples Actions happening in the moment – We are learning grammar. Lo…" at bounding box center [278, 182] width 315 height 59
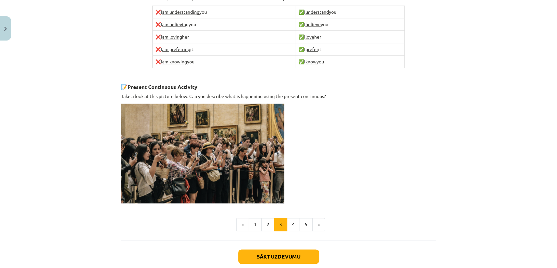
scroll to position [388, 0]
click at [255, 226] on button "1" at bounding box center [255, 224] width 13 height 13
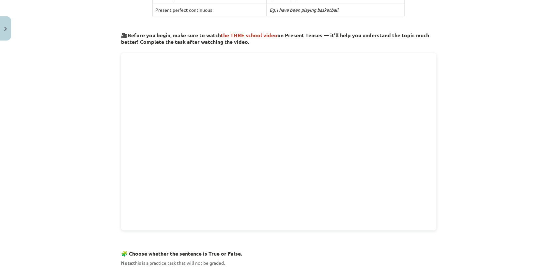
scroll to position [391, 0]
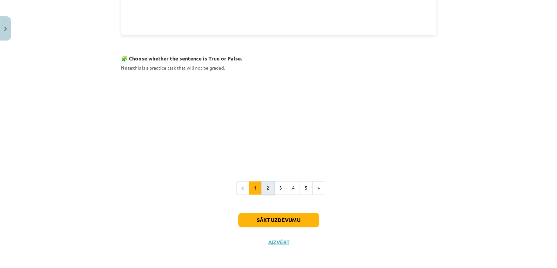
click at [264, 186] on button "2" at bounding box center [267, 187] width 13 height 13
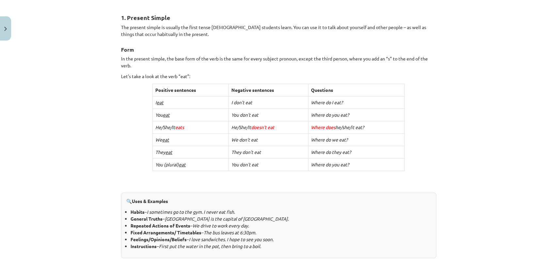
scroll to position [375, 0]
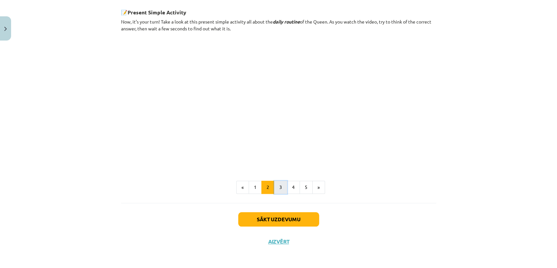
click at [275, 188] on button "3" at bounding box center [280, 186] width 13 height 13
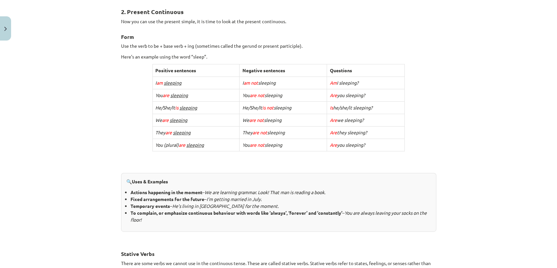
scroll to position [425, 0]
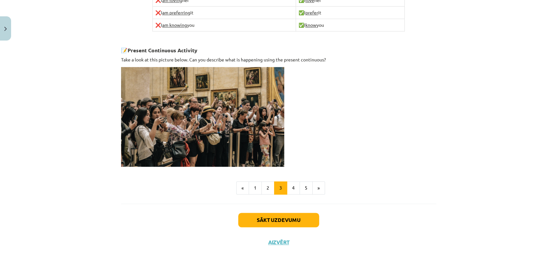
click at [290, 187] on button "4" at bounding box center [293, 187] width 13 height 13
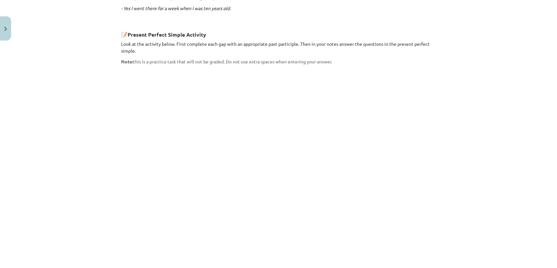
scroll to position [495, 0]
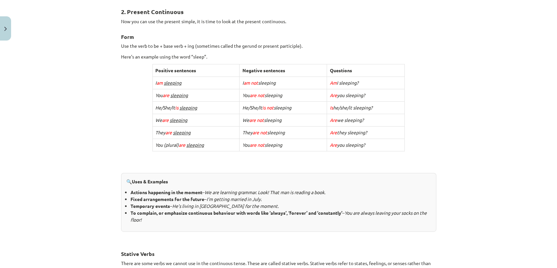
scroll to position [0, 0]
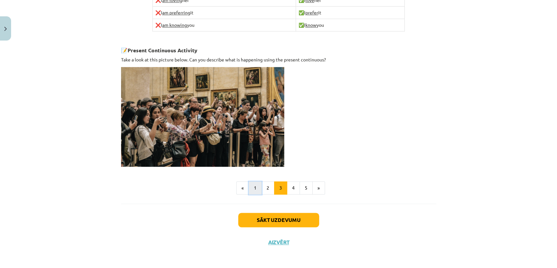
click at [258, 184] on button "1" at bounding box center [255, 187] width 13 height 13
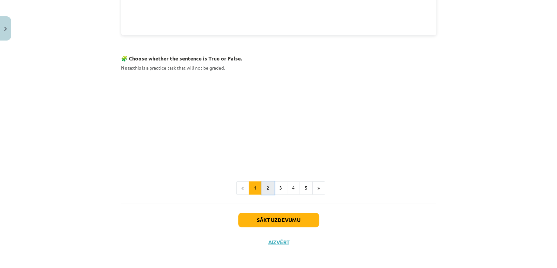
click at [265, 184] on button "2" at bounding box center [267, 187] width 13 height 13
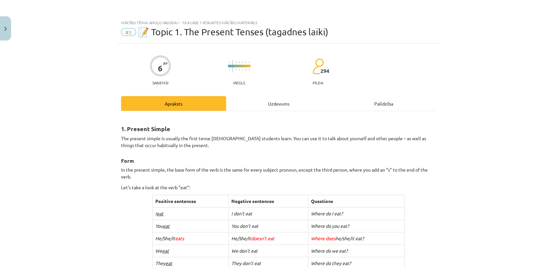
scroll to position [375, 0]
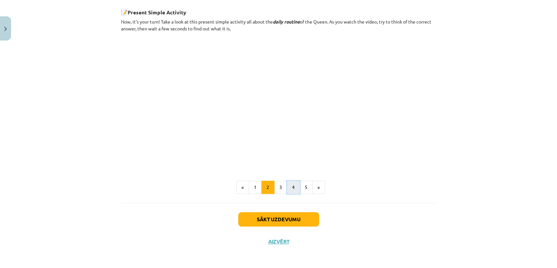
click at [287, 187] on button "4" at bounding box center [293, 186] width 13 height 13
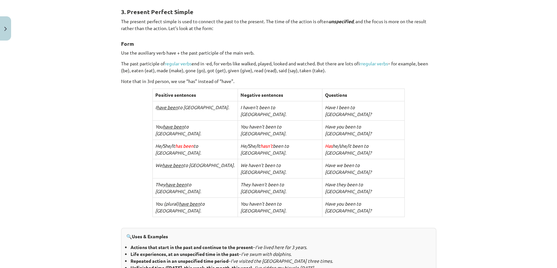
scroll to position [0, 0]
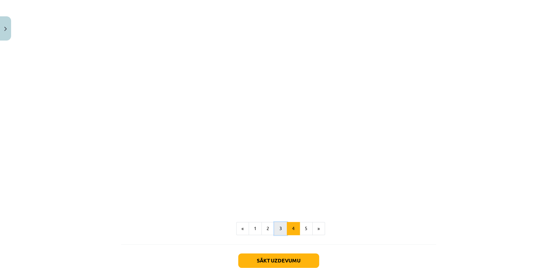
click at [283, 222] on button "3" at bounding box center [280, 228] width 13 height 13
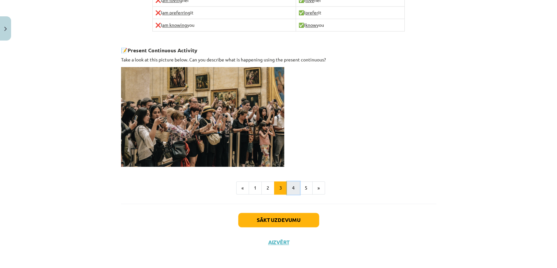
click at [287, 191] on button "4" at bounding box center [293, 187] width 13 height 13
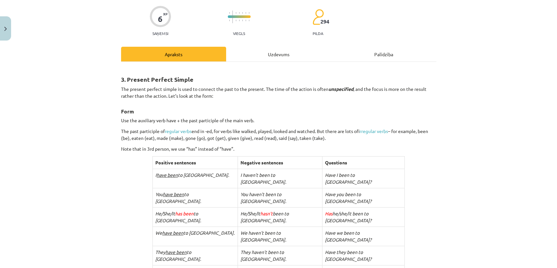
scroll to position [50, 0]
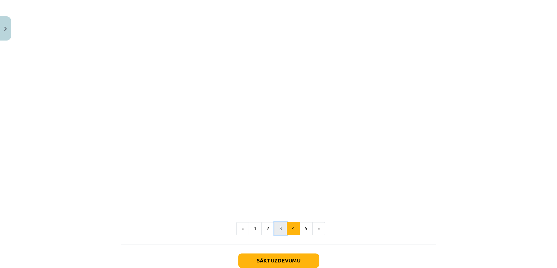
click at [274, 222] on button "3" at bounding box center [280, 228] width 13 height 13
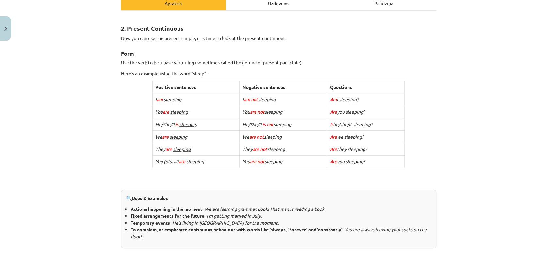
scroll to position [99, 0]
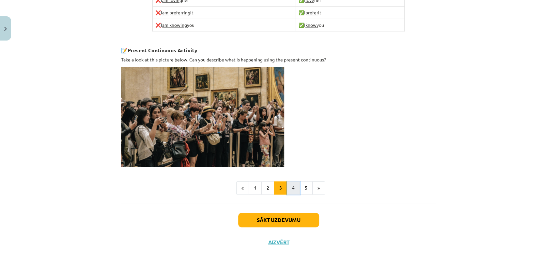
click at [291, 187] on button "4" at bounding box center [293, 187] width 13 height 13
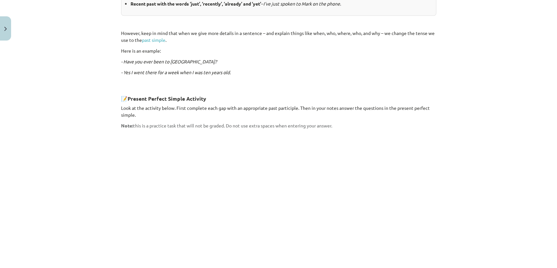
scroll to position [519, 0]
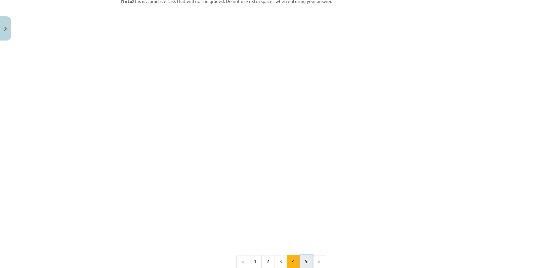
click at [304, 255] on button "5" at bounding box center [306, 261] width 13 height 13
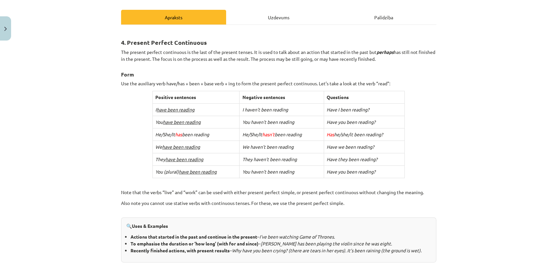
scroll to position [248, 0]
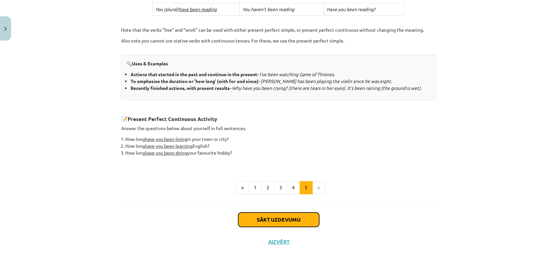
click at [286, 220] on button "Sākt uzdevumu" at bounding box center [278, 219] width 81 height 14
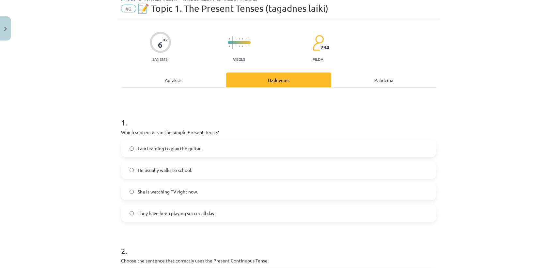
scroll to position [30, 0]
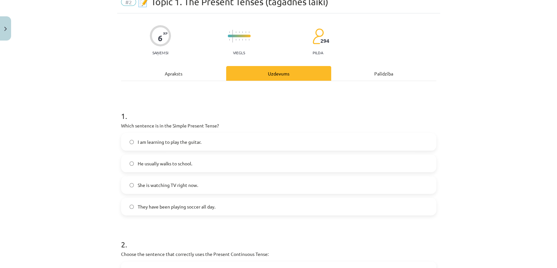
click at [182, 76] on div "Apraksts" at bounding box center [173, 73] width 105 height 15
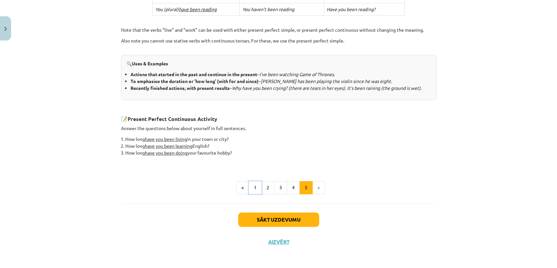
click at [251, 182] on button "1" at bounding box center [255, 187] width 13 height 13
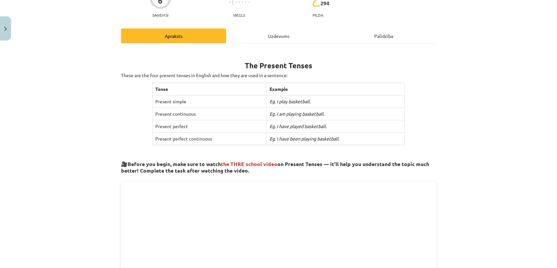
scroll to position [0, 0]
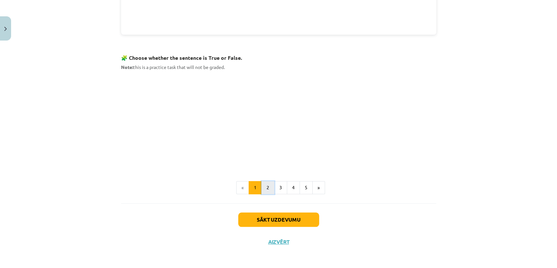
click at [261, 186] on button "2" at bounding box center [267, 187] width 13 height 13
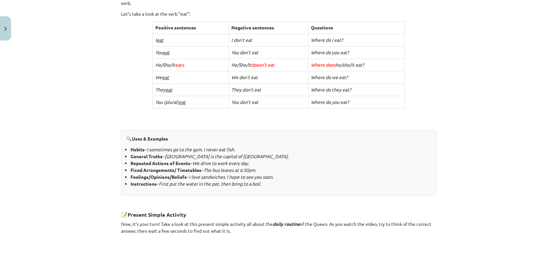
scroll to position [375, 0]
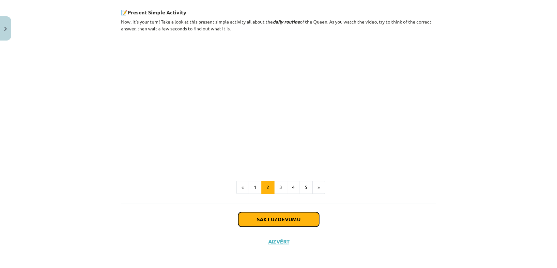
click at [295, 219] on button "Sākt uzdevumu" at bounding box center [278, 219] width 81 height 14
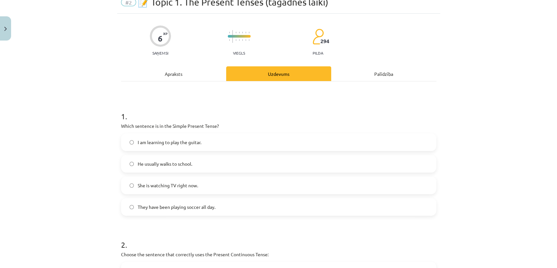
scroll to position [16, 0]
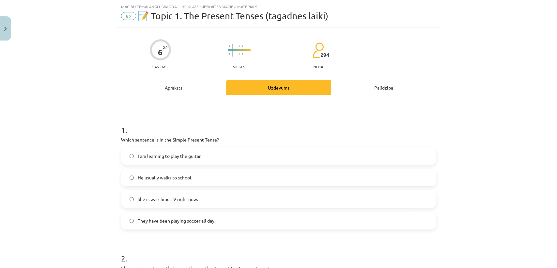
click at [179, 178] on span "He usually walks to school." at bounding box center [165, 177] width 54 height 7
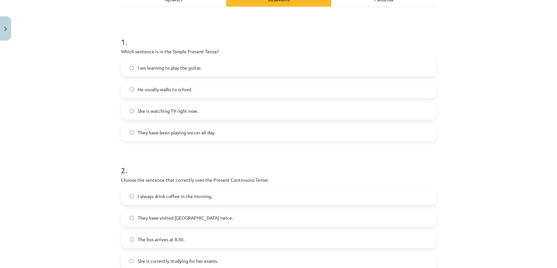
click at [163, 105] on label "She is watching TV right now." at bounding box center [279, 110] width 314 height 16
click at [161, 84] on label "He usually walks to school." at bounding box center [279, 89] width 314 height 16
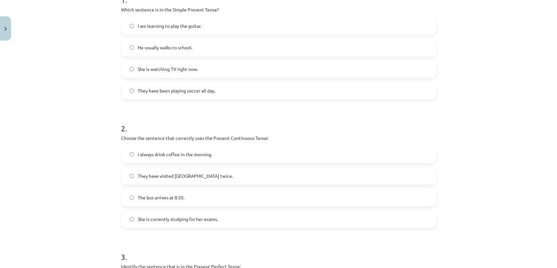
scroll to position [146, 0]
click at [193, 221] on span "She is currently studying for her exams." at bounding box center [178, 218] width 80 height 7
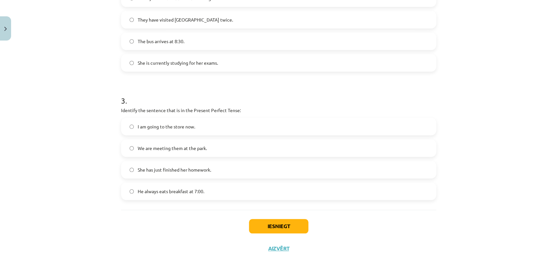
scroll to position [310, 0]
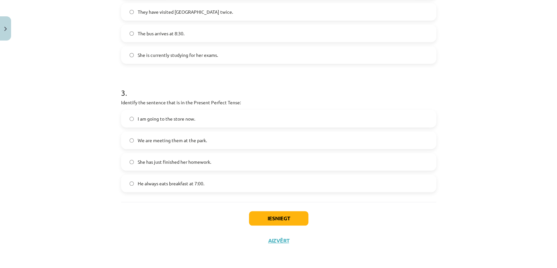
click at [185, 144] on label "We are meeting them at the park." at bounding box center [279, 140] width 314 height 16
click at [286, 221] on button "Iesniegt" at bounding box center [278, 218] width 59 height 14
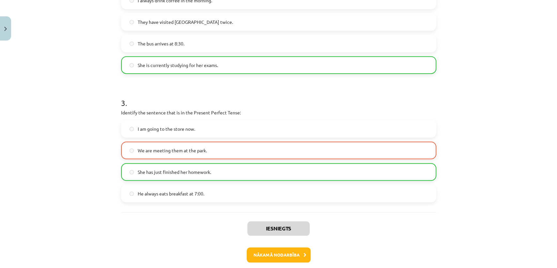
scroll to position [299, 0]
click at [204, 179] on label "She has just finished her homework." at bounding box center [279, 172] width 314 height 16
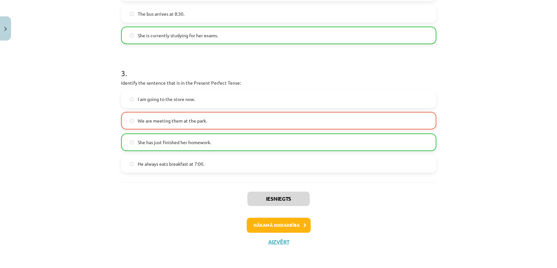
scroll to position [330, 0]
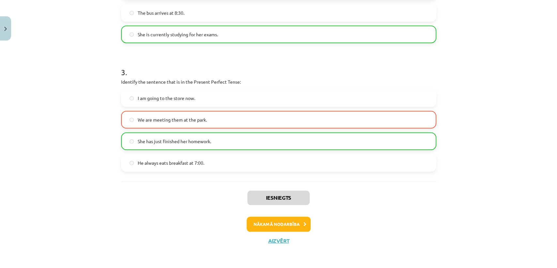
click at [196, 144] on span "She has just finished her homework." at bounding box center [174, 141] width 73 height 7
click at [285, 223] on button "Nākamā nodarbība" at bounding box center [279, 223] width 64 height 15
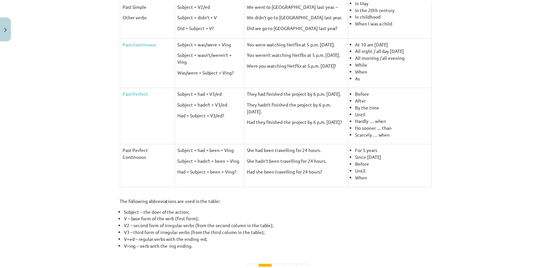
scroll to position [0, 0]
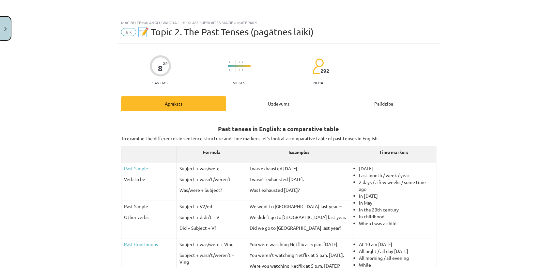
click at [1, 28] on button "Close" at bounding box center [5, 28] width 11 height 24
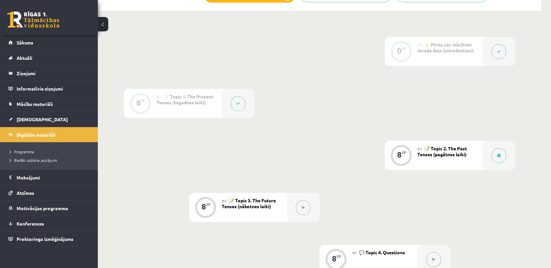
scroll to position [147, 0]
click at [17, 39] on span "Sākums" at bounding box center [25, 42] width 17 height 6
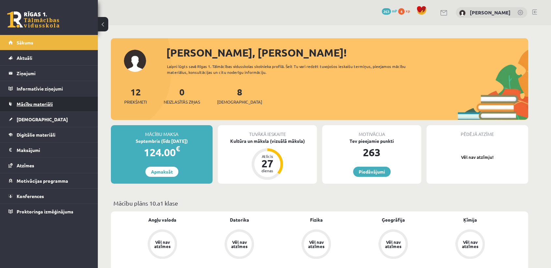
click at [46, 105] on span "Mācību materiāli" at bounding box center [35, 104] width 36 height 6
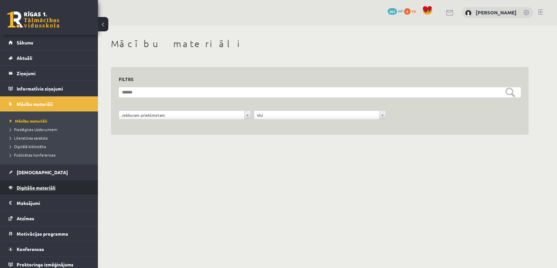
click at [46, 188] on span "Digitālie materiāli" at bounding box center [36, 187] width 39 height 6
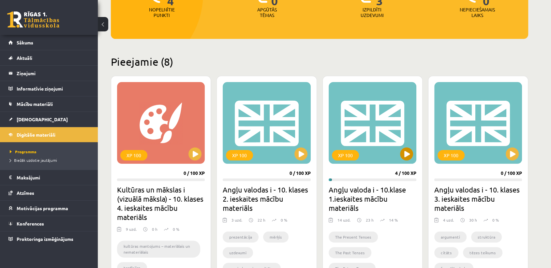
scroll to position [111, 0]
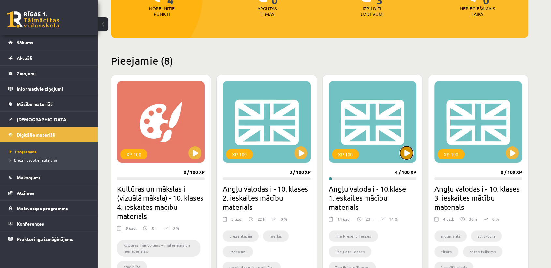
click at [408, 151] on button at bounding box center [406, 152] width 13 height 13
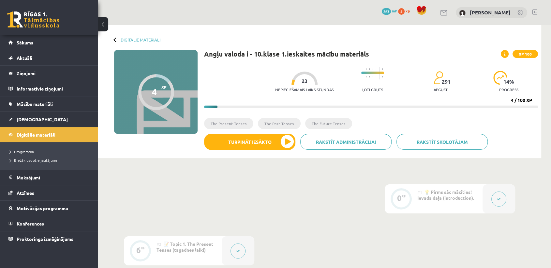
scroll to position [26, 0]
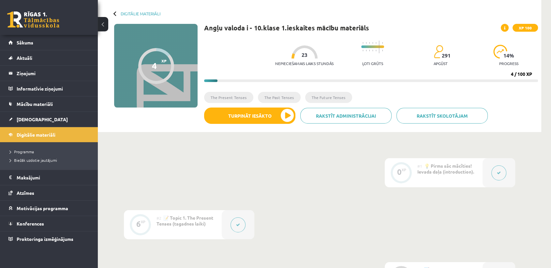
click at [454, 48] on div "Nepieciešamais laiks stundās 23 Ļoti grūts 291 apgūst 14 % progress" at bounding box center [406, 53] width 263 height 32
click at [442, 53] on span "291" at bounding box center [446, 56] width 9 height 6
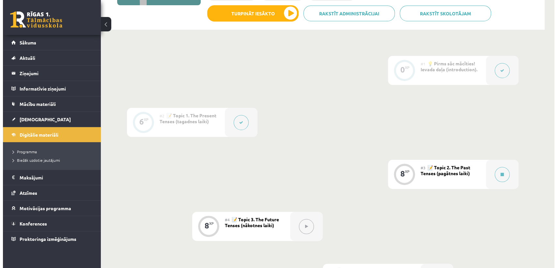
scroll to position [129, 0]
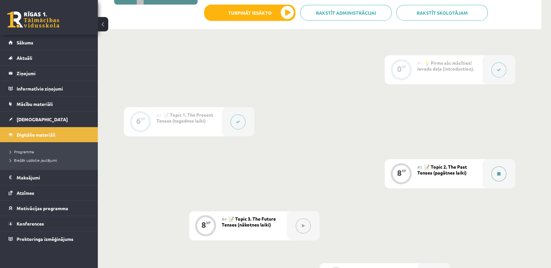
click at [497, 178] on button at bounding box center [499, 173] width 15 height 15
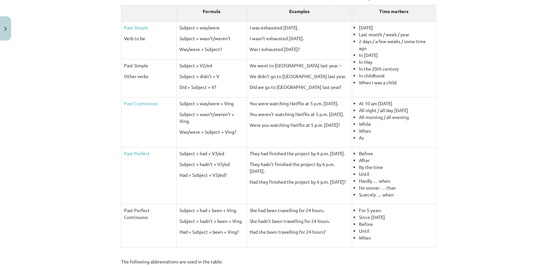
scroll to position [285, 0]
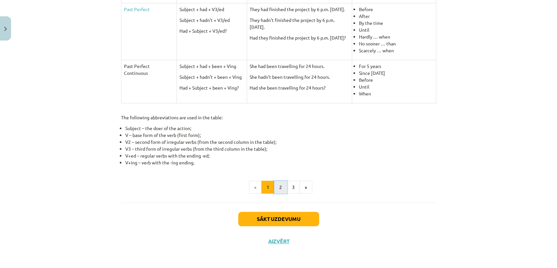
click at [279, 187] on button "2" at bounding box center [280, 186] width 13 height 13
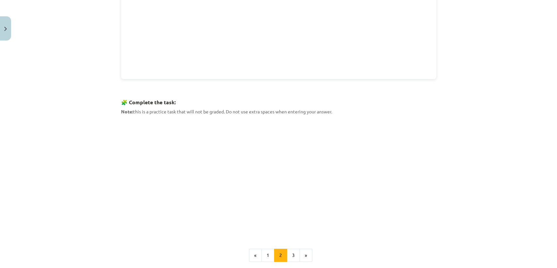
scroll to position [241, 0]
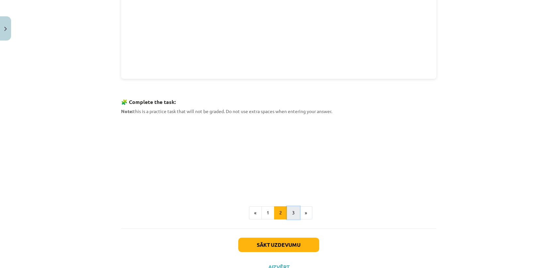
click at [287, 211] on button "3" at bounding box center [293, 212] width 13 height 13
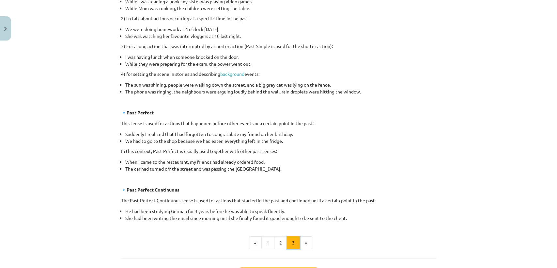
scroll to position [351, 0]
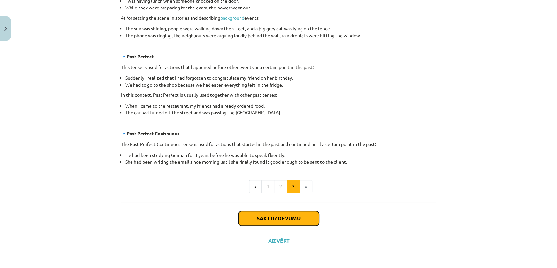
click at [287, 220] on button "Sākt uzdevumu" at bounding box center [278, 218] width 81 height 14
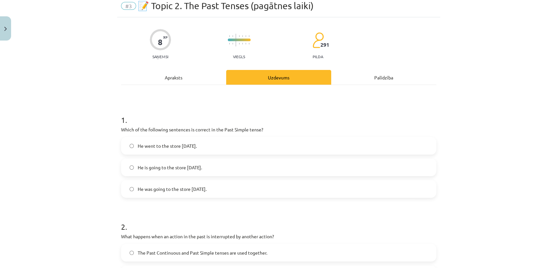
scroll to position [27, 0]
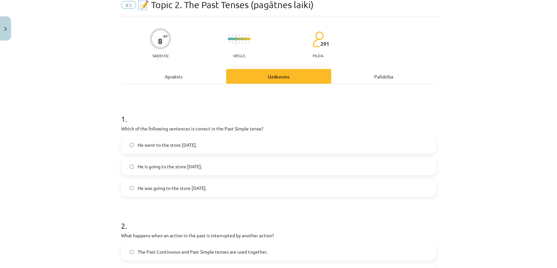
click at [162, 147] on span "He went to the store [DATE]." at bounding box center [167, 144] width 59 height 7
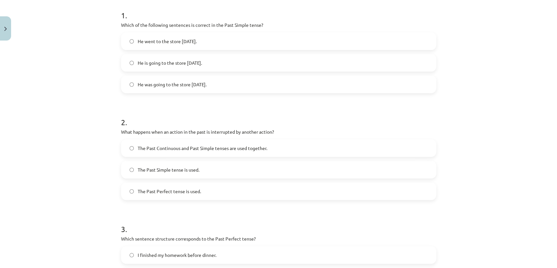
scroll to position [131, 0]
click at [178, 144] on span "The Past Continuous and Past Simple tenses are used together." at bounding box center [203, 147] width 130 height 7
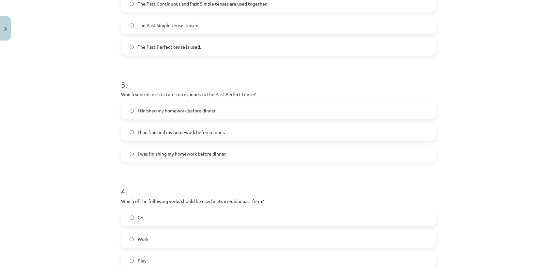
scroll to position [292, 0]
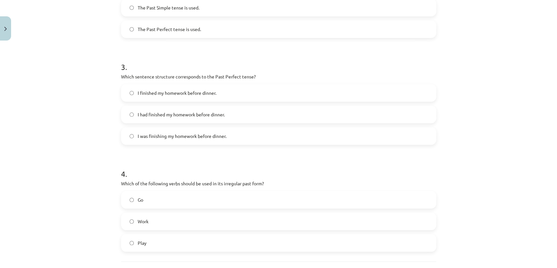
click at [196, 95] on span "I finished my homework before dinner." at bounding box center [177, 92] width 79 height 7
click at [160, 107] on label "I had finished my homework before dinner." at bounding box center [279, 114] width 314 height 16
click at [169, 116] on span "I had finished my homework before dinner." at bounding box center [181, 114] width 87 height 7
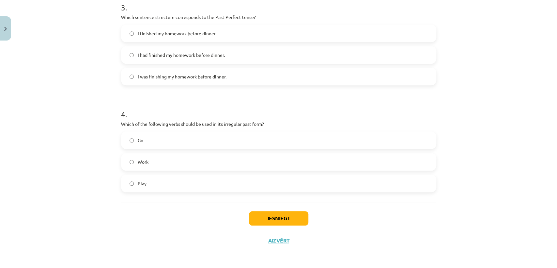
click at [150, 145] on label "Go" at bounding box center [279, 140] width 314 height 16
click at [285, 218] on button "Iesniegt" at bounding box center [278, 218] width 59 height 14
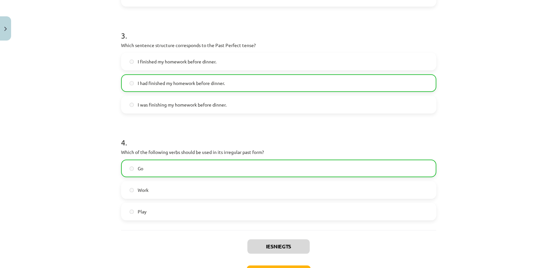
scroll to position [372, 0]
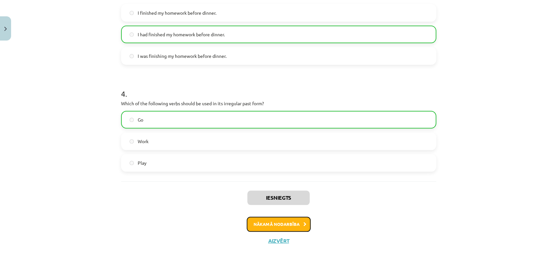
click at [285, 225] on button "Nākamā nodarbība" at bounding box center [279, 223] width 64 height 15
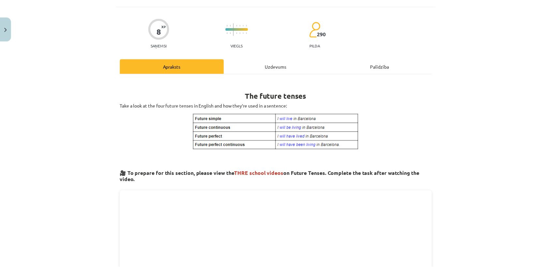
scroll to position [16, 0]
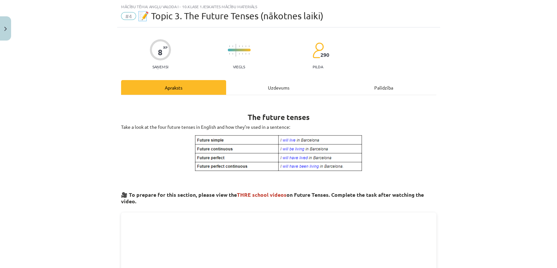
click at [17, 25] on div "Mācību tēma: Angļu valoda i - 10.klase 1.ieskaites mācību materiāls #4 📝 Topic …" at bounding box center [278, 134] width 557 height 268
click at [5, 26] on button "Close" at bounding box center [5, 28] width 11 height 24
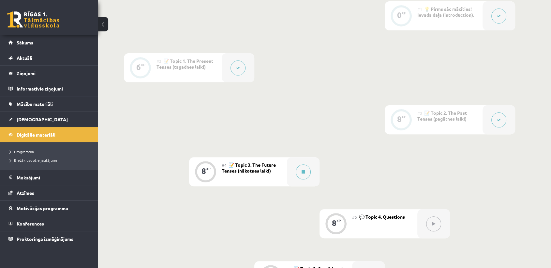
scroll to position [179, 0]
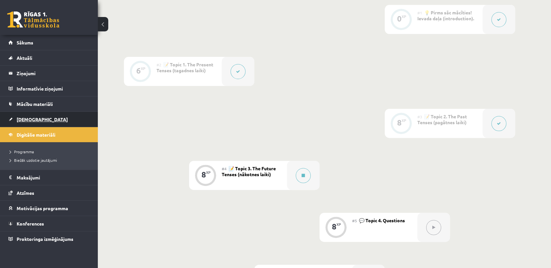
click at [50, 114] on link "[DEMOGRAPHIC_DATA]" at bounding box center [48, 119] width 81 height 15
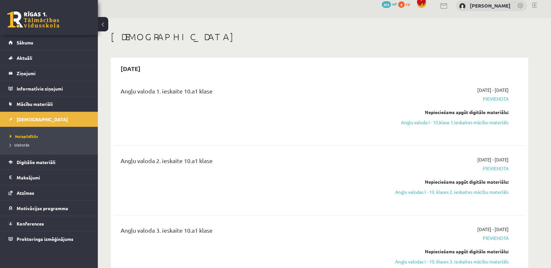
scroll to position [7, 0]
click at [409, 123] on link "Angļu valoda I - 10.klase 1.ieskaites mācību materiāls" at bounding box center [447, 121] width 123 height 7
click at [56, 165] on link "Digitālie materiāli" at bounding box center [48, 161] width 81 height 15
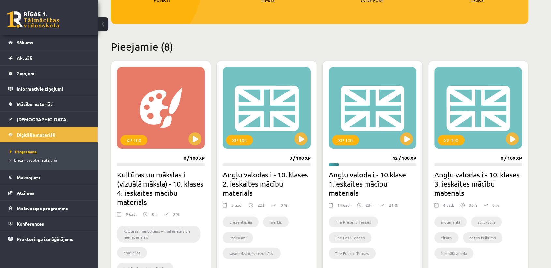
scroll to position [126, 0]
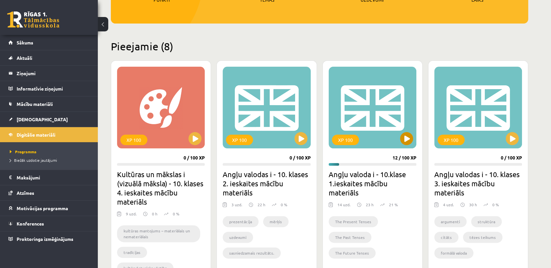
click at [400, 139] on div "XP 100" at bounding box center [373, 108] width 88 height 82
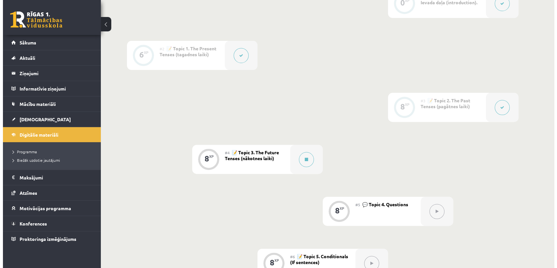
scroll to position [195, 0]
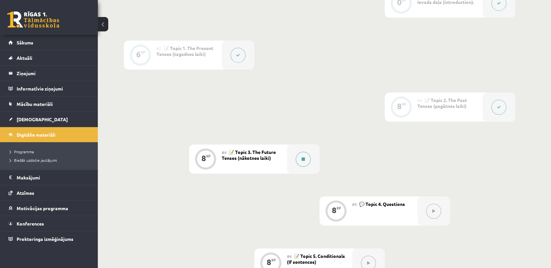
click at [301, 163] on button at bounding box center [303, 158] width 15 height 15
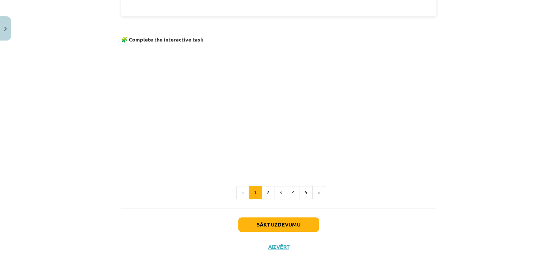
scroll to position [382, 0]
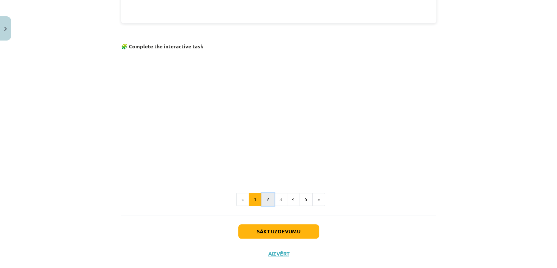
click at [266, 193] on button "2" at bounding box center [267, 199] width 13 height 13
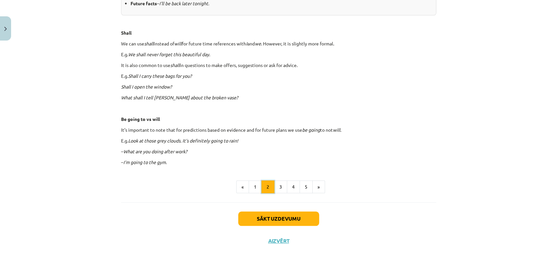
scroll to position [356, 0]
click at [279, 186] on button "3" at bounding box center [280, 186] width 13 height 13
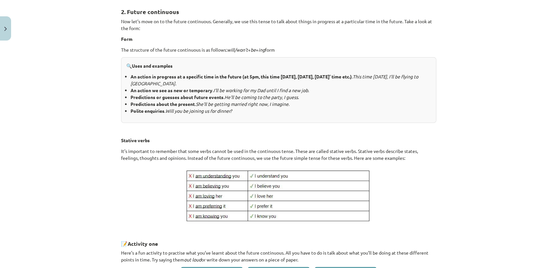
scroll to position [321, 0]
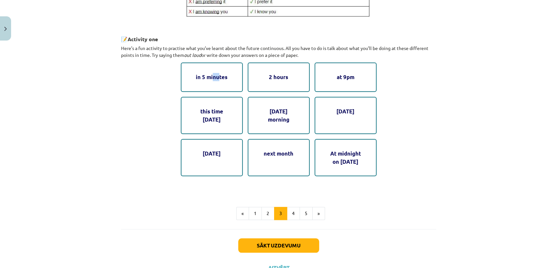
click at [210, 82] on div "in 5 minutes" at bounding box center [212, 76] width 62 height 29
click at [213, 77] on div "in 5 minutes" at bounding box center [212, 76] width 62 height 29
drag, startPoint x: 212, startPoint y: 81, endPoint x: 213, endPoint y: 114, distance: 33.0
click at [213, 114] on div "in 5 minutes 2 hours at 9pm this time tomorrow on Saturday morning next Friday …" at bounding box center [279, 119] width 196 height 114
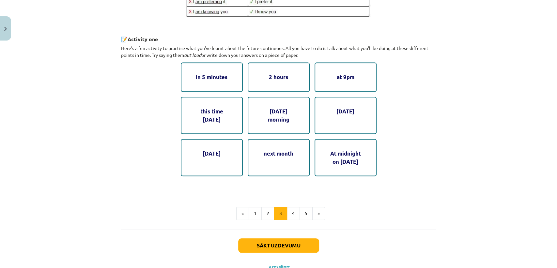
click at [326, 193] on div "2. Future continuous Now let’s move on to the future continuous. Generally, we …" at bounding box center [278, 8] width 315 height 424
click at [300, 208] on button "5" at bounding box center [306, 213] width 13 height 13
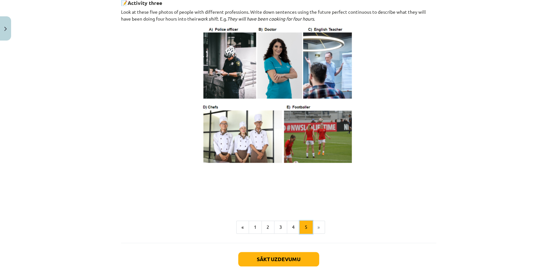
scroll to position [331, 0]
click at [289, 240] on div "4. Future perfect continuous We use the future perfect continuous to show that …" at bounding box center [278, 11] width 315 height 462
click at [289, 233] on button "4" at bounding box center [293, 226] width 13 height 13
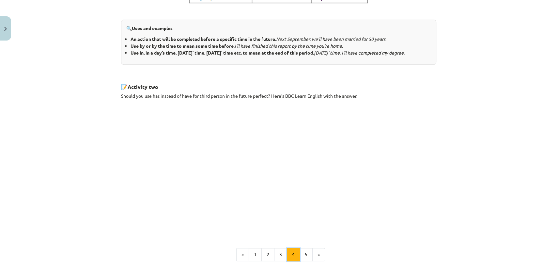
scroll to position [308, 0]
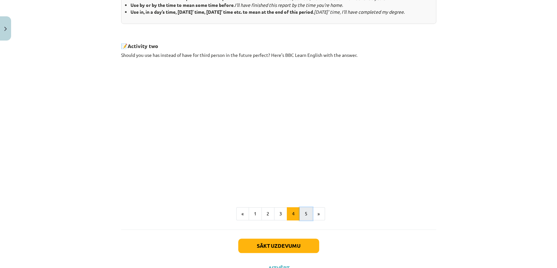
click at [305, 217] on button "5" at bounding box center [306, 213] width 13 height 13
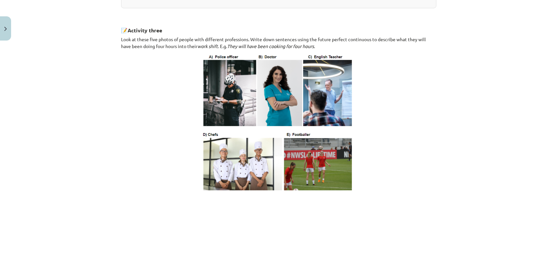
scroll to position [303, 0]
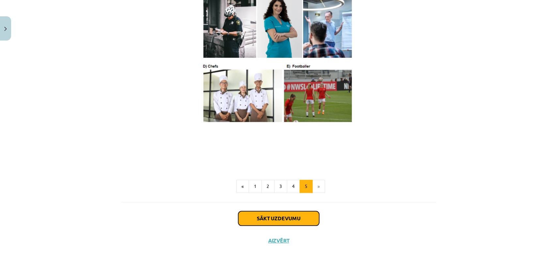
click at [302, 217] on button "Sākt uzdevumu" at bounding box center [278, 218] width 81 height 14
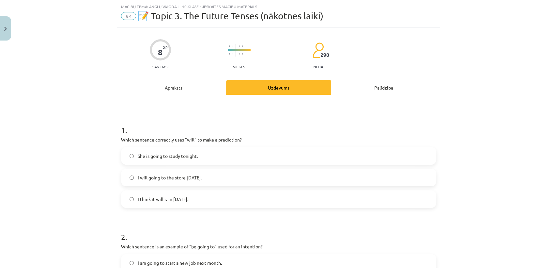
scroll to position [36, 0]
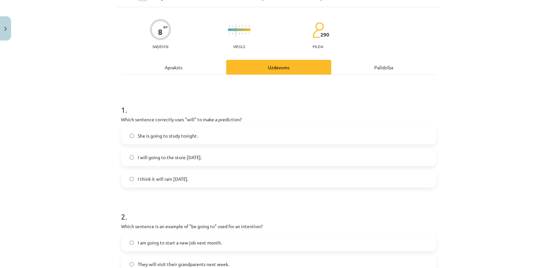
click at [185, 162] on label "I will going to the store tomorrow." at bounding box center [279, 157] width 314 height 16
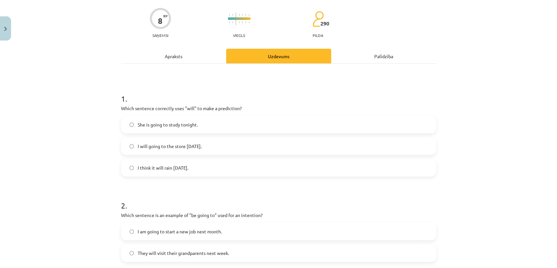
scroll to position [50, 0]
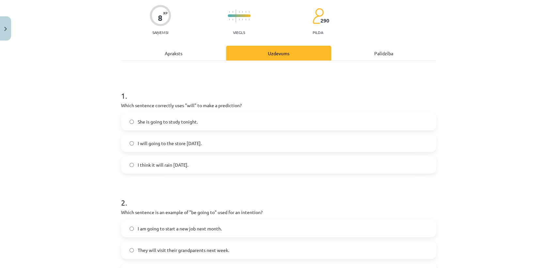
click at [167, 163] on span "I think it will rain tomorrow." at bounding box center [163, 164] width 51 height 7
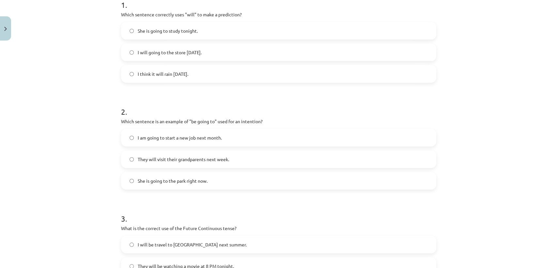
scroll to position [141, 0]
click at [167, 142] on label "I am going to start a new job next month." at bounding box center [279, 137] width 314 height 16
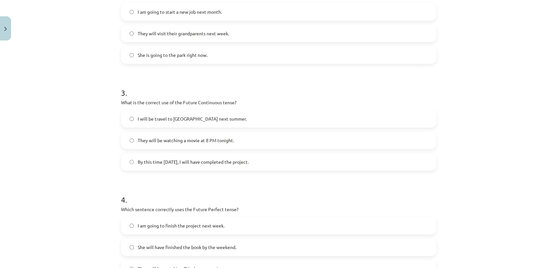
click at [205, 159] on span "By this time tomorrow, I will have completed the project." at bounding box center [193, 161] width 111 height 7
click at [201, 129] on div "I will be travel to Spain next summer. They will be watching a movie at 8 PM to…" at bounding box center [278, 140] width 315 height 61
click at [260, 177] on form "1 . Which sentence correctly uses "will" to make a prediction? She is going to …" at bounding box center [278, 70] width 315 height 414
drag, startPoint x: 173, startPoint y: 132, endPoint x: 145, endPoint y: 78, distance: 60.6
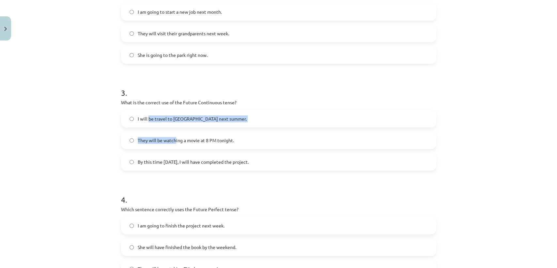
click at [141, 110] on div "I will be travel to Spain next summer. They will be watching a movie at 8 PM to…" at bounding box center [278, 140] width 315 height 61
click at [181, 64] on form "1 . Which sentence correctly uses "will" to make a prediction? She is going to …" at bounding box center [278, 70] width 315 height 414
click at [126, 88] on h1 "3 ." at bounding box center [278, 87] width 315 height 20
click at [104, 162] on div "Mācību tēma: Angļu valoda i - 10.klase 1.ieskaites mācību materiāls #4 📝 Topic …" at bounding box center [278, 134] width 557 height 268
click at [184, 118] on span "I will be travel to Spain next summer." at bounding box center [192, 118] width 109 height 7
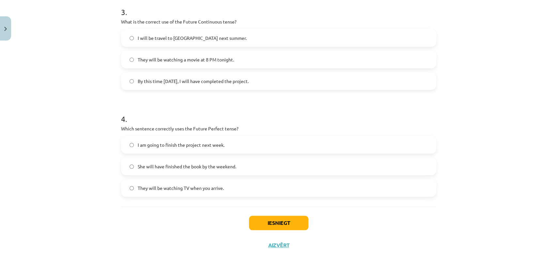
scroll to position [348, 0]
click at [213, 84] on label "By this time tomorrow, I will have completed the project." at bounding box center [279, 80] width 314 height 16
click at [204, 37] on span "I will be travel to Spain next summer." at bounding box center [192, 37] width 109 height 7
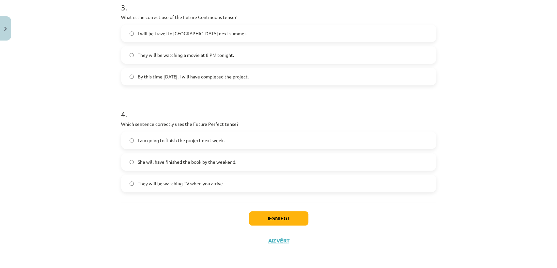
click at [180, 160] on span "She will have finished the book by the weekend." at bounding box center [187, 161] width 99 height 7
drag, startPoint x: 270, startPoint y: 227, endPoint x: 264, endPoint y: 223, distance: 8.2
click at [264, 223] on div "Iesniegt Aizvērt" at bounding box center [278, 225] width 315 height 46
click at [264, 223] on button "Iesniegt" at bounding box center [278, 218] width 59 height 14
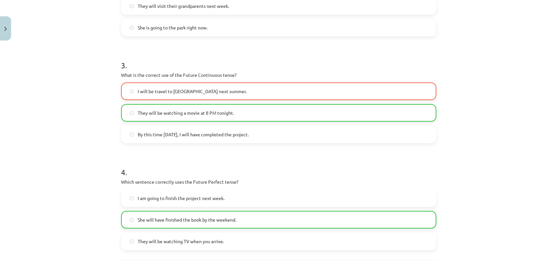
scroll to position [276, 0]
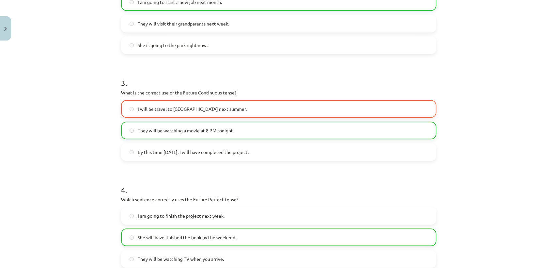
click at [155, 114] on label "I will be travel to Spain next summer." at bounding box center [279, 109] width 314 height 16
click at [188, 116] on label "I will be travel to Spain next summer." at bounding box center [279, 109] width 314 height 16
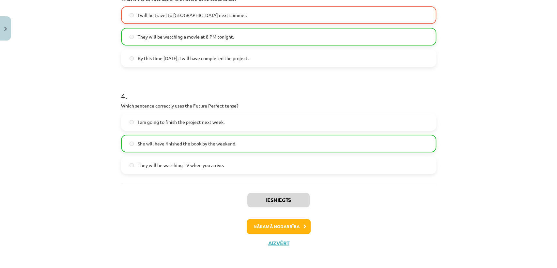
scroll to position [372, 0]
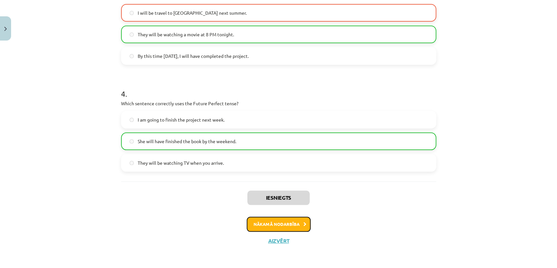
click at [289, 221] on button "Nākamā nodarbība" at bounding box center [279, 223] width 64 height 15
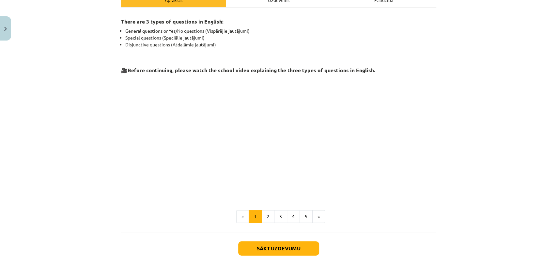
scroll to position [16, 0]
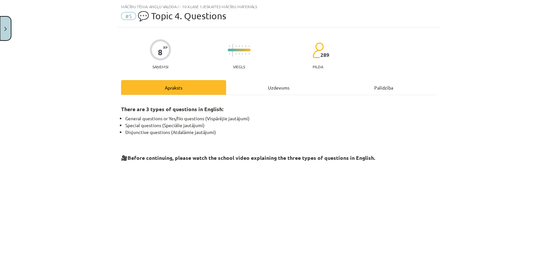
click at [0, 26] on button "Close" at bounding box center [5, 28] width 11 height 24
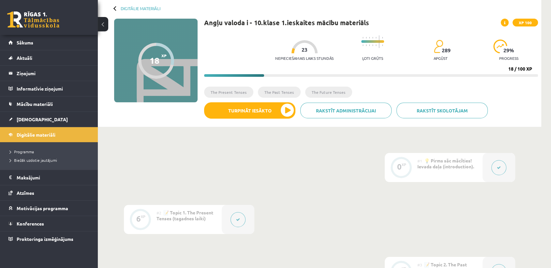
scroll to position [32, 0]
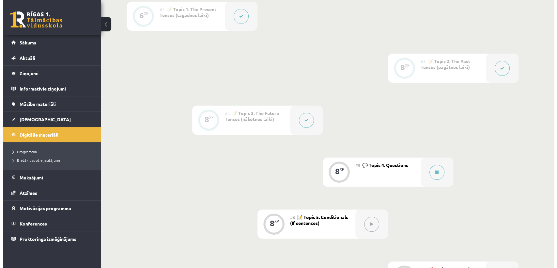
scroll to position [235, 0]
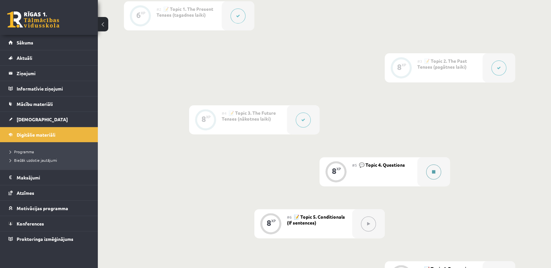
click at [433, 174] on button at bounding box center [433, 171] width 15 height 15
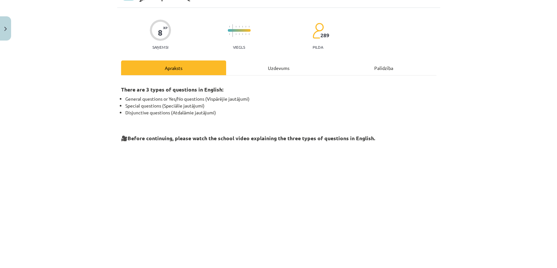
scroll to position [133, 0]
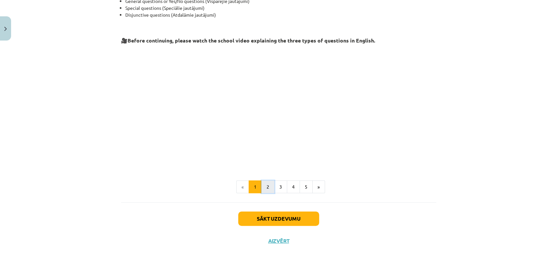
click at [266, 183] on button "2" at bounding box center [267, 186] width 13 height 13
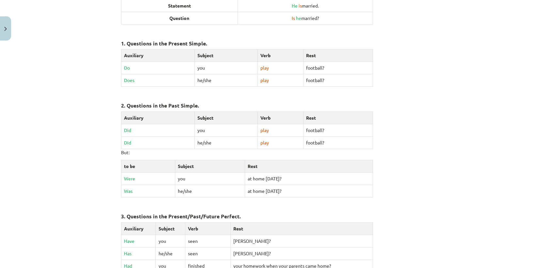
scroll to position [287, 0]
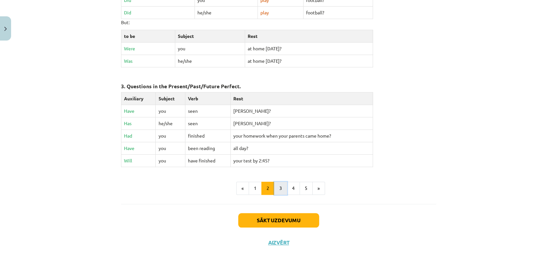
click at [277, 187] on button "3" at bounding box center [280, 187] width 13 height 13
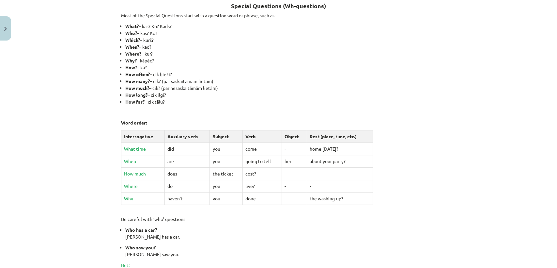
scroll to position [117, 0]
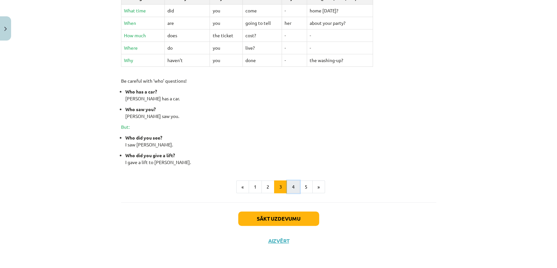
click at [290, 186] on button "4" at bounding box center [293, 186] width 13 height 13
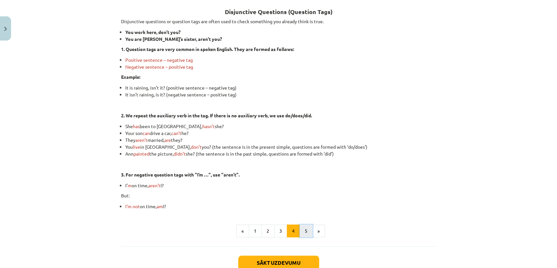
click at [303, 231] on button "5" at bounding box center [306, 230] width 13 height 13
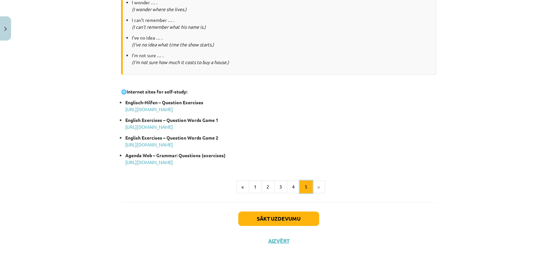
scroll to position [317, 0]
click at [173, 109] on link "http://www.englisch-hilfen.de/en/exercises_list/fragen.htm" at bounding box center [149, 109] width 48 height 6
click at [161, 129] on p "English Exercises – Question Words Game 1 http://www.englishexercises.org/makea…" at bounding box center [280, 124] width 311 height 14
click at [152, 127] on link "http://www.englishexercises.org/makeagame/viewgame.asp?id=6086" at bounding box center [149, 127] width 48 height 6
click at [173, 147] on link "http://www.englishexercises.org/makeagame/viewgame.asp?id=5127" at bounding box center [149, 145] width 48 height 6
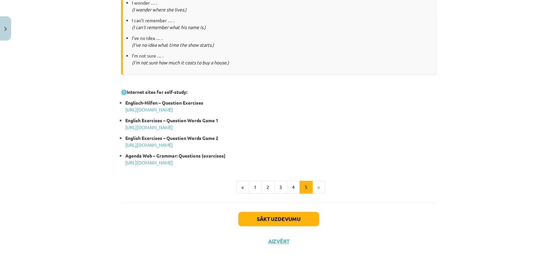
click at [184, 157] on strong "Agenda Web – Grammar: Questions (exercises)" at bounding box center [175, 155] width 100 height 6
click at [173, 161] on link "http://www.agendaweb.org/grammar/questions-exercises.html" at bounding box center [149, 162] width 48 height 6
click at [269, 223] on button "Sākt uzdevumu" at bounding box center [278, 218] width 81 height 14
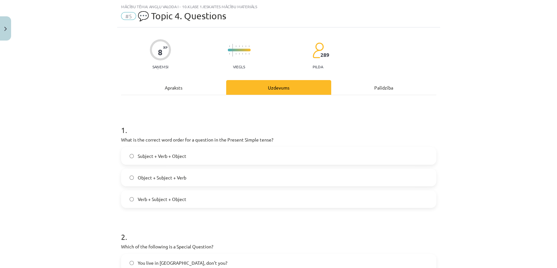
scroll to position [27, 0]
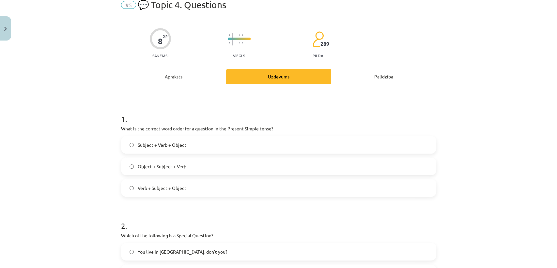
click at [204, 78] on div "Apraksts" at bounding box center [173, 76] width 105 height 15
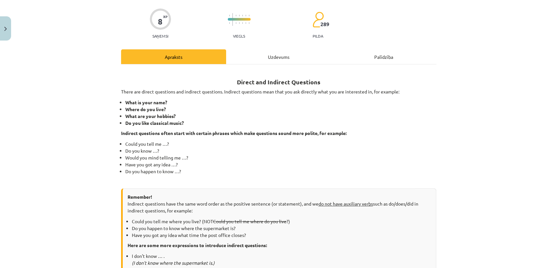
scroll to position [318, 0]
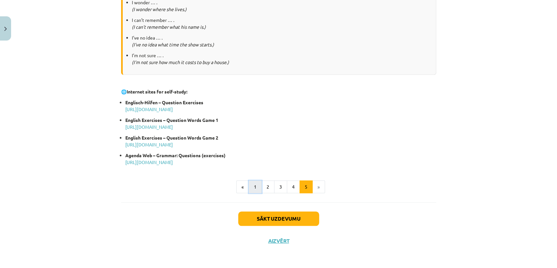
click at [256, 190] on button "1" at bounding box center [255, 186] width 13 height 13
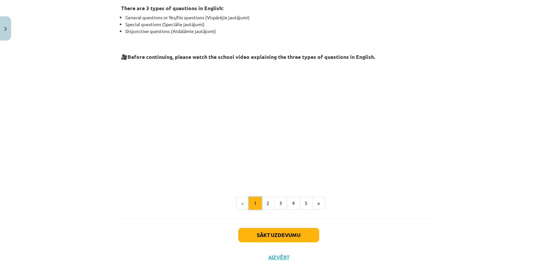
scroll to position [0, 0]
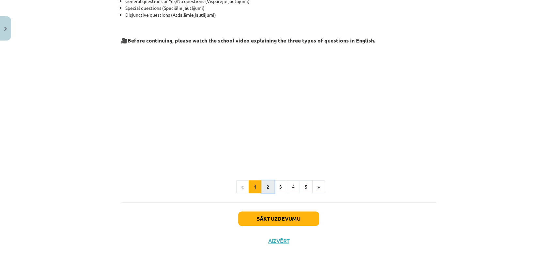
click at [269, 190] on button "2" at bounding box center [267, 186] width 13 height 13
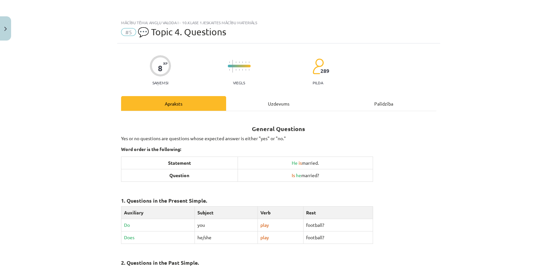
click at [287, 96] on div "Uzdevums" at bounding box center [278, 103] width 105 height 15
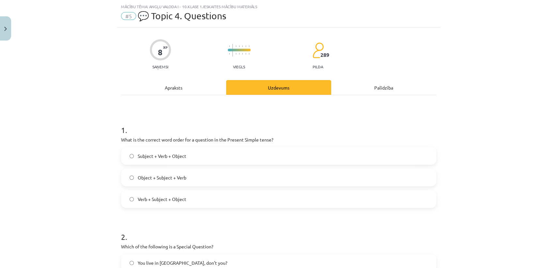
click at [189, 158] on label "Subject + Verb + Object" at bounding box center [279, 155] width 314 height 16
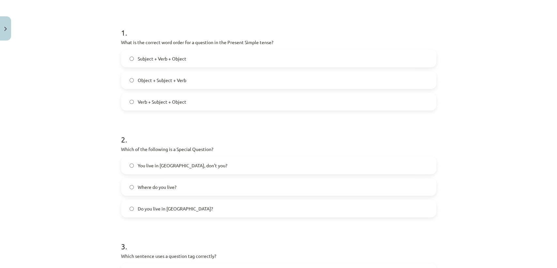
scroll to position [119, 0]
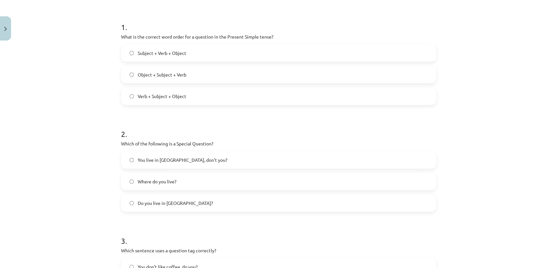
click at [171, 203] on span "Do you live in Riga?" at bounding box center [175, 202] width 75 height 7
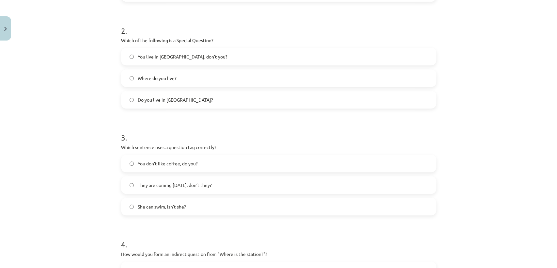
scroll to position [222, 0]
click at [175, 163] on span "You don’t like coffee, do you?" at bounding box center [168, 163] width 60 height 7
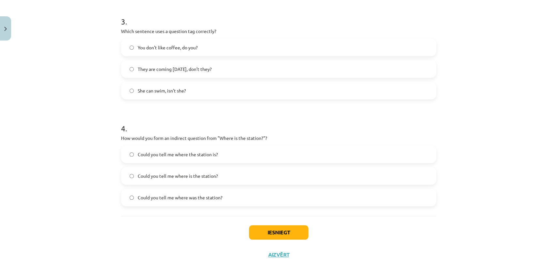
scroll to position [352, 0]
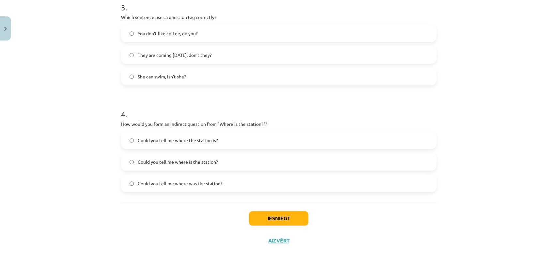
click at [199, 162] on span "Could you tell me where is the station?" at bounding box center [178, 161] width 80 height 7
click at [289, 218] on button "Iesniegt" at bounding box center [278, 218] width 59 height 14
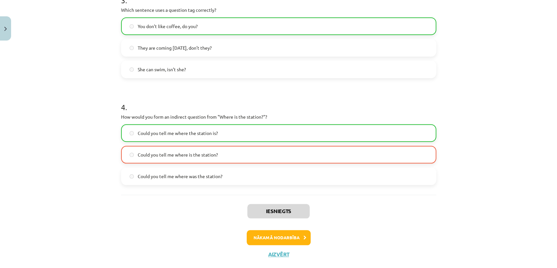
scroll to position [372, 0]
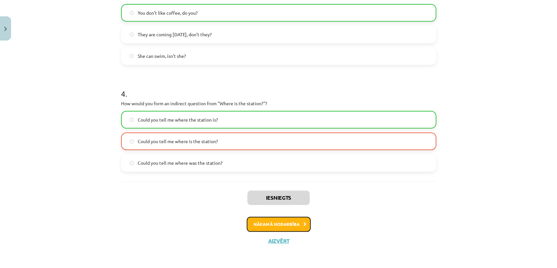
click at [287, 226] on button "Nākamā nodarbība" at bounding box center [279, 223] width 64 height 15
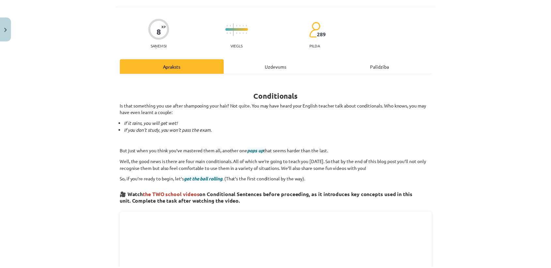
scroll to position [16, 0]
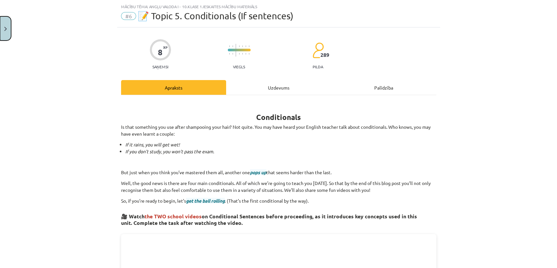
click at [3, 35] on button "Close" at bounding box center [5, 28] width 11 height 24
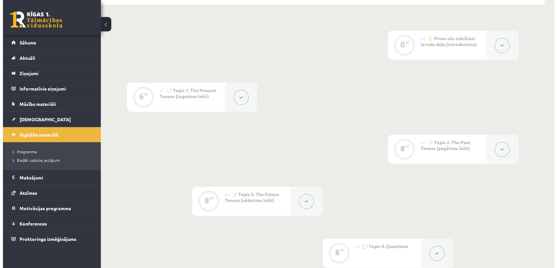
scroll to position [152, 0]
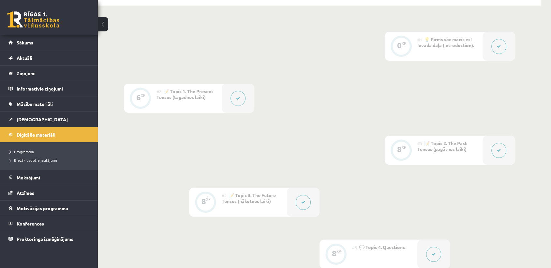
click at [500, 44] on icon at bounding box center [499, 46] width 4 height 4
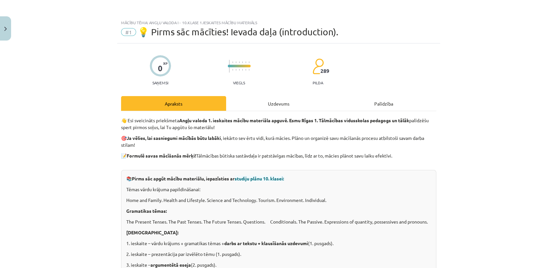
click at [267, 100] on div "Uzdevums" at bounding box center [278, 103] width 105 height 15
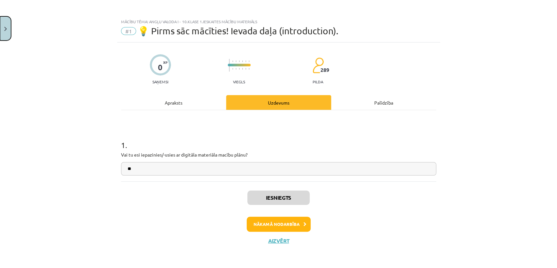
click at [4, 26] on button "Close" at bounding box center [5, 28] width 11 height 24
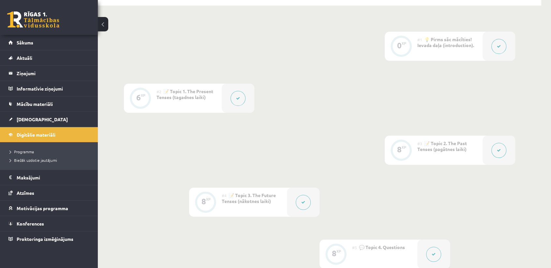
click at [235, 96] on button at bounding box center [238, 98] width 15 height 15
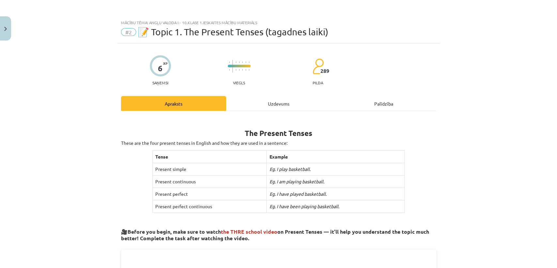
click at [325, 106] on div "Uzdevums" at bounding box center [278, 103] width 105 height 15
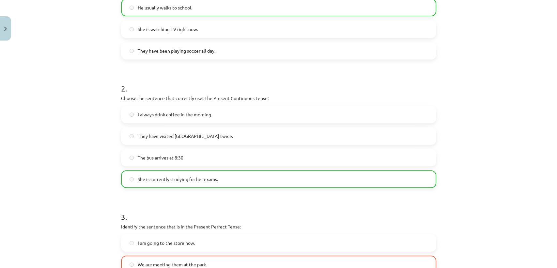
click at [189, 152] on label "The bus arrives at 8:30." at bounding box center [279, 157] width 314 height 16
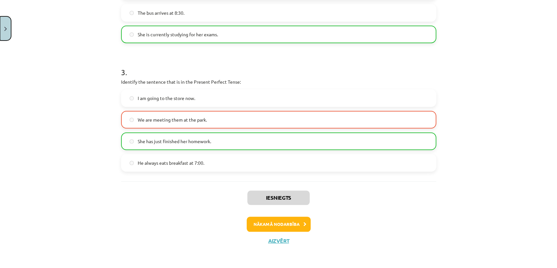
click at [7, 36] on button "Close" at bounding box center [5, 28] width 11 height 24
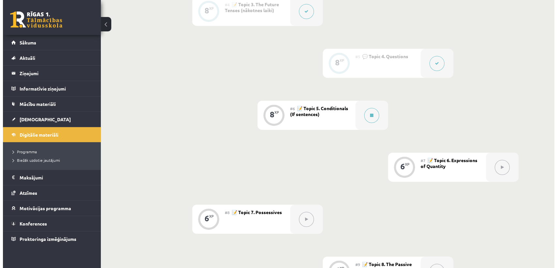
scroll to position [343, 0]
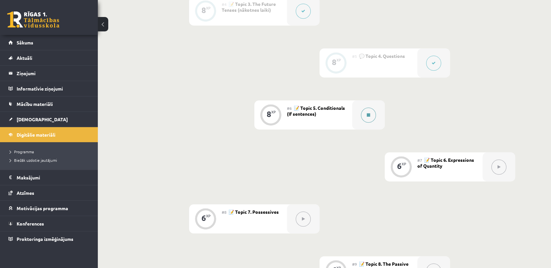
click at [365, 113] on button at bounding box center [368, 114] width 15 height 15
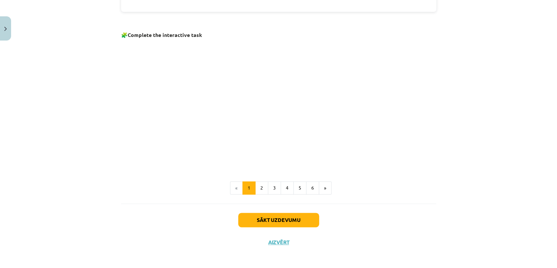
scroll to position [415, 0]
click at [259, 190] on button "2" at bounding box center [261, 187] width 13 height 13
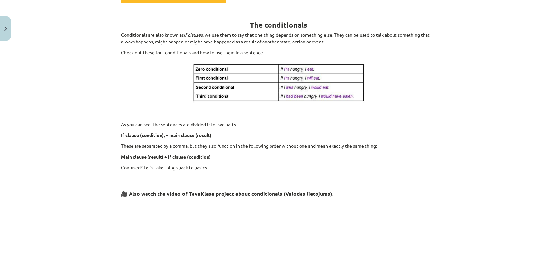
scroll to position [261, 0]
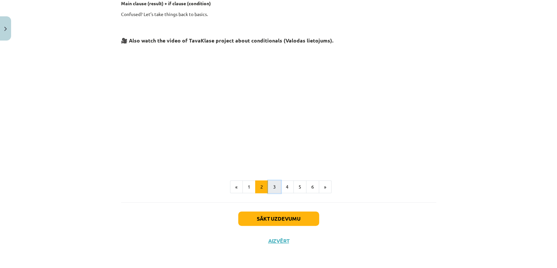
click at [276, 183] on button "3" at bounding box center [274, 186] width 13 height 13
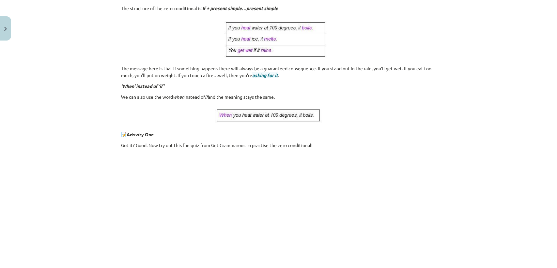
scroll to position [117, 0]
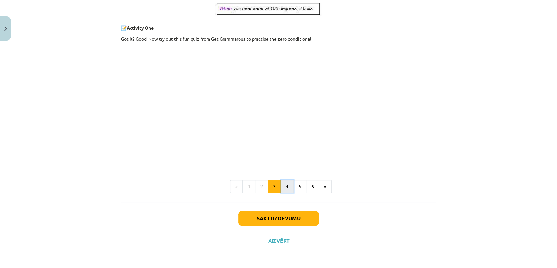
click at [284, 185] on button "4" at bounding box center [287, 186] width 13 height 13
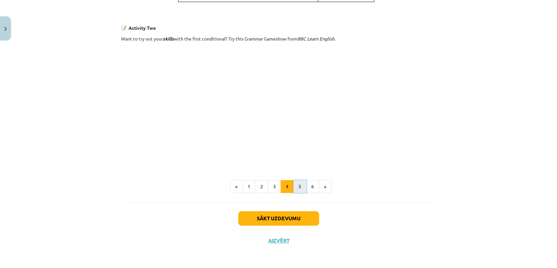
click at [299, 184] on button "5" at bounding box center [299, 186] width 13 height 13
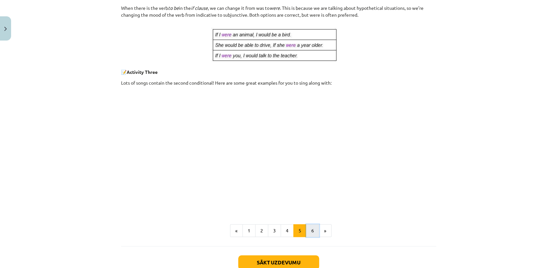
click at [308, 233] on button "6" at bounding box center [312, 230] width 13 height 13
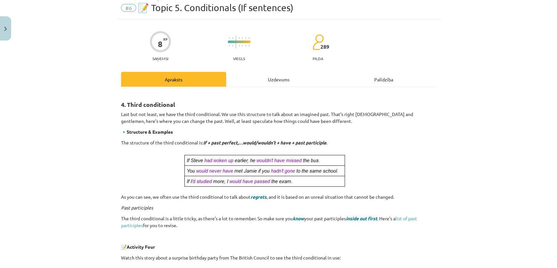
scroll to position [0, 0]
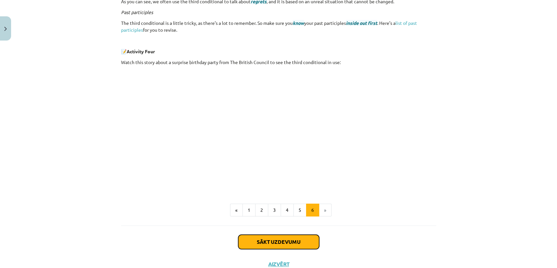
click at [288, 243] on button "Sākt uzdevumu" at bounding box center [278, 241] width 81 height 14
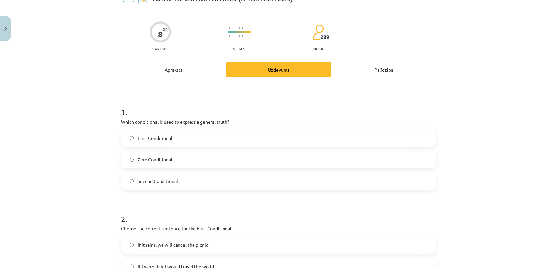
scroll to position [16, 0]
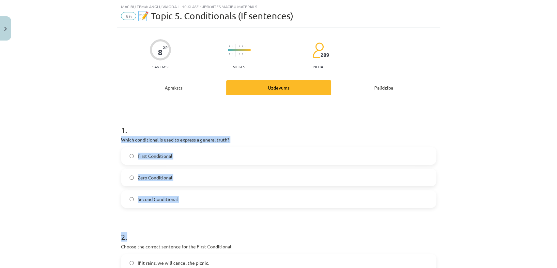
drag, startPoint x: 114, startPoint y: 138, endPoint x: 189, endPoint y: 208, distance: 102.0
copy form "Which conditional is used to express a general truth? First Conditional Zero Co…"
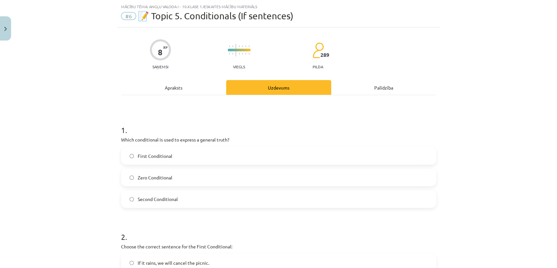
click at [231, 114] on h1 "1 ." at bounding box center [278, 124] width 315 height 20
click at [157, 182] on label "Zero Conditional" at bounding box center [279, 177] width 314 height 16
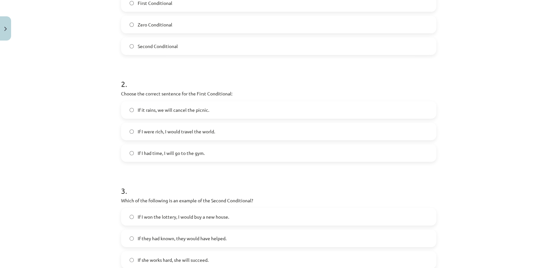
scroll to position [179, 0]
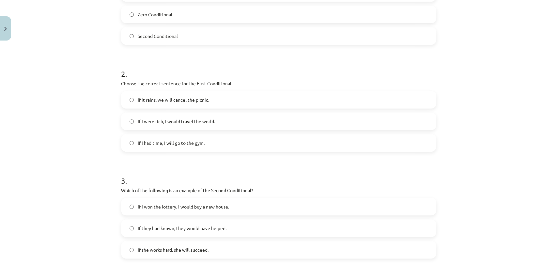
click at [167, 105] on label "If it rains, we will cancel the picnic." at bounding box center [279, 99] width 314 height 16
click at [88, 113] on div "Mācību tēma: Angļu valoda i - 10.klase 1.ieskaites mācību materiāls #6 📝 Topic …" at bounding box center [278, 134] width 557 height 268
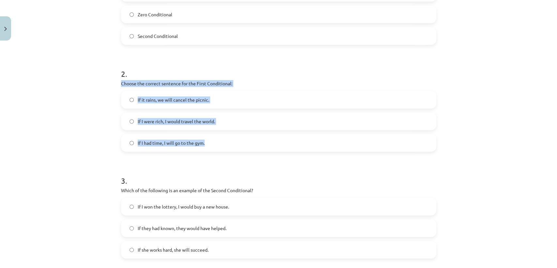
drag, startPoint x: 115, startPoint y: 80, endPoint x: 230, endPoint y: 151, distance: 135.2
click at [230, 151] on div "8 XP Saņemsi Viegls 289 pilda Apraksts Uzdevums Palīdzība 1 . Which conditional…" at bounding box center [278, 145] width 323 height 560
copy div "Choose the correct sentence for the First Conditional: If it rains, we will can…"
click at [265, 82] on p "Choose the correct sentence for the First Conditional:" at bounding box center [278, 83] width 315 height 7
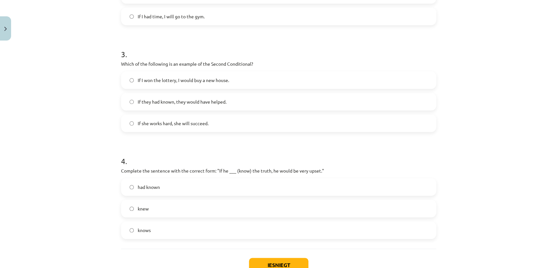
scroll to position [298, 0]
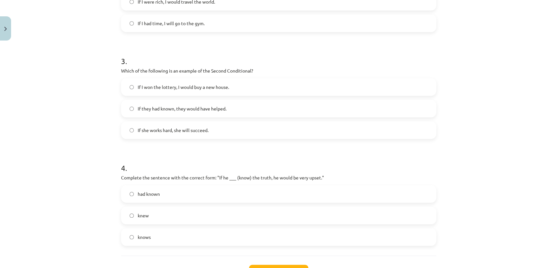
click at [182, 85] on span "If I won the lottery, I would buy a new house." at bounding box center [183, 87] width 91 height 7
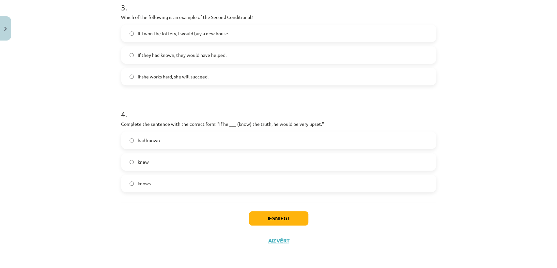
click at [177, 141] on label "had known" at bounding box center [279, 140] width 314 height 16
click at [257, 211] on button "Iesniegt" at bounding box center [278, 218] width 59 height 14
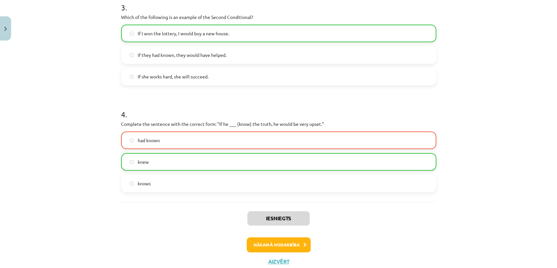
click at [341, 135] on label "had known" at bounding box center [279, 140] width 314 height 16
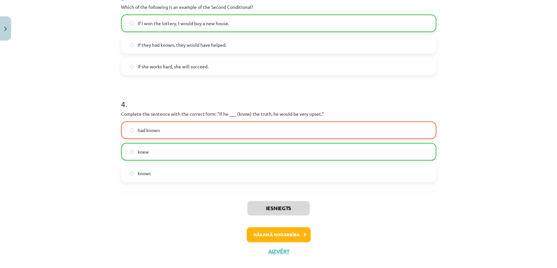
scroll to position [372, 0]
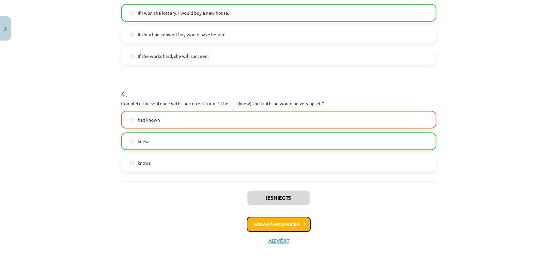
click at [290, 221] on button "Nākamā nodarbība" at bounding box center [279, 223] width 64 height 15
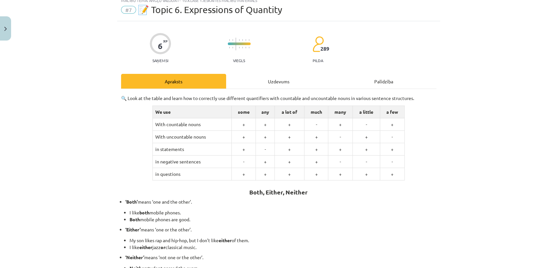
scroll to position [16, 0]
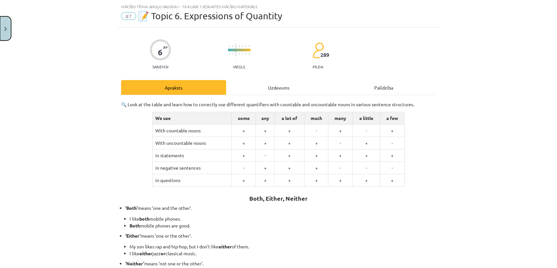
click at [4, 24] on button "Close" at bounding box center [5, 28] width 11 height 24
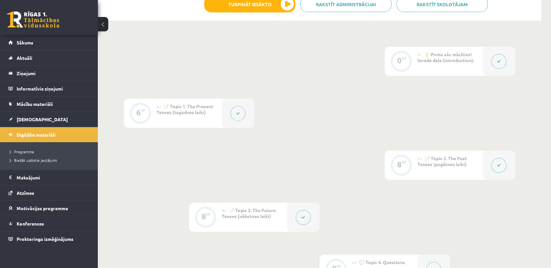
scroll to position [0, 0]
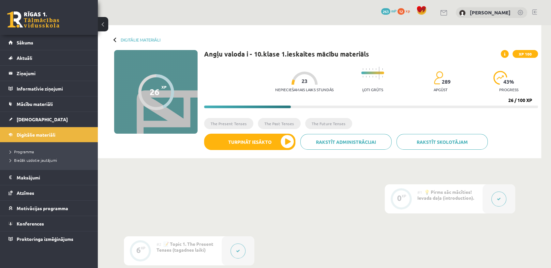
click at [297, 78] on div at bounding box center [305, 77] width 26 height 13
click at [302, 82] on span "23" at bounding box center [305, 81] width 6 height 6
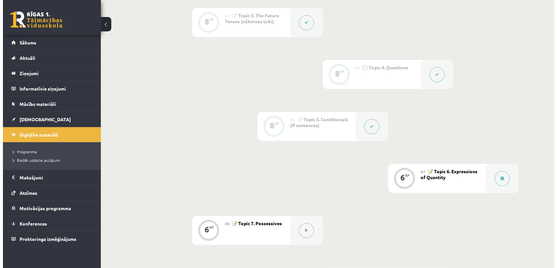
scroll to position [332, 0]
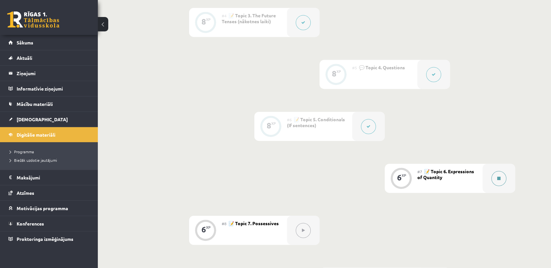
click at [500, 176] on icon at bounding box center [499, 178] width 3 height 4
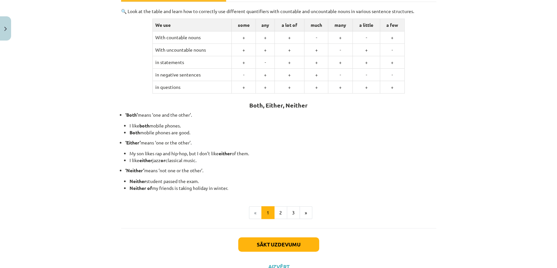
scroll to position [110, 0]
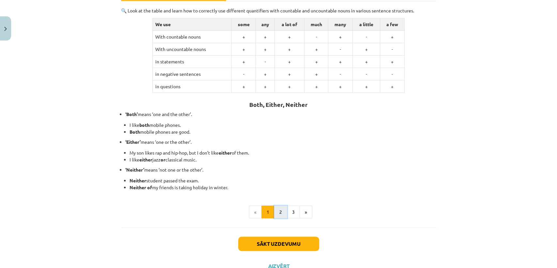
click at [279, 211] on button "2" at bounding box center [280, 211] width 13 height 13
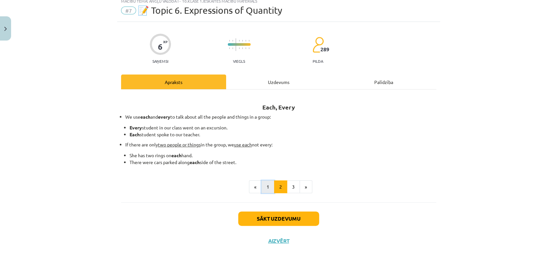
click at [263, 188] on button "1" at bounding box center [267, 186] width 13 height 13
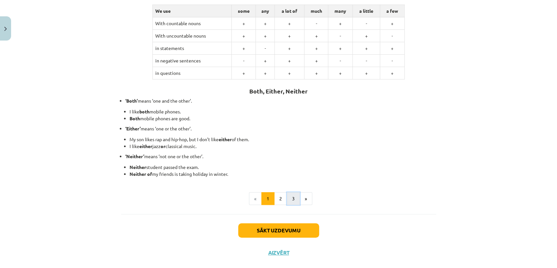
click at [287, 196] on button "3" at bounding box center [293, 198] width 13 height 13
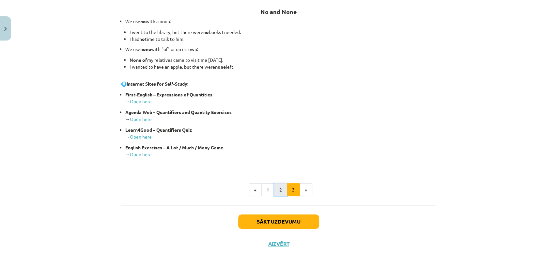
click at [275, 193] on button "2" at bounding box center [280, 189] width 13 height 13
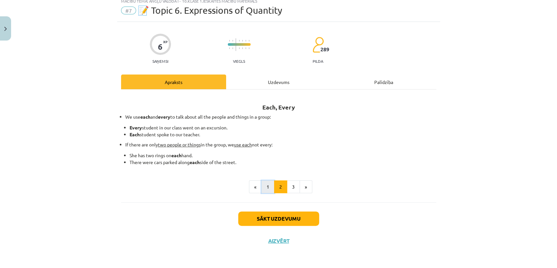
click at [269, 183] on button "1" at bounding box center [267, 186] width 13 height 13
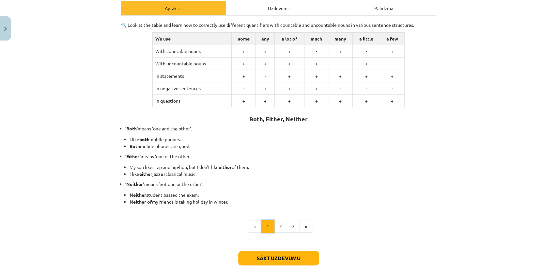
scroll to position [97, 0]
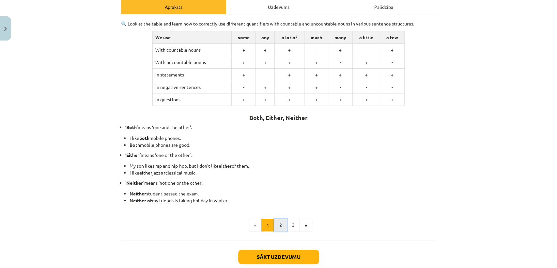
click at [276, 224] on button "2" at bounding box center [280, 224] width 13 height 13
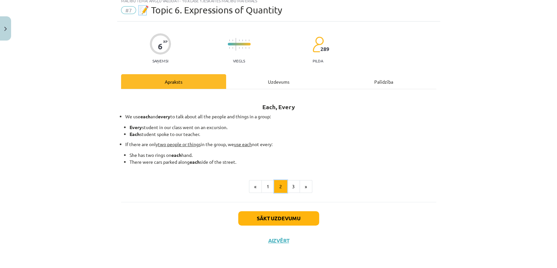
scroll to position [22, 0]
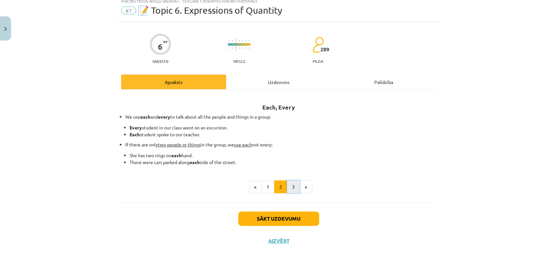
click at [293, 186] on button "3" at bounding box center [293, 186] width 13 height 13
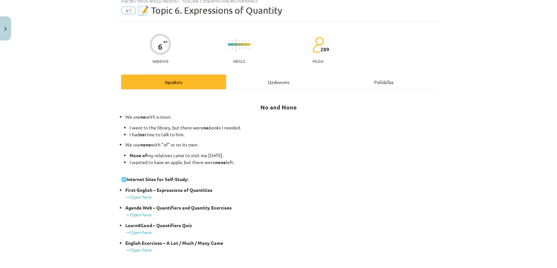
scroll to position [55, 0]
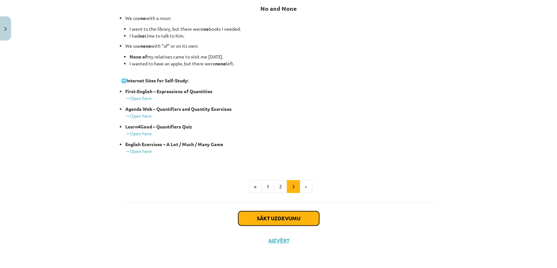
click at [274, 218] on button "Sākt uzdevumu" at bounding box center [278, 218] width 81 height 14
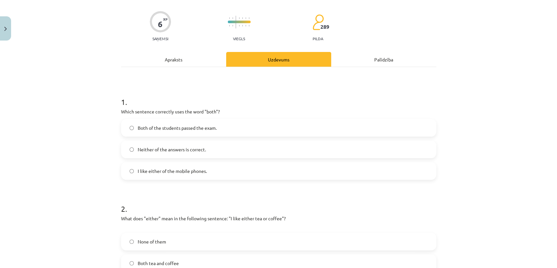
scroll to position [44, 0]
click at [166, 170] on span "I like either of the mobile phones." at bounding box center [172, 171] width 69 height 7
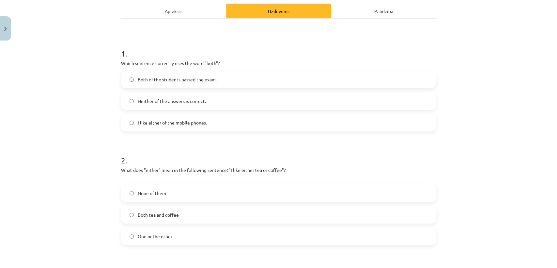
scroll to position [92, 0]
click at [204, 102] on label "Neither of the answers is correct." at bounding box center [279, 101] width 314 height 16
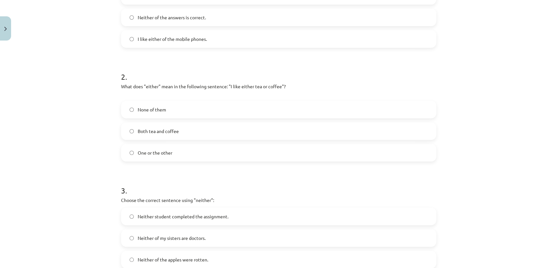
scroll to position [177, 0]
click at [164, 133] on span "Both tea and coffee" at bounding box center [158, 130] width 41 height 7
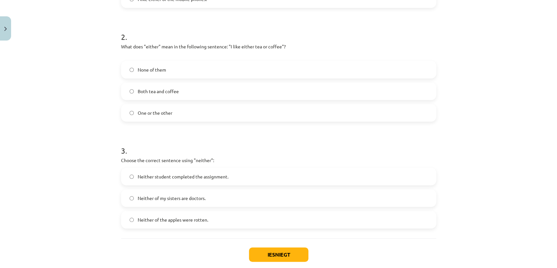
scroll to position [252, 0]
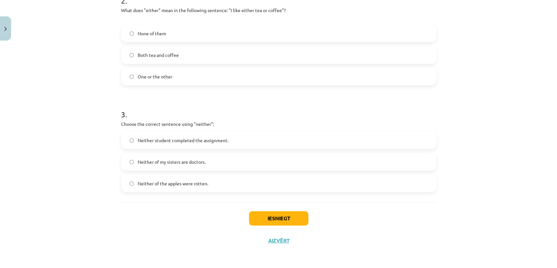
click at [197, 159] on span "Neither of my sisters are doctors." at bounding box center [172, 161] width 68 height 7
click at [268, 214] on button "Iesniegt" at bounding box center [278, 218] width 59 height 14
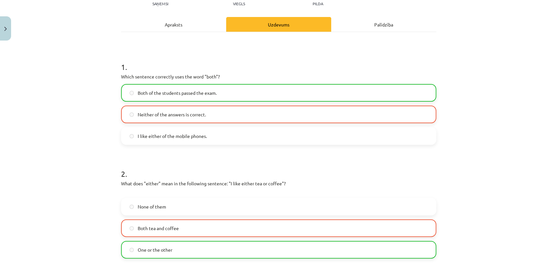
scroll to position [272, 0]
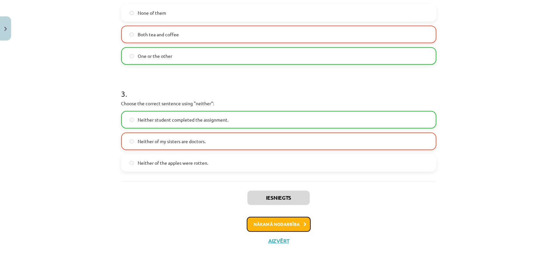
click at [263, 222] on button "Nākamā nodarbība" at bounding box center [279, 223] width 64 height 15
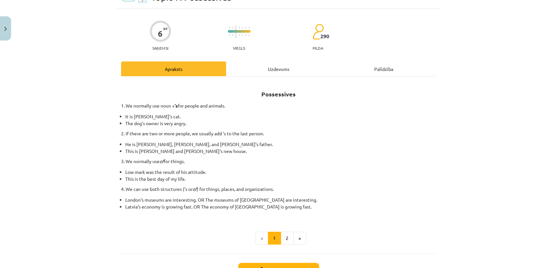
scroll to position [16, 0]
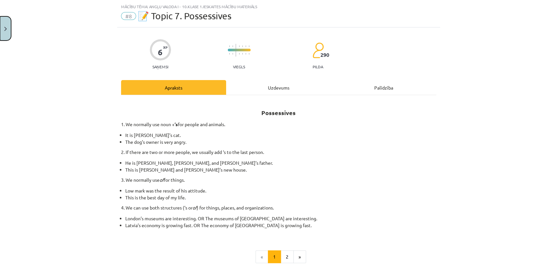
click at [7, 34] on button "Close" at bounding box center [5, 28] width 11 height 24
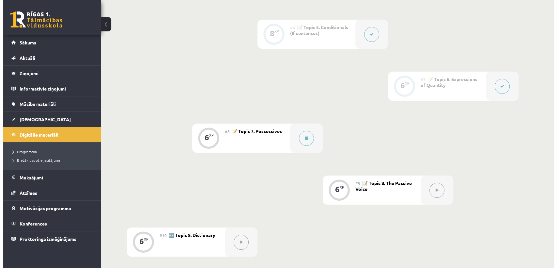
scroll to position [425, 0]
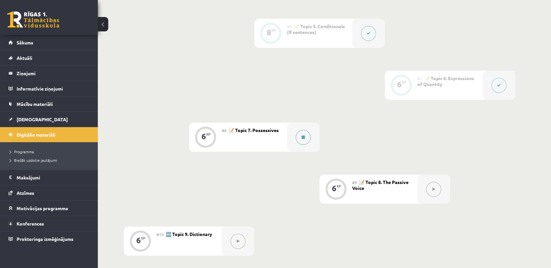
click at [302, 136] on icon at bounding box center [303, 137] width 3 height 4
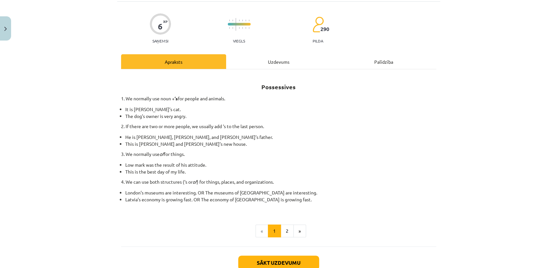
scroll to position [42, 0]
click at [286, 230] on button "2" at bounding box center [287, 230] width 13 height 13
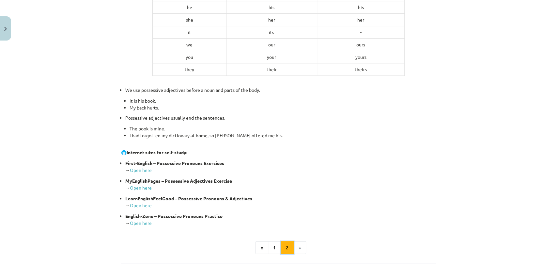
scroll to position [232, 0]
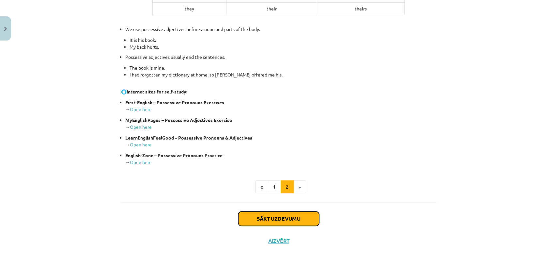
click at [288, 214] on button "Sākt uzdevumu" at bounding box center [278, 218] width 81 height 14
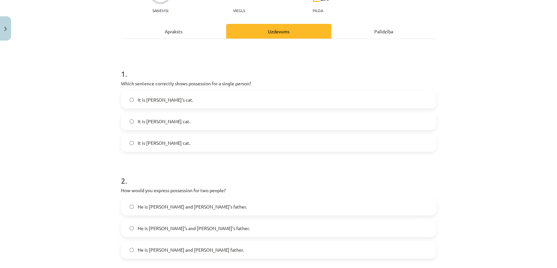
scroll to position [86, 0]
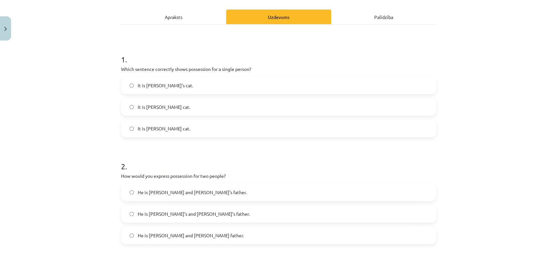
click at [175, 88] on label "It is Jane’s cat." at bounding box center [279, 85] width 314 height 16
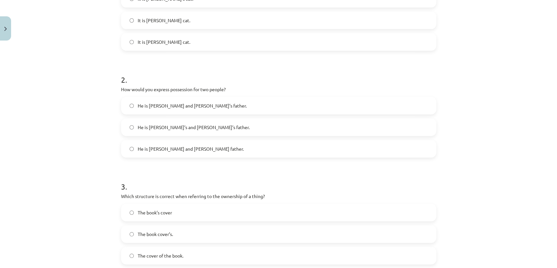
scroll to position [175, 0]
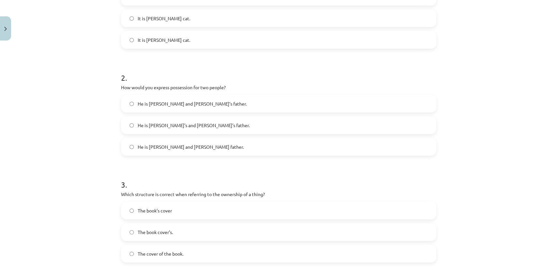
click at [200, 149] on label "He is Alice and James father." at bounding box center [279, 146] width 314 height 16
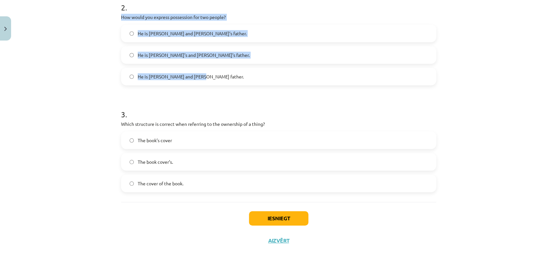
drag, startPoint x: 115, startPoint y: 13, endPoint x: 199, endPoint y: 77, distance: 106.2
click at [199, 77] on div "6 XP Saņemsi Viegls 290 pilda Apraksts Uzdevums Palīdzība 1 . Which sentence co…" at bounding box center [278, 24] width 323 height 453
copy div "How would you express possession for two people? He is Alice and James’s father…"
click at [208, 97] on form "1 . Which sentence correctly shows possession for a single person? It is Jane’s…" at bounding box center [278, 38] width 315 height 307
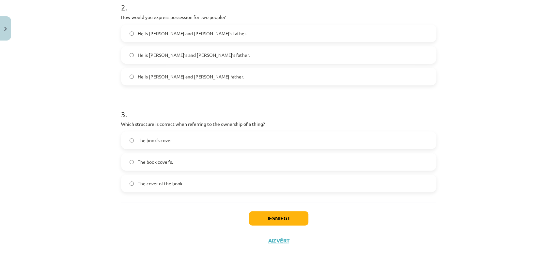
click at [186, 58] on span "He is Alice’s and James’s father." at bounding box center [194, 55] width 112 height 7
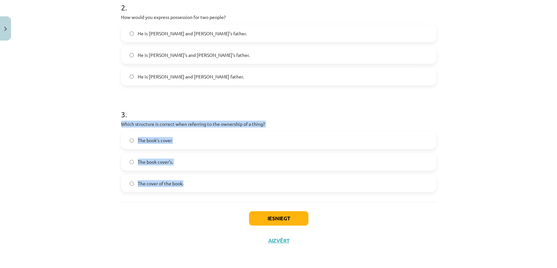
drag, startPoint x: 119, startPoint y: 123, endPoint x: 198, endPoint y: 186, distance: 101.5
click at [198, 186] on div "3 . Which structure is correct when referring to the ownership of a thing? The …" at bounding box center [278, 145] width 315 height 94
copy div "Which structure is correct when referring to the ownership of a thing? The book…"
click at [85, 178] on div "Mācību tēma: Angļu valoda i - 10.klase 1.ieskaites mācību materiāls #8 📝 Topic …" at bounding box center [278, 134] width 557 height 268
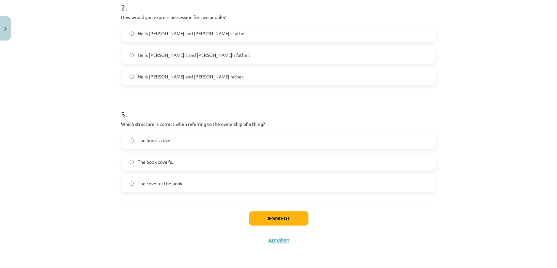
click at [164, 182] on span "The cover of the book." at bounding box center [161, 183] width 46 height 7
click at [283, 218] on button "Iesniegt" at bounding box center [278, 218] width 59 height 14
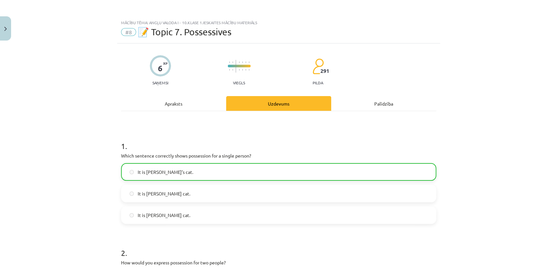
scroll to position [266, 0]
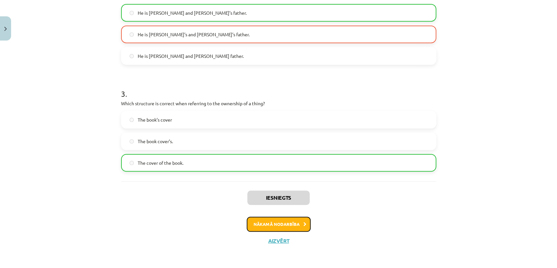
click at [295, 223] on button "Nākamā nodarbība" at bounding box center [279, 223] width 64 height 15
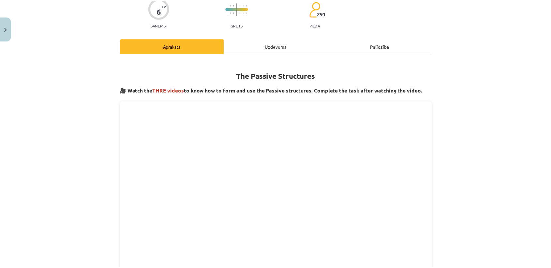
scroll to position [16, 0]
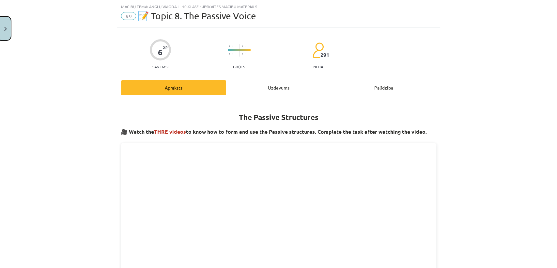
click at [1, 28] on button "Close" at bounding box center [5, 28] width 11 height 24
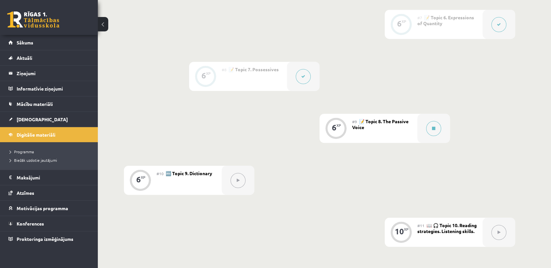
scroll to position [490, 0]
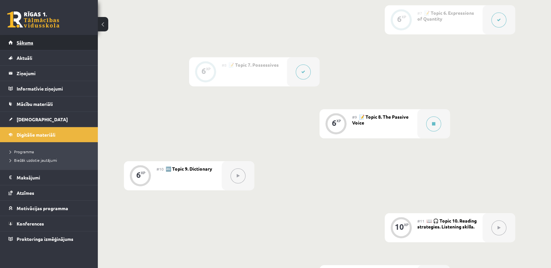
click at [69, 41] on link "Sākums" at bounding box center [48, 42] width 81 height 15
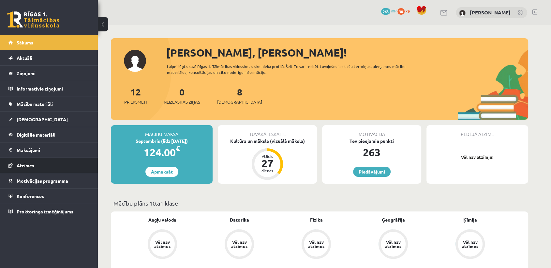
click at [91, 165] on li "Atzīmes" at bounding box center [49, 165] width 98 height 16
click at [65, 164] on link "Atzīmes" at bounding box center [48, 165] width 81 height 15
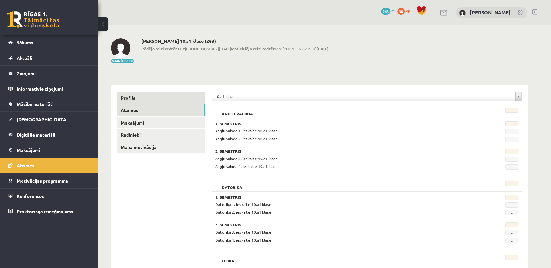
click at [154, 101] on link "Profils" at bounding box center [161, 98] width 88 height 12
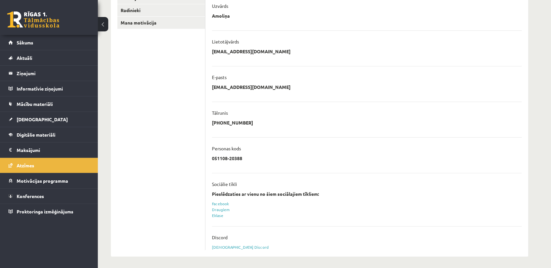
scroll to position [124, 0]
click at [218, 216] on link "Eklase" at bounding box center [217, 215] width 11 height 5
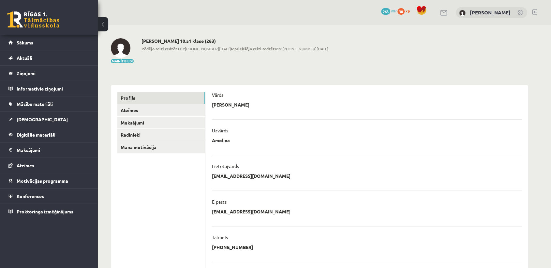
scroll to position [147, 0]
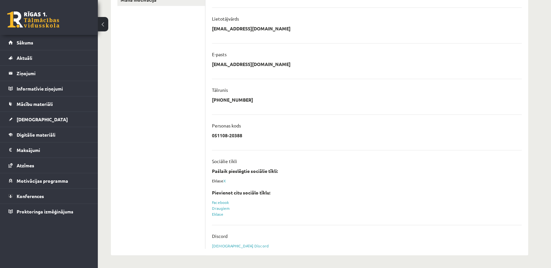
click at [215, 181] on div "Eklase X" at bounding box center [367, 181] width 310 height 6
click at [217, 211] on link "Eklase" at bounding box center [217, 213] width 11 height 5
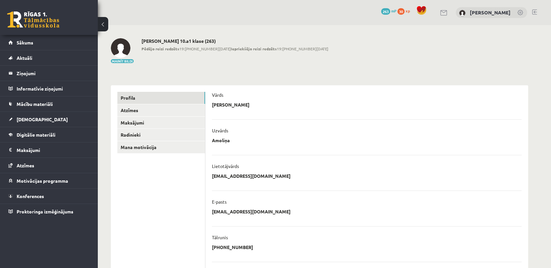
scroll to position [144, 0]
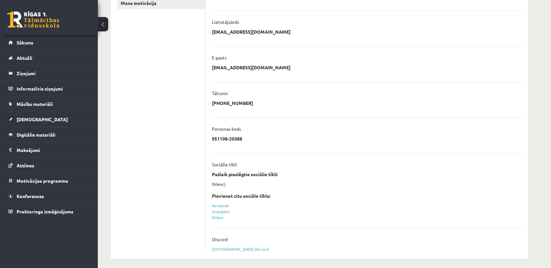
click at [225, 183] on link "X" at bounding box center [225, 183] width 2 height 5
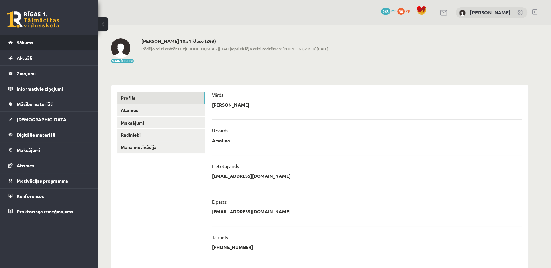
click at [43, 39] on link "Sākums" at bounding box center [48, 42] width 81 height 15
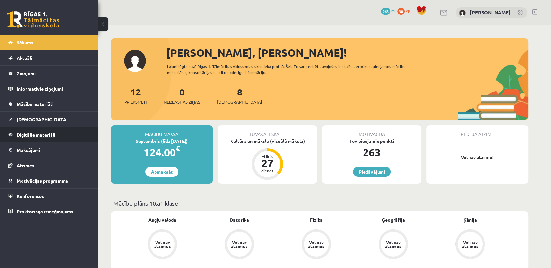
click at [56, 138] on link "Digitālie materiāli" at bounding box center [48, 134] width 81 height 15
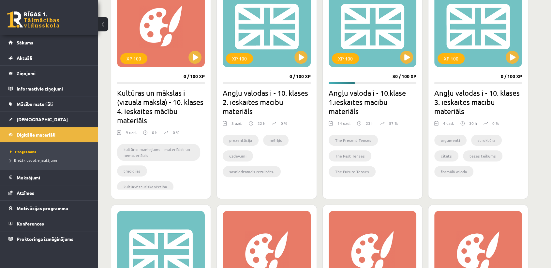
scroll to position [206, 0]
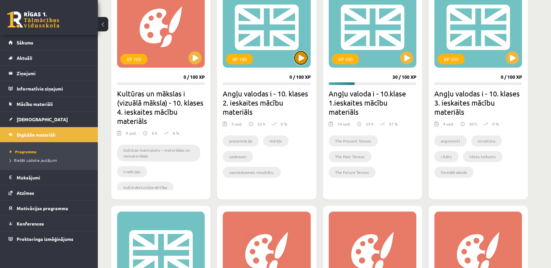
click at [298, 59] on button at bounding box center [301, 57] width 13 height 13
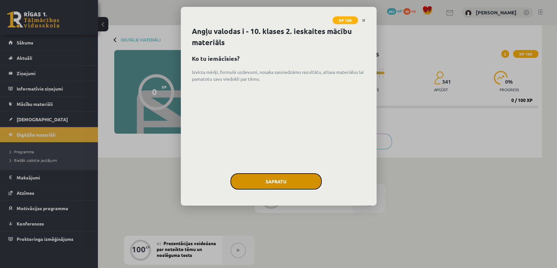
click at [279, 182] on button "Sapratu" at bounding box center [275, 181] width 91 height 16
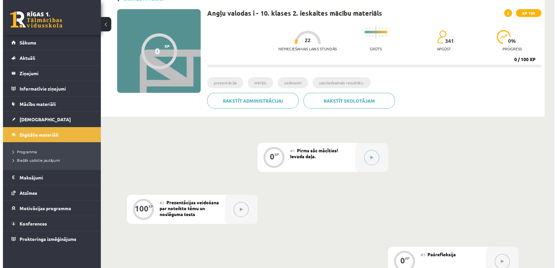
scroll to position [41, 0]
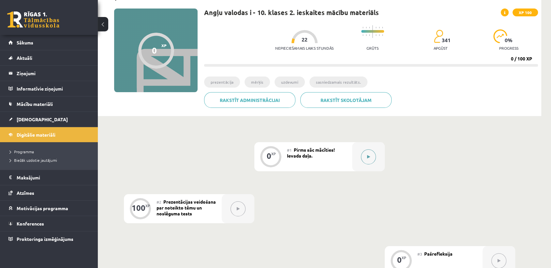
click at [369, 158] on icon at bounding box center [368, 157] width 3 height 4
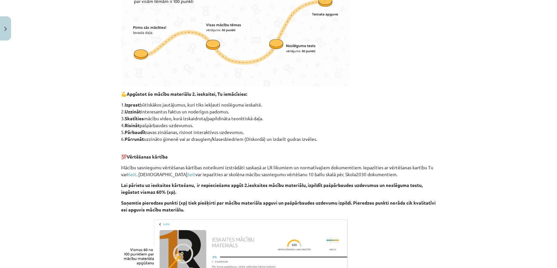
scroll to position [303, 0]
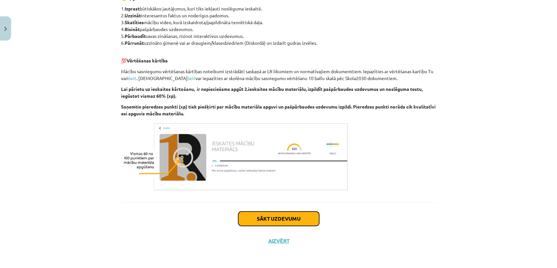
click at [294, 215] on button "Sākt uzdevumu" at bounding box center [278, 218] width 81 height 14
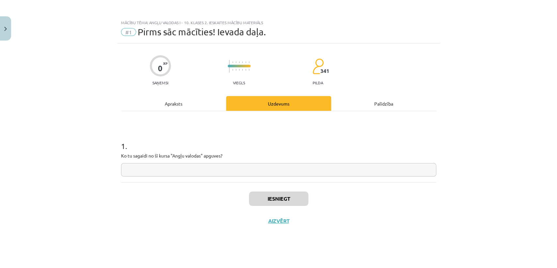
click at [232, 173] on input "text" at bounding box center [278, 169] width 315 height 13
type input "**********"
click at [264, 201] on button "Iesniegt" at bounding box center [278, 198] width 59 height 14
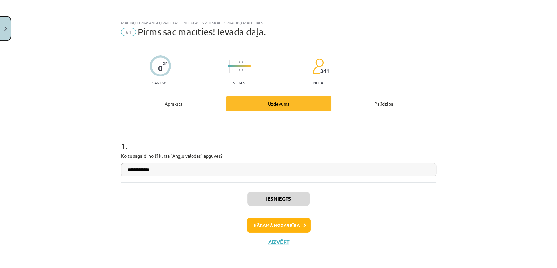
click at [3, 36] on button "Close" at bounding box center [5, 28] width 11 height 24
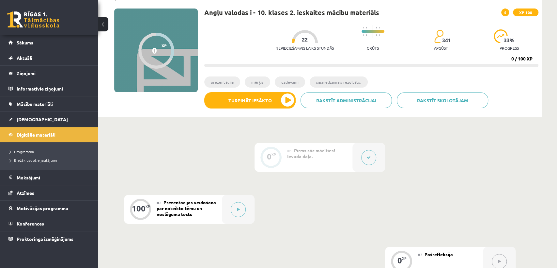
scroll to position [54, 0]
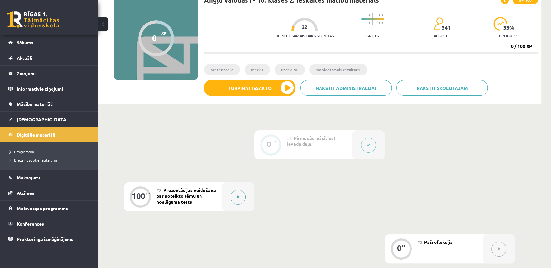
click at [239, 196] on icon at bounding box center [238, 197] width 3 height 4
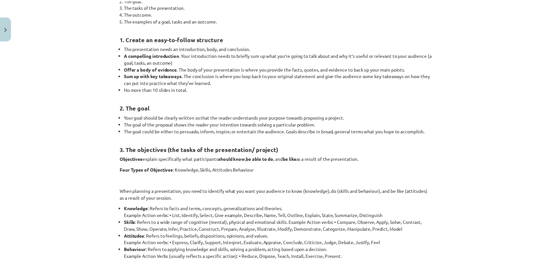
scroll to position [0, 0]
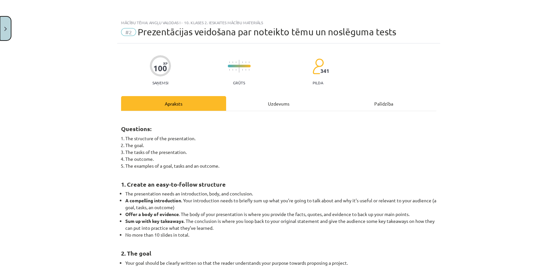
click at [0, 32] on button "Close" at bounding box center [5, 28] width 11 height 24
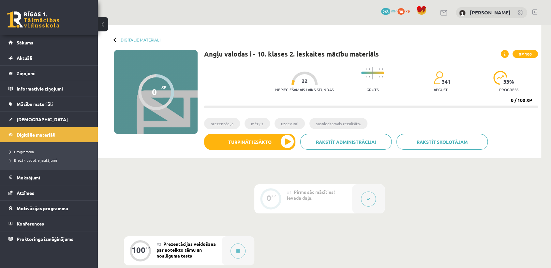
click at [39, 132] on span "Digitālie materiāli" at bounding box center [36, 135] width 39 height 6
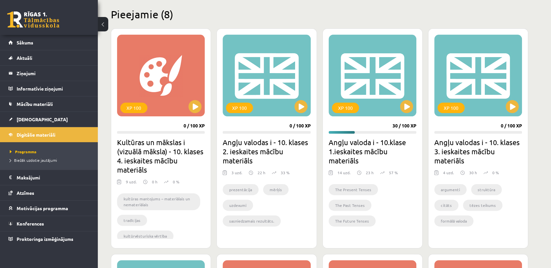
scroll to position [162, 0]
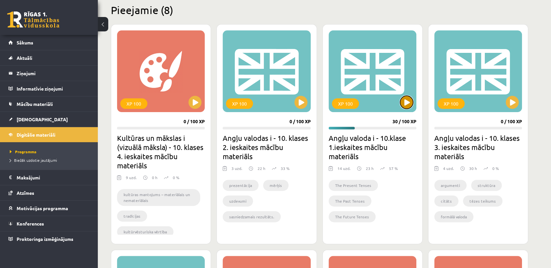
click at [409, 102] on button at bounding box center [406, 102] width 13 height 13
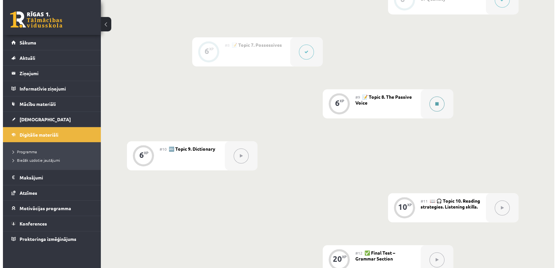
scroll to position [519, 0]
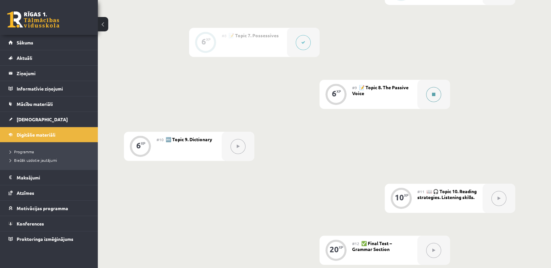
click at [436, 93] on icon at bounding box center [433, 94] width 3 height 4
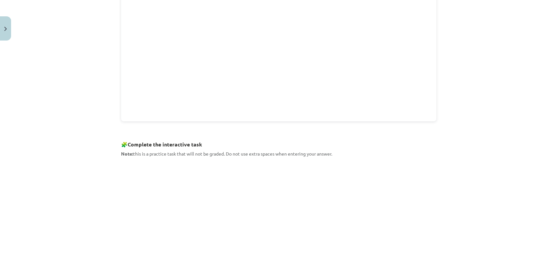
scroll to position [226, 0]
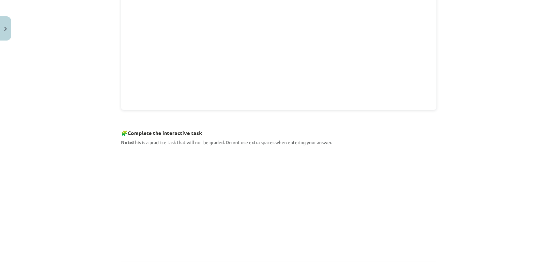
click at [344, 145] on div "The Passive Structures 🎥 Watch the THRE videos to know how to form and use the …" at bounding box center [278, 71] width 315 height 360
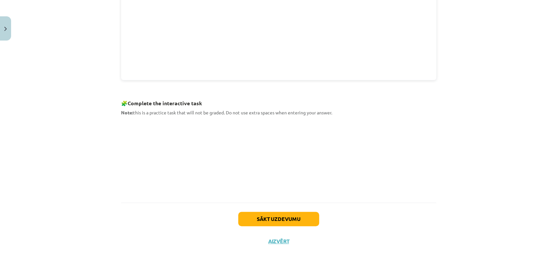
scroll to position [0, 0]
click at [281, 219] on button "Sākt uzdevumu" at bounding box center [278, 218] width 81 height 14
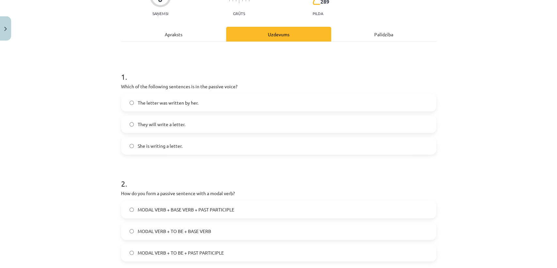
scroll to position [70, 0]
click at [189, 105] on span "The letter was written by her." at bounding box center [168, 102] width 61 height 7
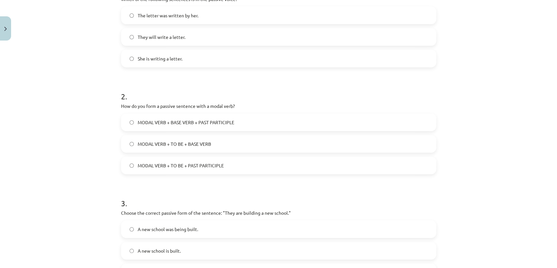
scroll to position [157, 0]
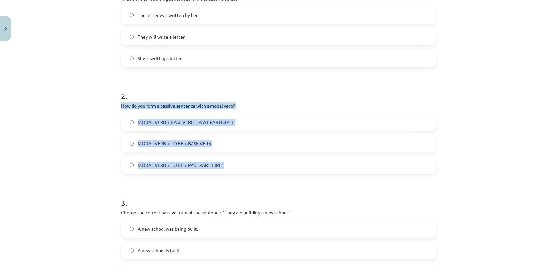
drag, startPoint x: 138, startPoint y: 110, endPoint x: 228, endPoint y: 163, distance: 103.8
click at [228, 163] on div "6 XP Saņemsi Grūts 289 pilda Apraksts Uzdevums Palīdzība 1 . Which of the follo…" at bounding box center [278, 113] width 323 height 453
copy div "How do you form a passive sentence with a modal verb? MODAL VERB + BASE VERB + …"
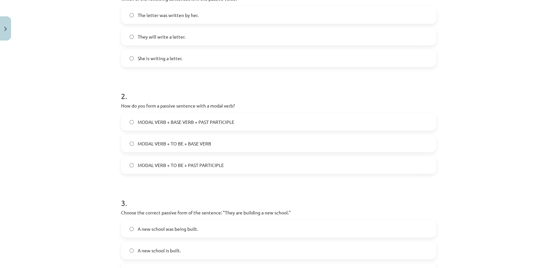
click at [280, 94] on h1 "2 ." at bounding box center [278, 90] width 315 height 20
click at [206, 160] on label "MODAL VERB + TO BE + PAST PARTICIPLE" at bounding box center [279, 165] width 314 height 16
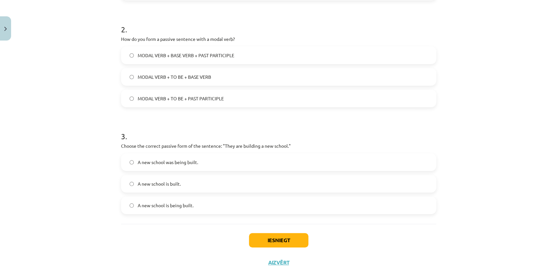
scroll to position [234, 0]
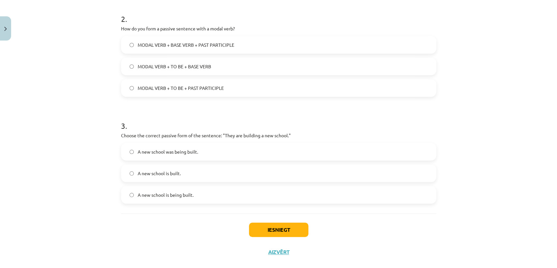
click at [79, 192] on div "Mācību tēma: Angļu valoda i - 10.klase 1.ieskaites mācību materiāls #9 📝 Topic …" at bounding box center [278, 134] width 557 height 268
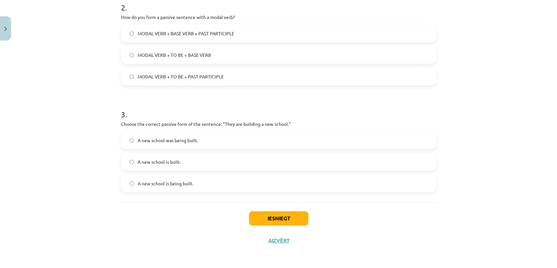
click at [167, 184] on span "A new school is being built." at bounding box center [166, 183] width 56 height 7
click at [268, 215] on button "Iesniegt" at bounding box center [278, 218] width 59 height 14
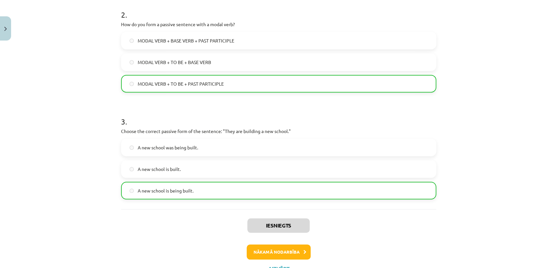
scroll to position [266, 0]
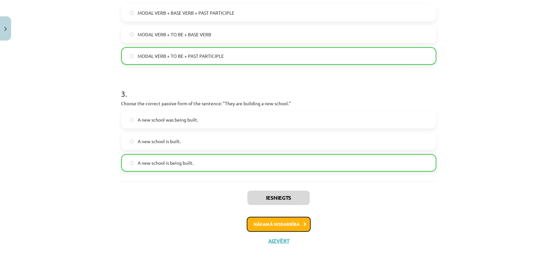
click at [259, 227] on button "Nākamā nodarbība" at bounding box center [279, 223] width 64 height 15
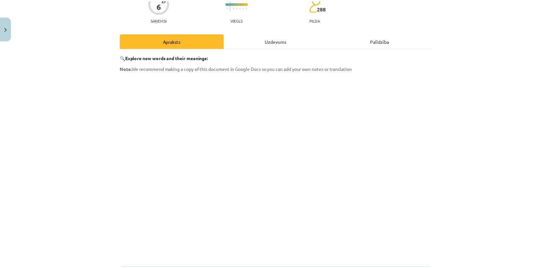
scroll to position [16, 0]
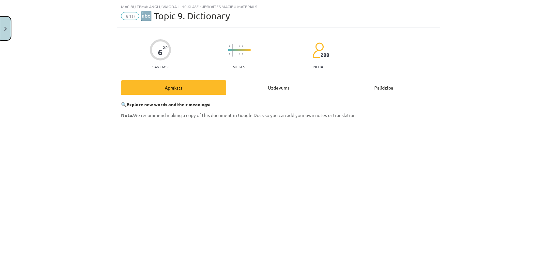
click at [5, 28] on img "Close" at bounding box center [5, 29] width 3 height 4
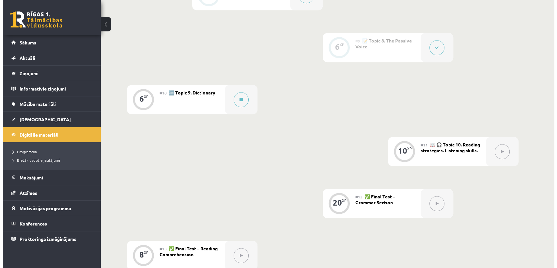
scroll to position [521, 0]
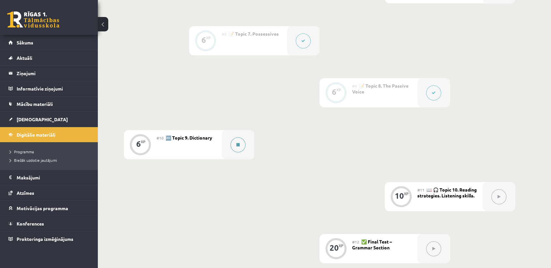
click at [238, 147] on button at bounding box center [238, 144] width 15 height 15
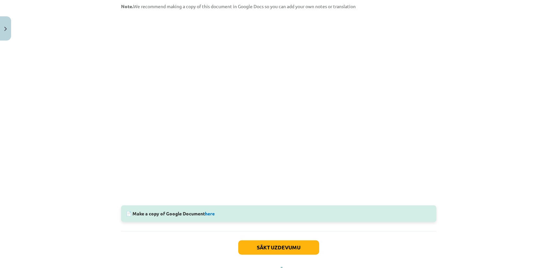
scroll to position [124, 0]
click at [209, 212] on link "here" at bounding box center [210, 213] width 10 height 6
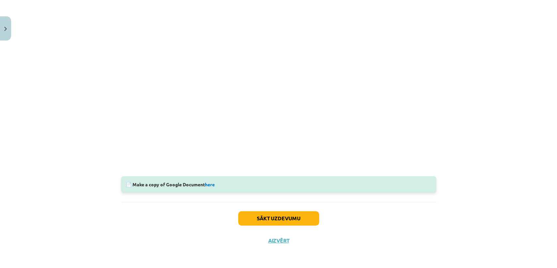
scroll to position [0, 0]
click at [299, 214] on button "Sākt uzdevumu" at bounding box center [278, 218] width 81 height 14
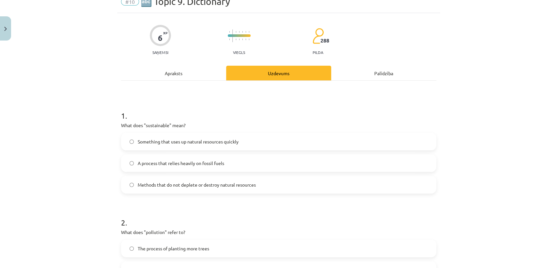
scroll to position [45, 0]
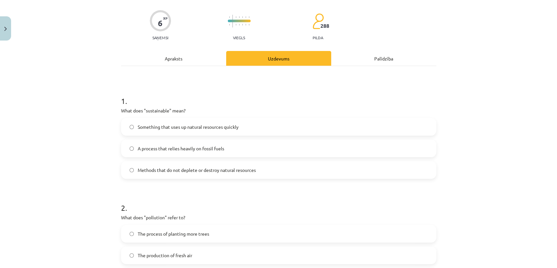
click at [192, 174] on label "Methods that do not deplete or destroy natural resources" at bounding box center [279, 170] width 314 height 16
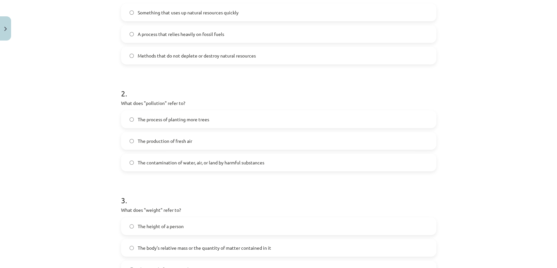
scroll to position [159, 0]
click at [182, 162] on span "The contamination of water, air, or land by harmful substances" at bounding box center [201, 162] width 127 height 7
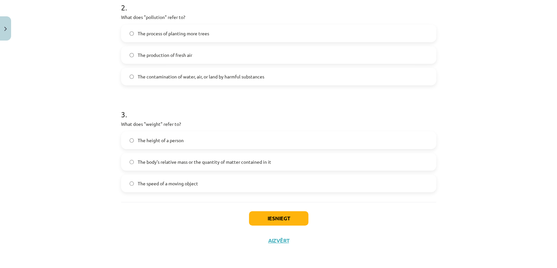
click at [287, 162] on label "The body's relative mass or the quantity of matter contained in it" at bounding box center [279, 161] width 314 height 16
click at [266, 220] on button "Iesniegt" at bounding box center [278, 218] width 59 height 14
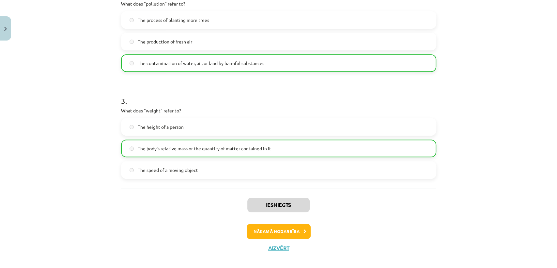
scroll to position [266, 0]
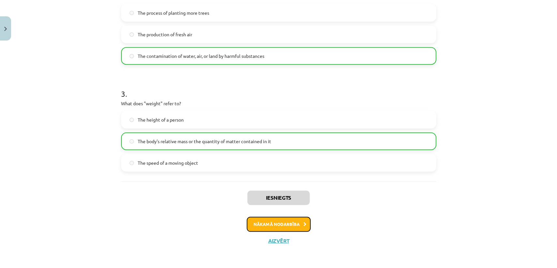
click at [257, 223] on button "Nākamā nodarbība" at bounding box center [279, 223] width 64 height 15
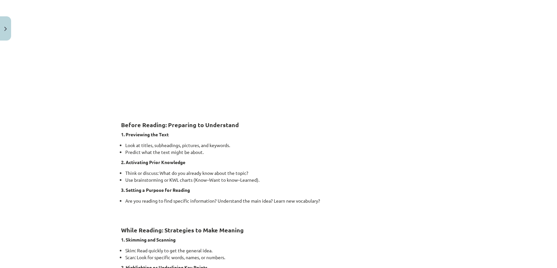
scroll to position [16, 0]
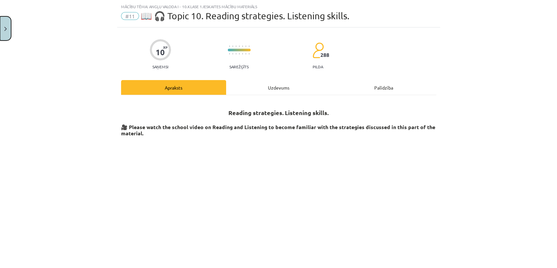
click at [2, 25] on button "Close" at bounding box center [5, 28] width 11 height 24
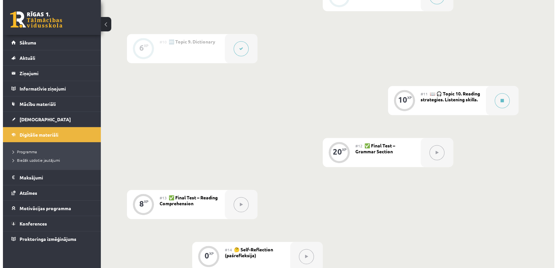
scroll to position [578, 0]
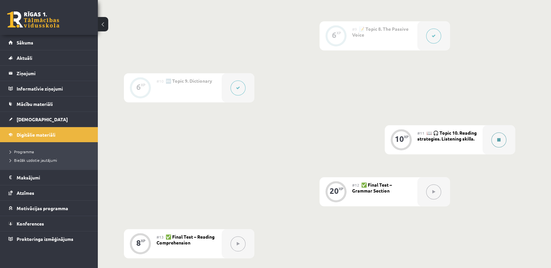
click at [505, 139] on button at bounding box center [499, 139] width 15 height 15
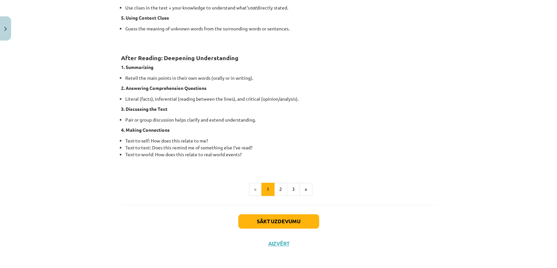
scroll to position [486, 0]
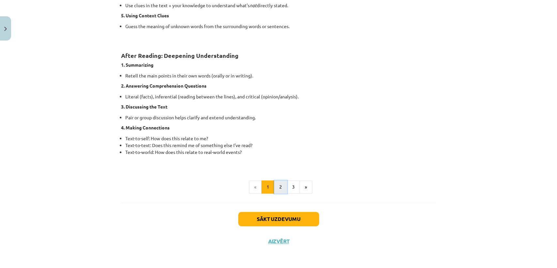
click at [276, 189] on button "2" at bounding box center [280, 186] width 13 height 13
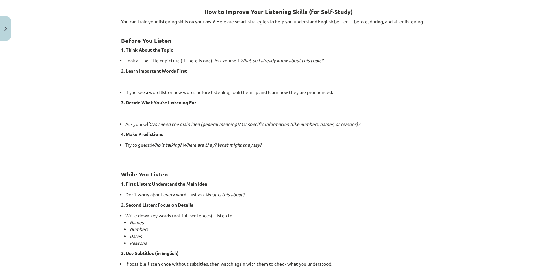
scroll to position [0, 0]
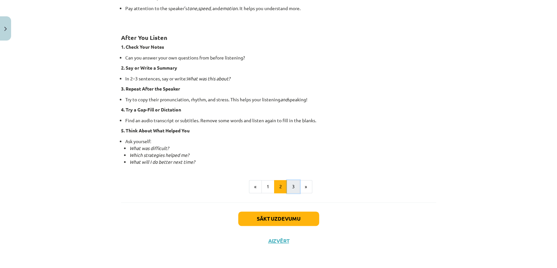
click at [295, 186] on button "3" at bounding box center [293, 186] width 13 height 13
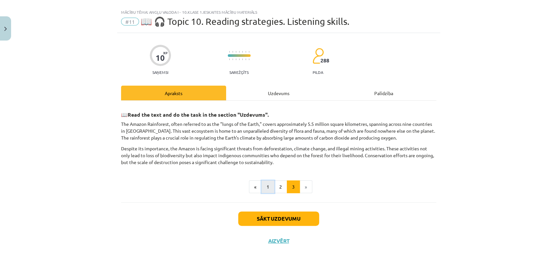
click at [263, 185] on button "1" at bounding box center [267, 186] width 13 height 13
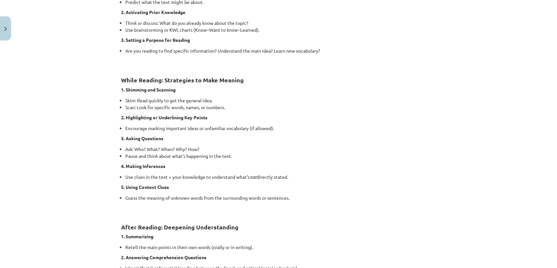
scroll to position [486, 0]
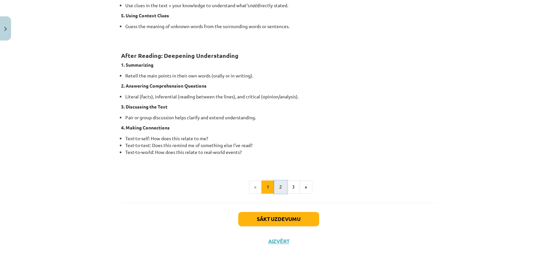
click at [279, 189] on button "2" at bounding box center [280, 186] width 13 height 13
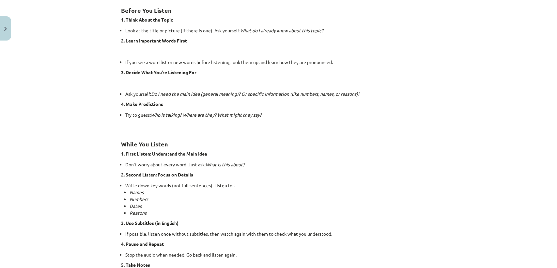
scroll to position [117, 0]
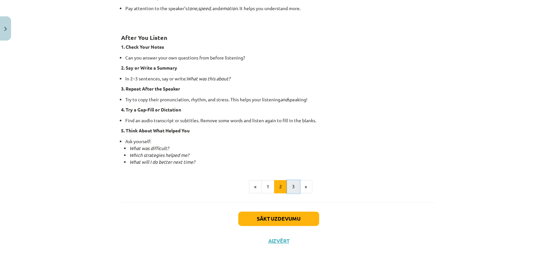
click at [288, 192] on button "3" at bounding box center [293, 186] width 13 height 13
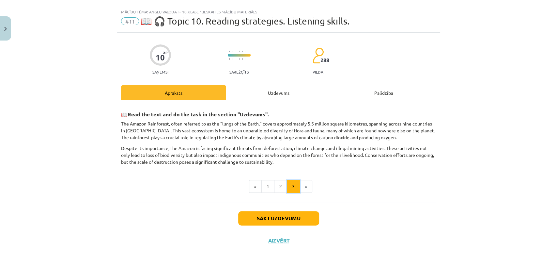
scroll to position [10, 0]
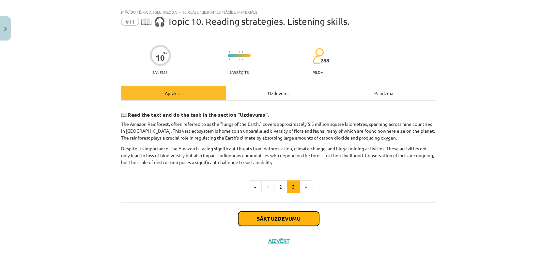
click at [256, 217] on button "Sākt uzdevumu" at bounding box center [278, 218] width 81 height 14
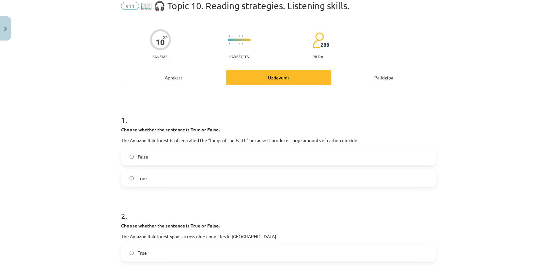
scroll to position [26, 0]
click at [140, 179] on span "True" at bounding box center [142, 178] width 9 height 7
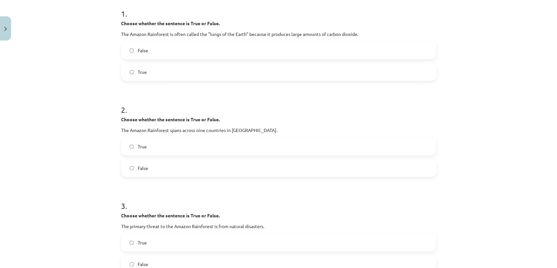
scroll to position [132, 0]
drag, startPoint x: 116, startPoint y: 130, endPoint x: 267, endPoint y: 129, distance: 150.1
copy p "The Amazon Rainforest spans across nine countries in South America."
click at [84, 137] on div "Mācību tēma: Angļu valoda i - 10.klase 1.ieskaites mācību materiāls #11 📖 🎧 Top…" at bounding box center [278, 134] width 557 height 268
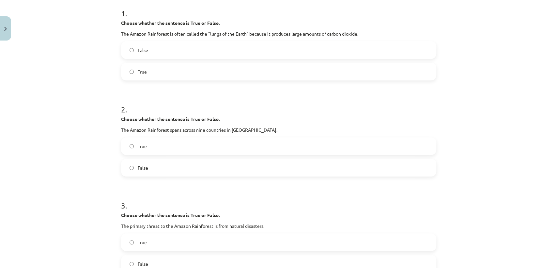
click at [138, 147] on span "True" at bounding box center [142, 146] width 9 height 7
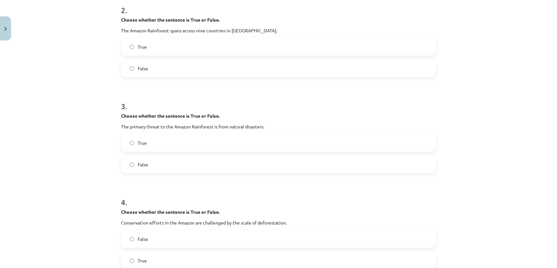
scroll to position [232, 0]
drag, startPoint x: 114, startPoint y: 117, endPoint x: 125, endPoint y: 124, distance: 13.0
click at [108, 130] on div "Mācību tēma: Angļu valoda i - 10.klase 1.ieskaites mācību materiāls #11 📖 🎧 Top…" at bounding box center [278, 134] width 557 height 268
drag, startPoint x: 117, startPoint y: 126, endPoint x: 266, endPoint y: 127, distance: 148.8
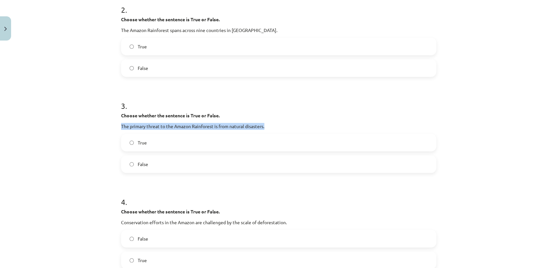
click at [145, 150] on label "True" at bounding box center [279, 142] width 314 height 16
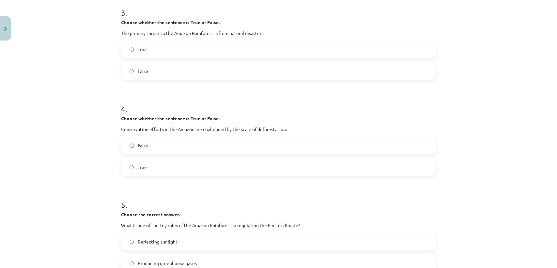
scroll to position [325, 0]
click at [138, 167] on span "True" at bounding box center [142, 166] width 9 height 7
drag, startPoint x: 116, startPoint y: 125, endPoint x: 290, endPoint y: 127, distance: 174.3
click at [290, 127] on div "10 XP Saņemsi Sarežģīts 288 pilda Apraksts Uzdevums Palīdzība 1 . Choose whethe…" at bounding box center [278, 185] width 323 height 934
copy p "Conservation efforts in the Amazon are challenged by the scale of deforestation."
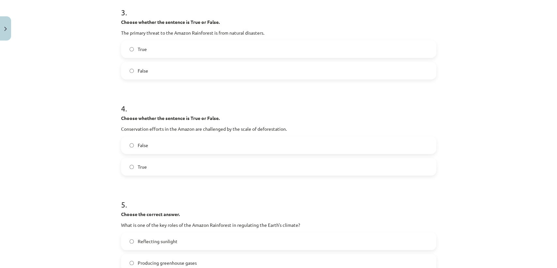
click at [78, 179] on div "Mācību tēma: Angļu valoda i - 10.klase 1.ieskaites mācību materiāls #11 📖 🎧 Top…" at bounding box center [278, 134] width 557 height 268
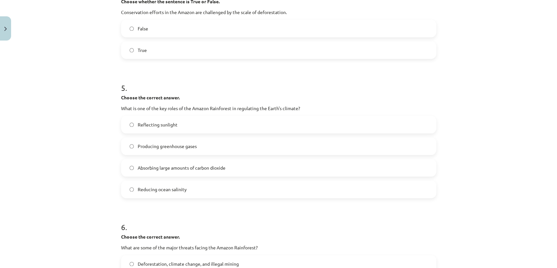
scroll to position [442, 0]
click at [171, 166] on span "Absorbing large amounts of carbon dioxide" at bounding box center [182, 167] width 88 height 7
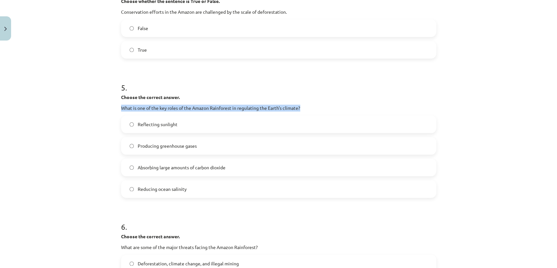
drag, startPoint x: 119, startPoint y: 108, endPoint x: 315, endPoint y: 104, distance: 195.8
click at [315, 104] on p "What is one of the key roles of the Amazon Rainforest in regulating the Earth's…" at bounding box center [278, 107] width 315 height 7
copy p "What is one of the key roles of the Amazon Rainforest in regulating the Earth's…"
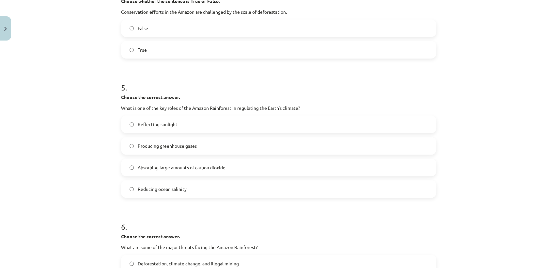
click at [91, 158] on div "Mācību tēma: Angļu valoda i - 10.klase 1.ieskaites mācību materiāls #11 📖 🎧 Top…" at bounding box center [278, 134] width 557 height 268
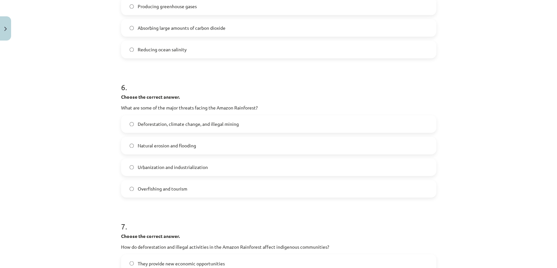
click at [190, 123] on span "Deforestation, climate change, and illegal mining" at bounding box center [188, 123] width 101 height 7
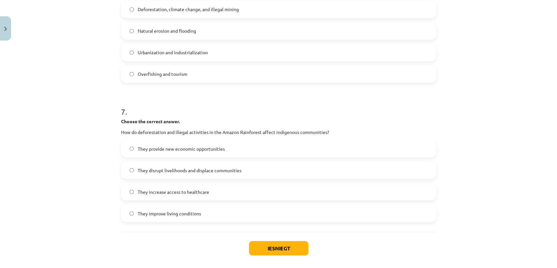
scroll to position [726, 0]
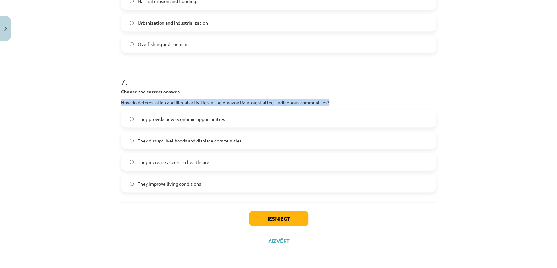
drag, startPoint x: 141, startPoint y: 101, endPoint x: 333, endPoint y: 98, distance: 191.9
copy p "How do deforestation and illegal activities in the Amazon Rainforest affect ind…"
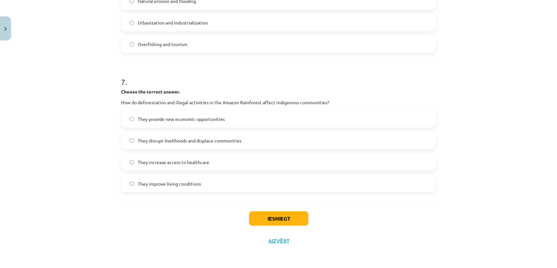
click at [161, 120] on span "They provide new economic opportunities" at bounding box center [181, 118] width 87 height 7
click at [279, 213] on button "Iesniegt" at bounding box center [278, 218] width 59 height 14
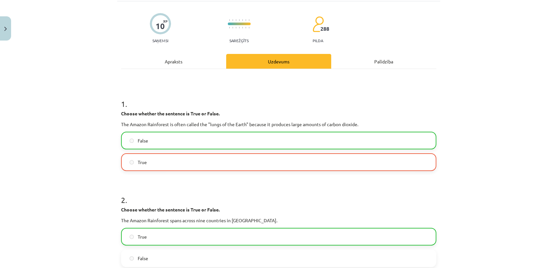
scroll to position [0, 0]
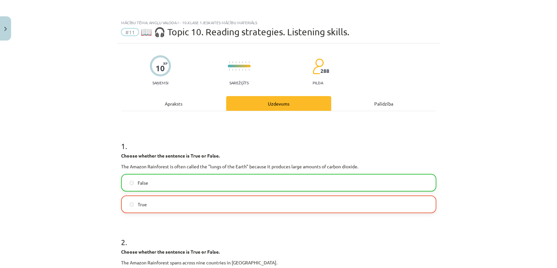
click at [182, 102] on div "Apraksts" at bounding box center [173, 103] width 105 height 15
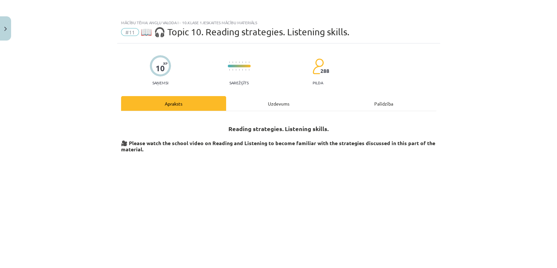
scroll to position [16, 0]
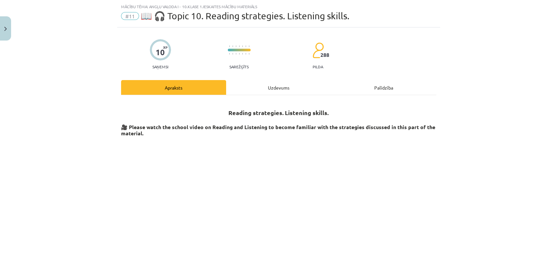
click at [250, 84] on div "Uzdevums" at bounding box center [278, 87] width 105 height 15
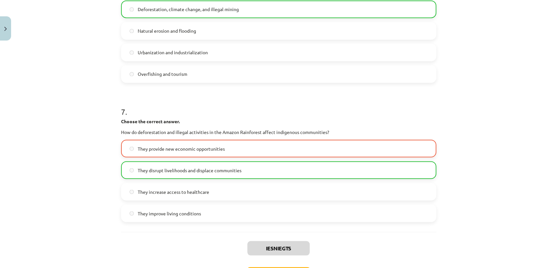
scroll to position [746, 0]
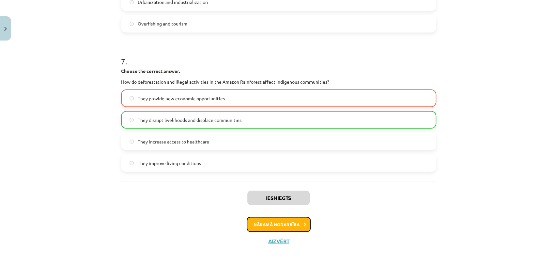
click at [274, 225] on button "Nākamā nodarbība" at bounding box center [279, 223] width 64 height 15
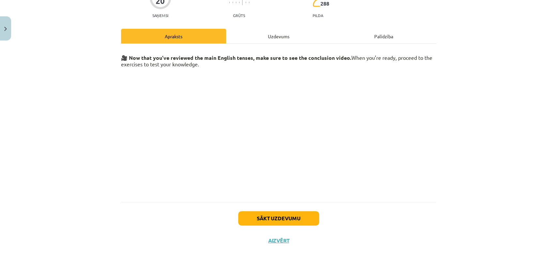
scroll to position [16, 0]
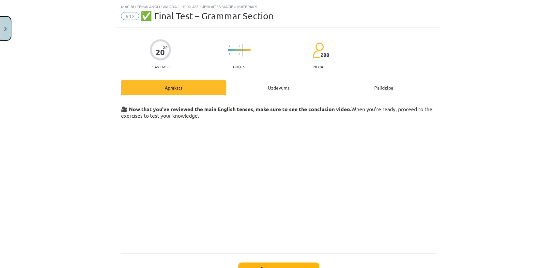
click at [6, 27] on img "Close" at bounding box center [5, 29] width 3 height 4
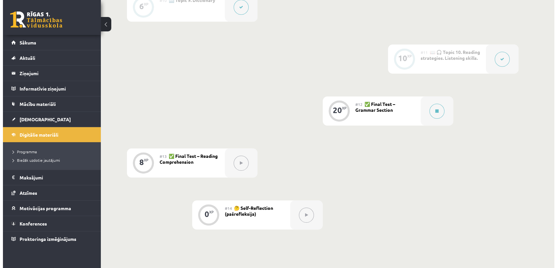
scroll to position [658, 0]
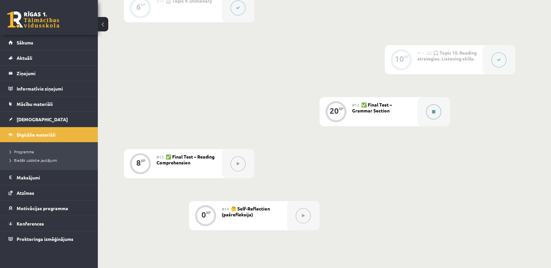
click at [433, 117] on button at bounding box center [433, 111] width 15 height 15
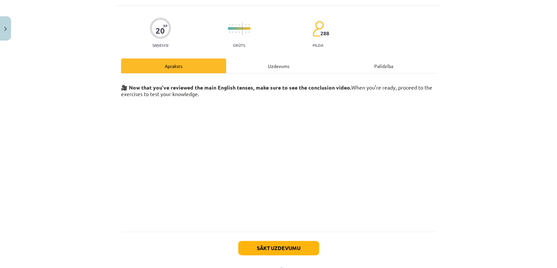
scroll to position [67, 0]
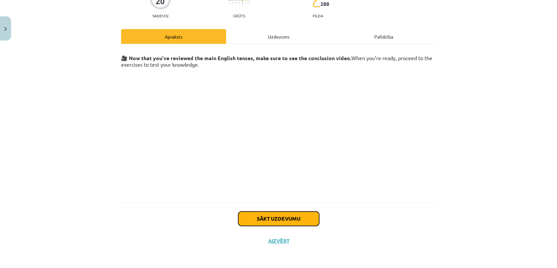
click at [305, 215] on button "Sākt uzdevumu" at bounding box center [278, 218] width 81 height 14
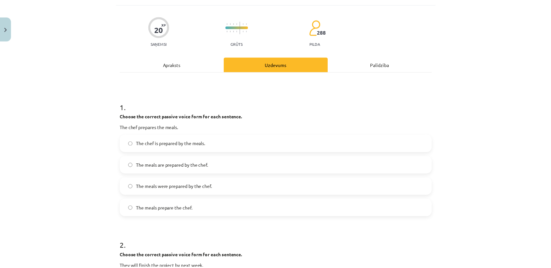
scroll to position [39, 0]
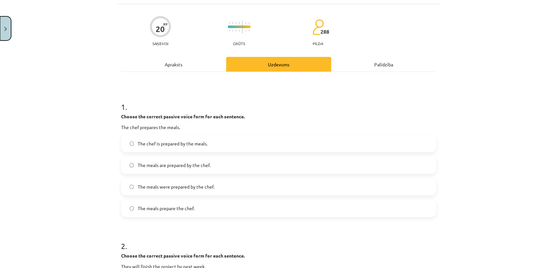
click at [0, 29] on button "Close" at bounding box center [5, 28] width 11 height 24
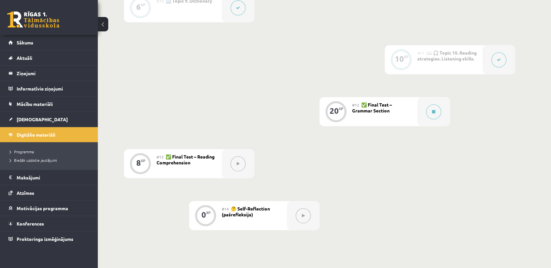
click at [246, 164] on div at bounding box center [238, 163] width 33 height 29
click at [31, 123] on link "[DEMOGRAPHIC_DATA]" at bounding box center [48, 119] width 81 height 15
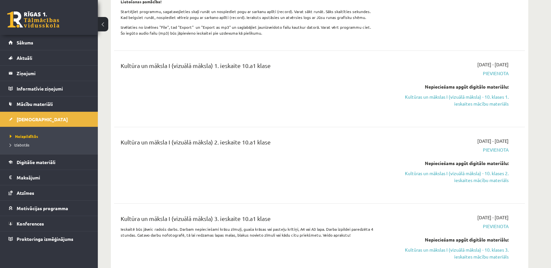
scroll to position [448, 0]
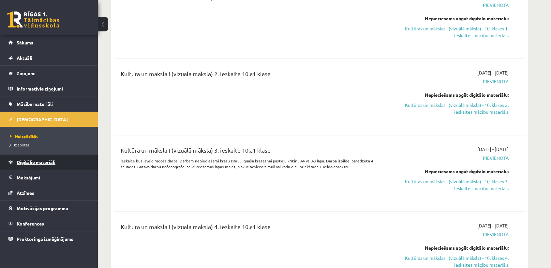
click at [40, 160] on span "Digitālie materiāli" at bounding box center [36, 162] width 39 height 6
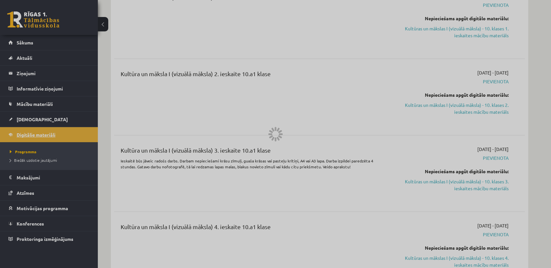
scroll to position [413, 0]
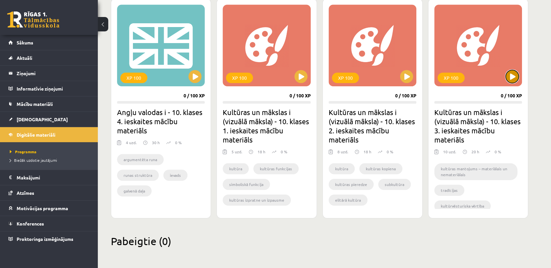
click at [510, 74] on button at bounding box center [512, 76] width 13 height 13
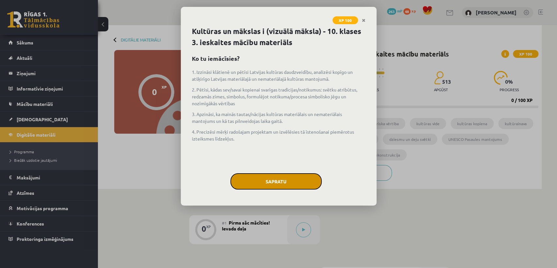
click at [277, 178] on button "Sapratu" at bounding box center [275, 181] width 91 height 16
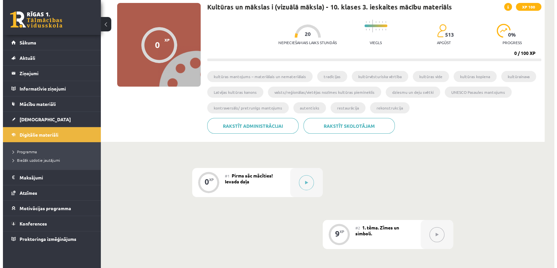
scroll to position [46, 0]
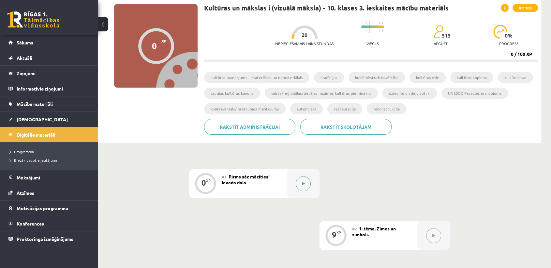
click at [301, 184] on button at bounding box center [303, 183] width 15 height 15
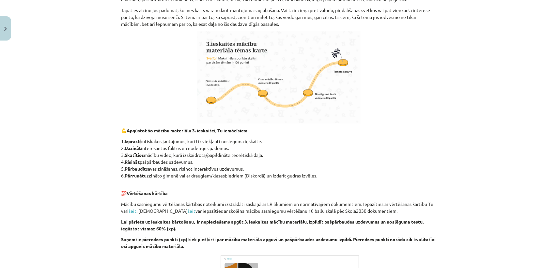
scroll to position [347, 0]
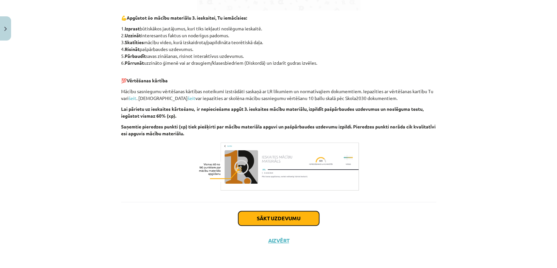
click at [296, 216] on button "Sākt uzdevumu" at bounding box center [278, 218] width 81 height 14
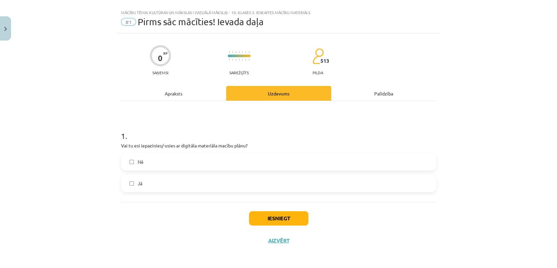
scroll to position [10, 0]
click at [168, 164] on label "Nē" at bounding box center [279, 161] width 314 height 16
click at [177, 182] on label "Jā" at bounding box center [279, 183] width 314 height 16
click at [197, 157] on label "Nē" at bounding box center [279, 161] width 314 height 16
click at [282, 220] on button "Iesniegt" at bounding box center [278, 218] width 59 height 14
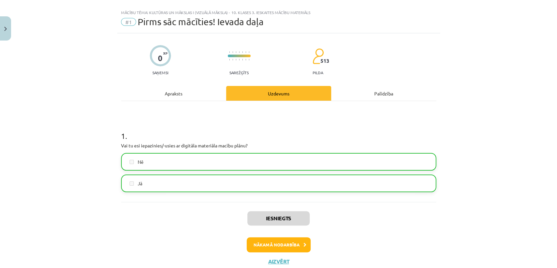
click at [261, 233] on div "Iesniegts Nākamā nodarbība Aizvērt" at bounding box center [278, 235] width 315 height 67
click at [257, 242] on button "Nākamā nodarbība" at bounding box center [279, 244] width 64 height 15
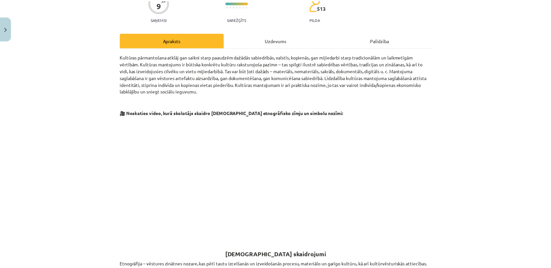
scroll to position [0, 0]
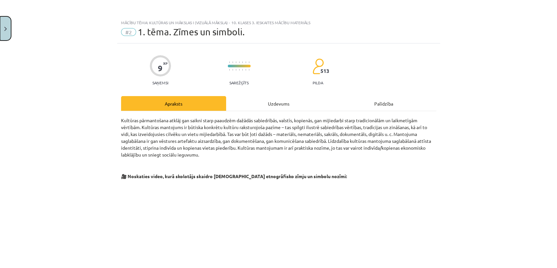
click at [1, 35] on button "Close" at bounding box center [5, 28] width 11 height 24
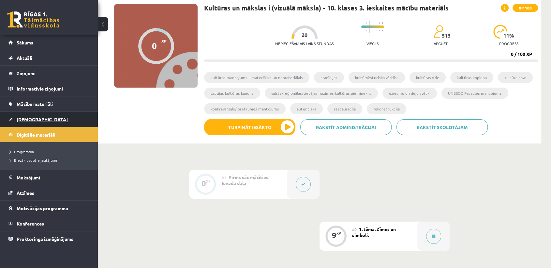
click at [52, 119] on link "[DEMOGRAPHIC_DATA]" at bounding box center [48, 119] width 81 height 15
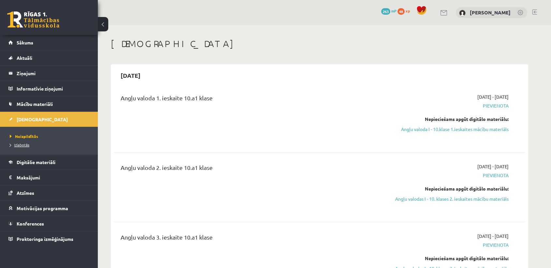
click at [21, 144] on span "Izlabotās" at bounding box center [20, 144] width 20 height 5
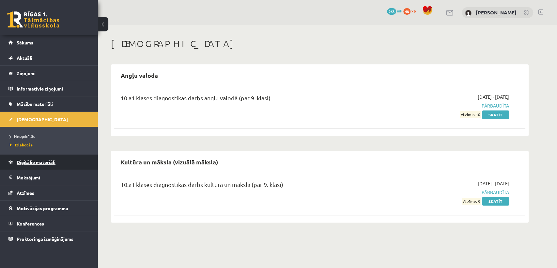
click at [33, 161] on span "Digitālie materiāli" at bounding box center [36, 162] width 39 height 6
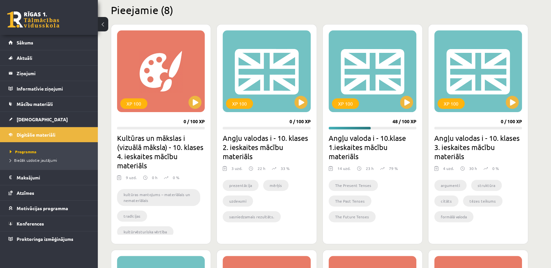
scroll to position [181, 0]
